Goal: Task Accomplishment & Management: Use online tool/utility

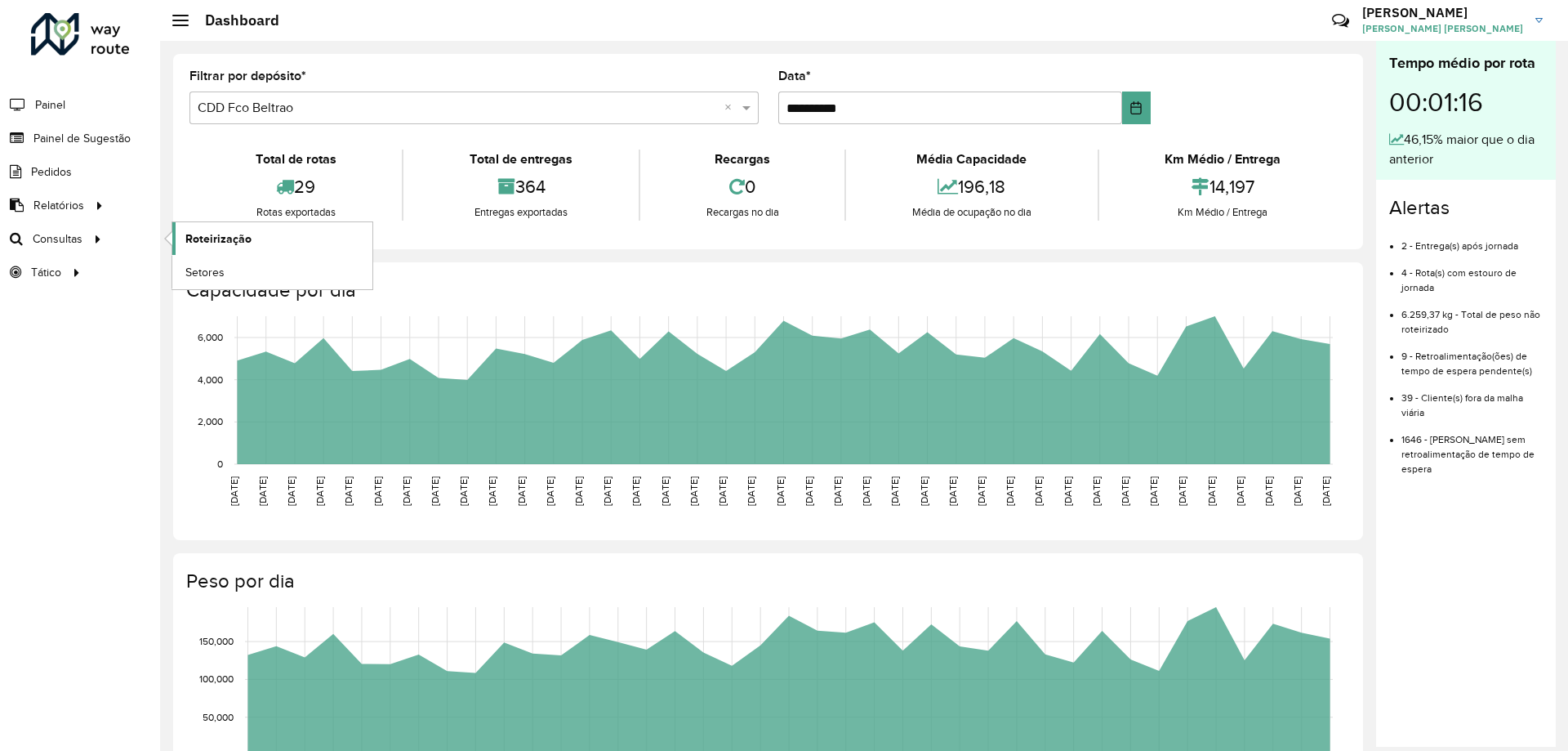
click at [211, 240] on span "Roteirização" at bounding box center [218, 239] width 66 height 17
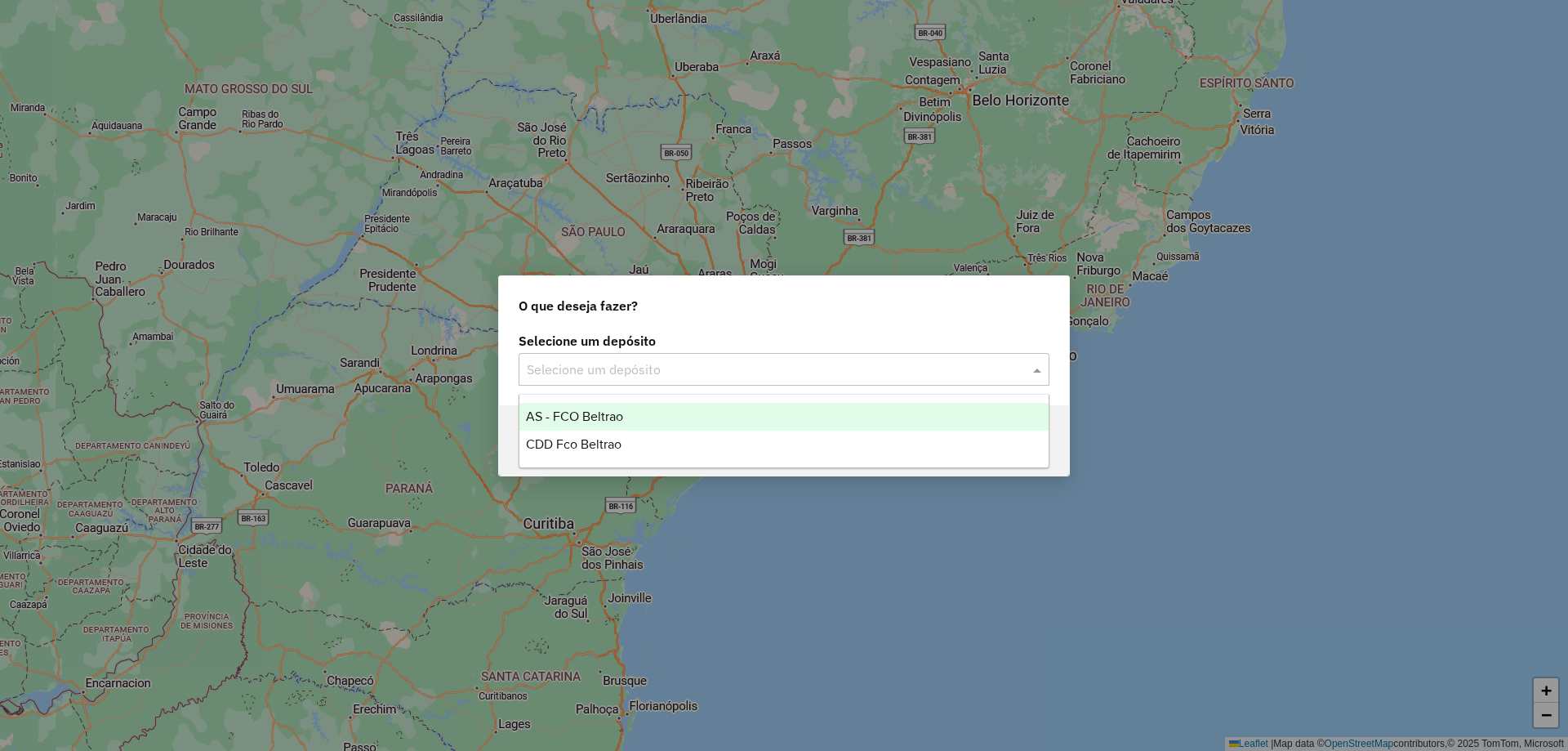
click at [858, 362] on input "text" at bounding box center [767, 371] width 482 height 20
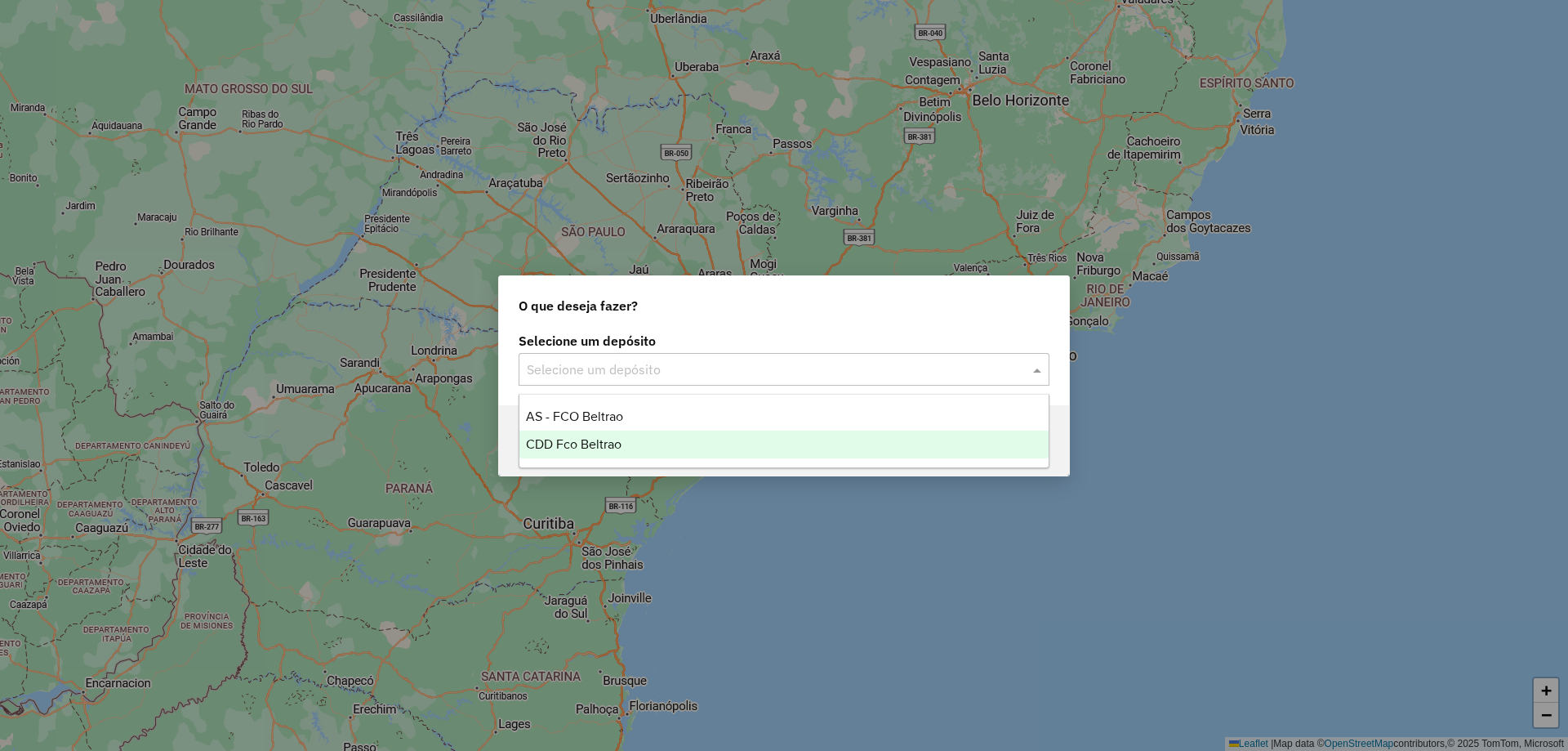
click at [570, 445] on span "CDD Fco Beltrao" at bounding box center [574, 444] width 95 height 14
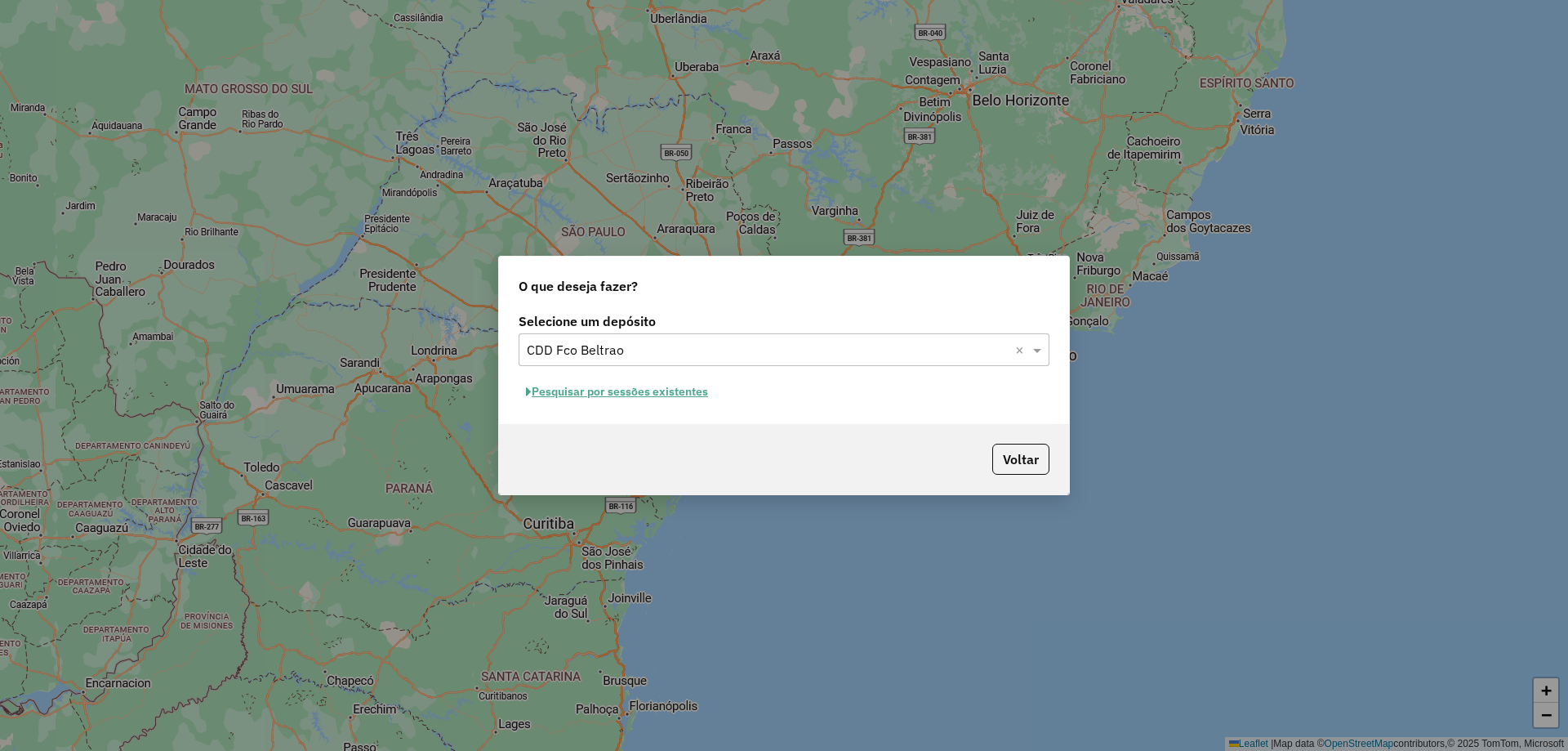
click at [614, 394] on button "Pesquisar por sessões existentes" at bounding box center [616, 391] width 197 height 26
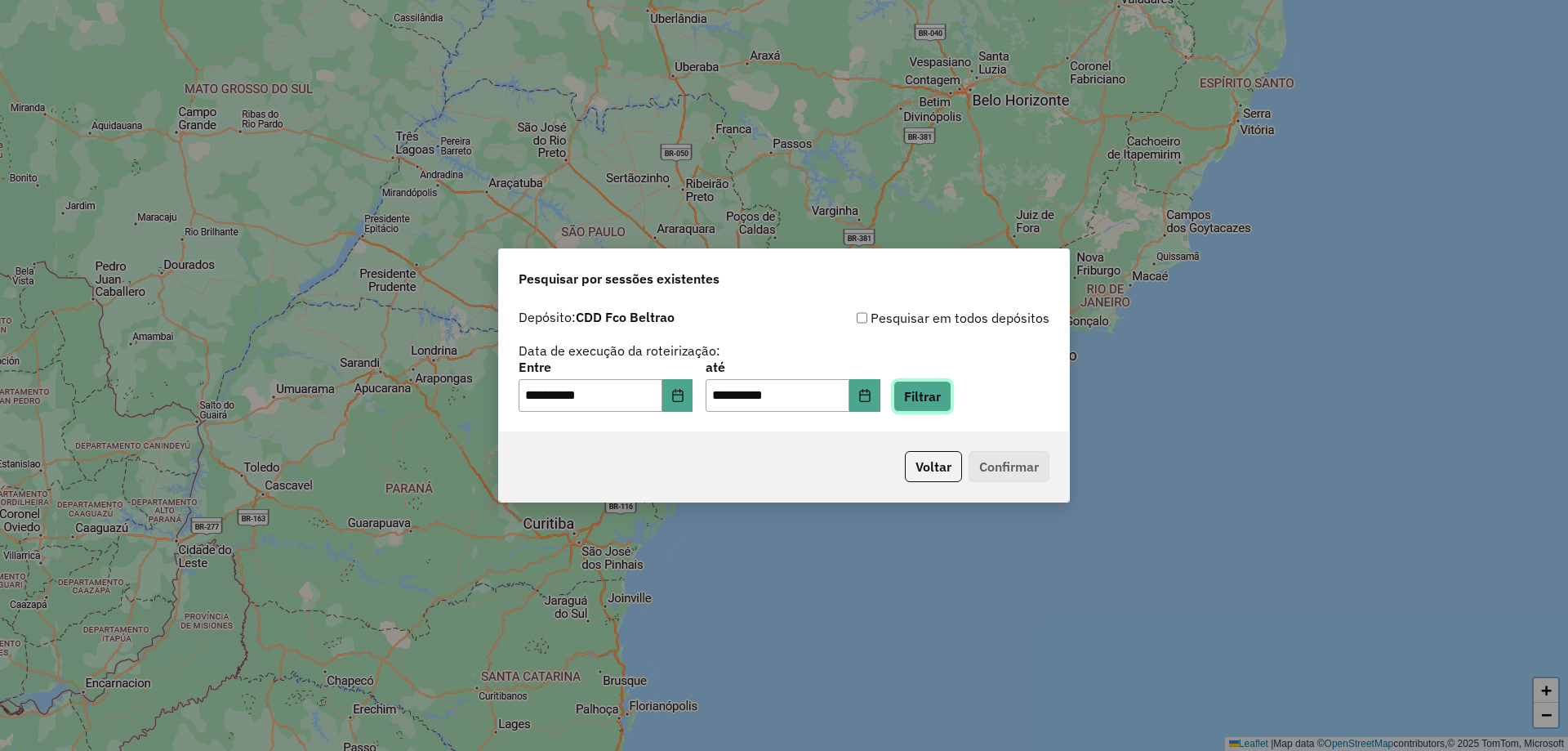
click at [933, 394] on button "Filtrar" at bounding box center [923, 396] width 58 height 31
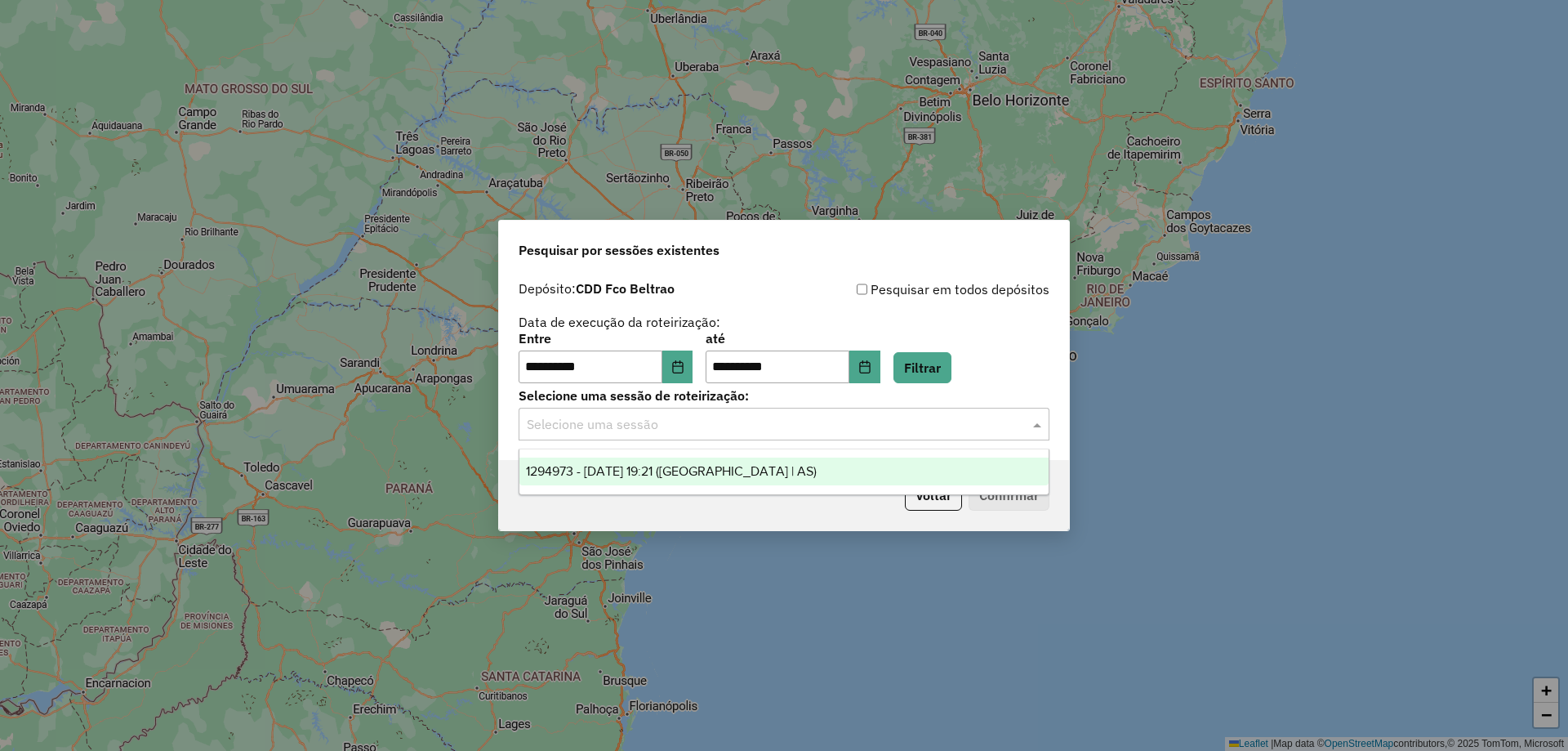
click at [725, 424] on input "text" at bounding box center [767, 425] width 482 height 20
click at [641, 467] on span "1294973 - [DATE] 19:21 ([GEOGRAPHIC_DATA] | AS)" at bounding box center [671, 471] width 291 height 14
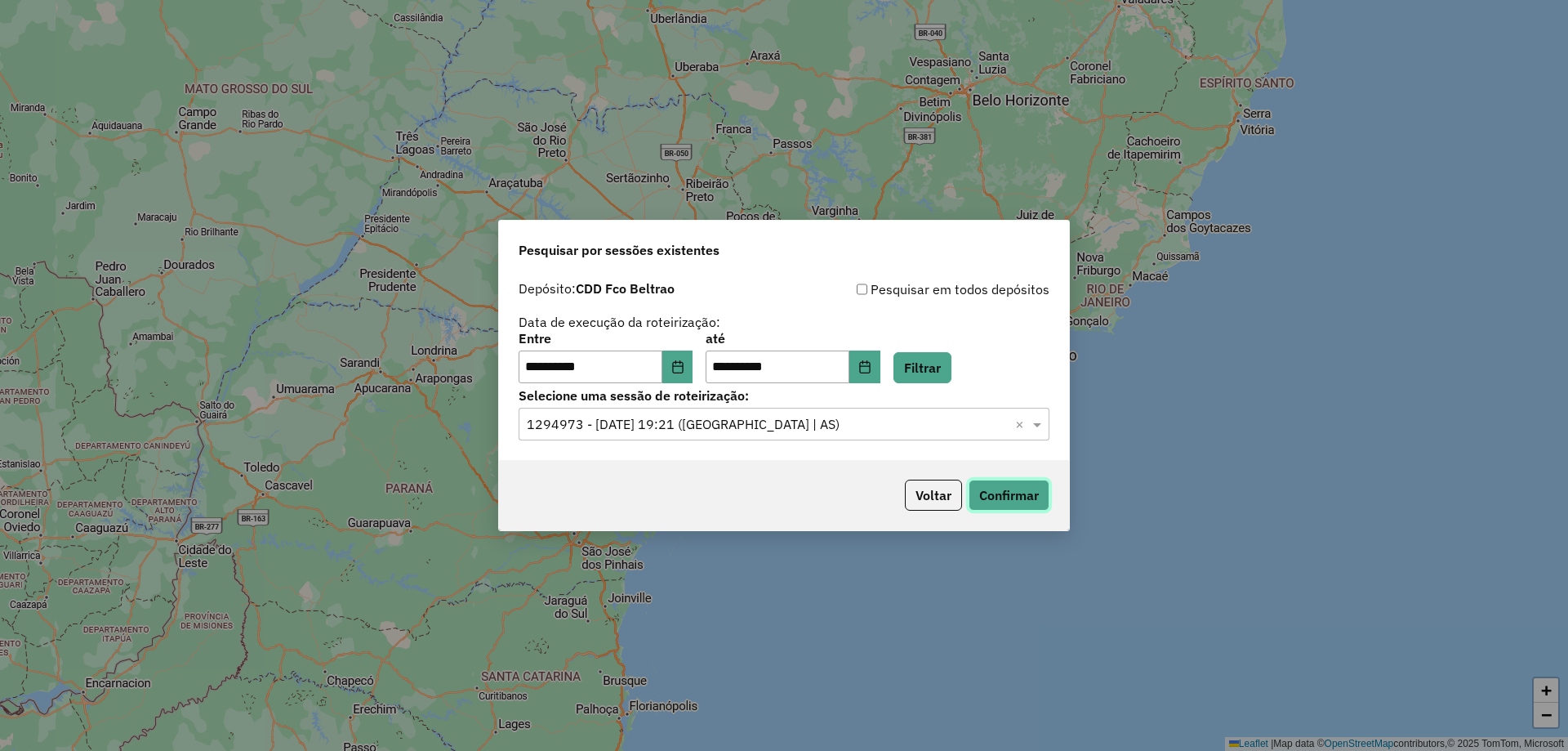
click at [978, 492] on button "Confirmar" at bounding box center [1009, 496] width 81 height 31
click at [832, 421] on input "text" at bounding box center [767, 425] width 482 height 20
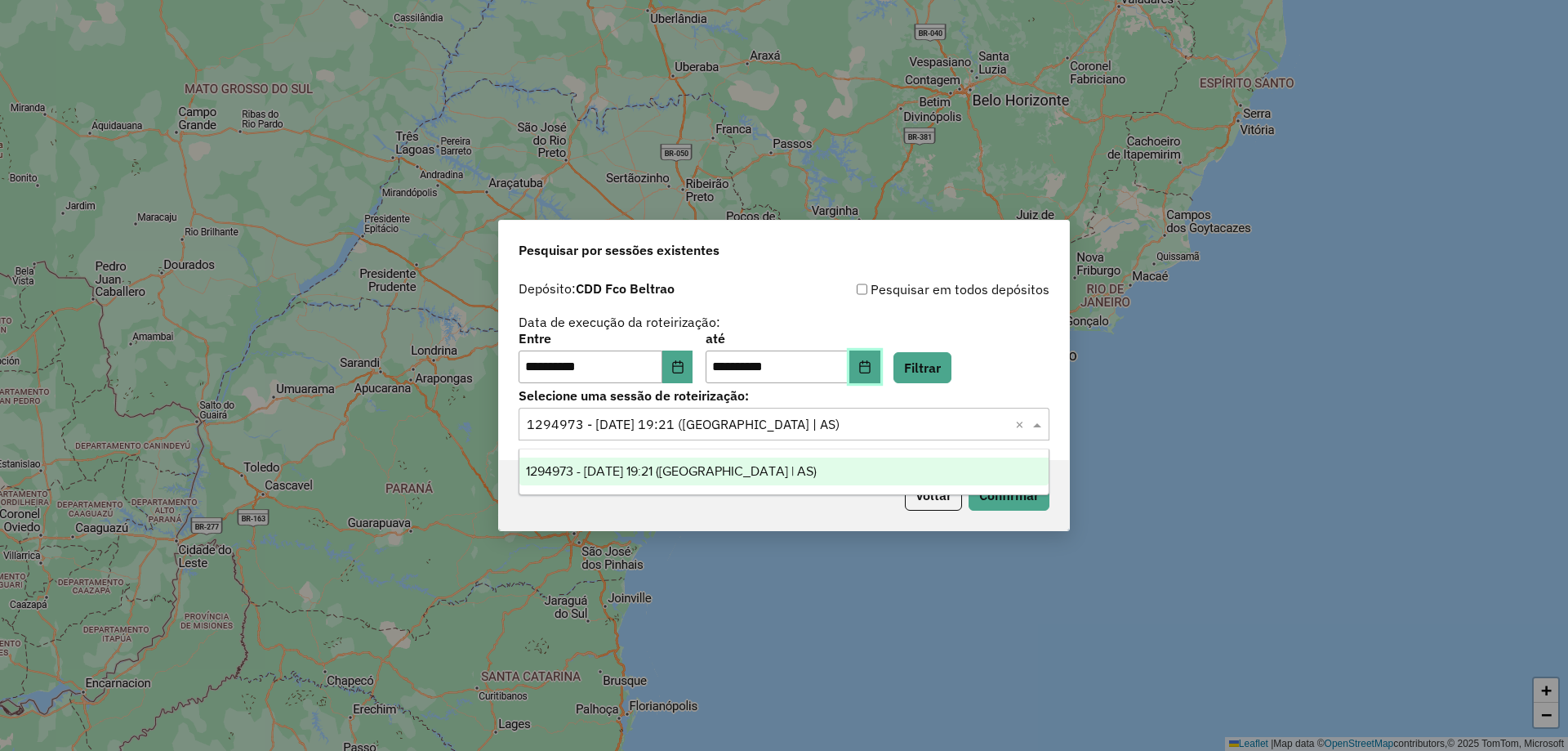
click at [881, 374] on button "Choose Date" at bounding box center [865, 367] width 31 height 33
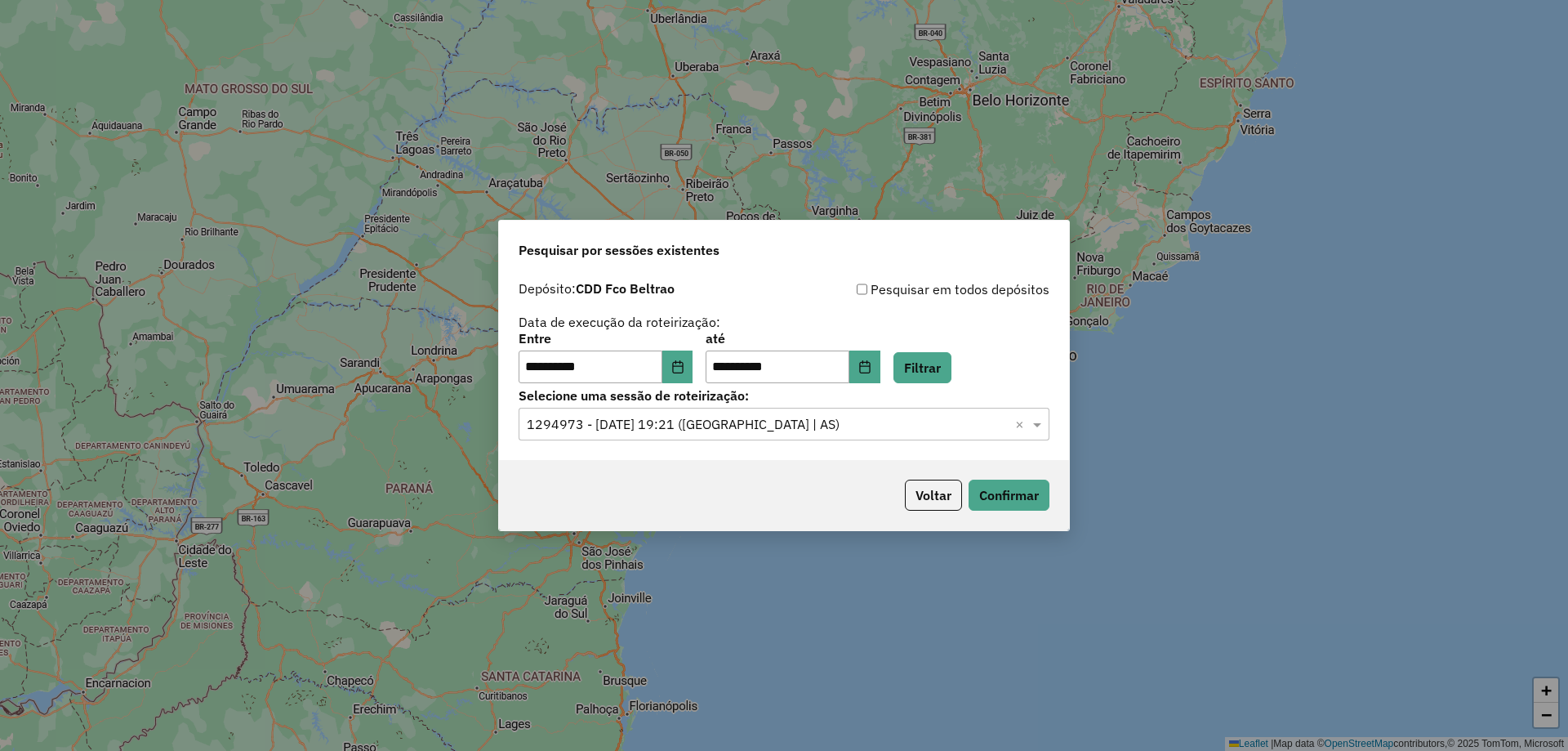
click at [763, 295] on div "Depósito: CDD Fco Beltrao" at bounding box center [651, 289] width 266 height 20
click at [694, 360] on button "Choose Date" at bounding box center [678, 367] width 31 height 33
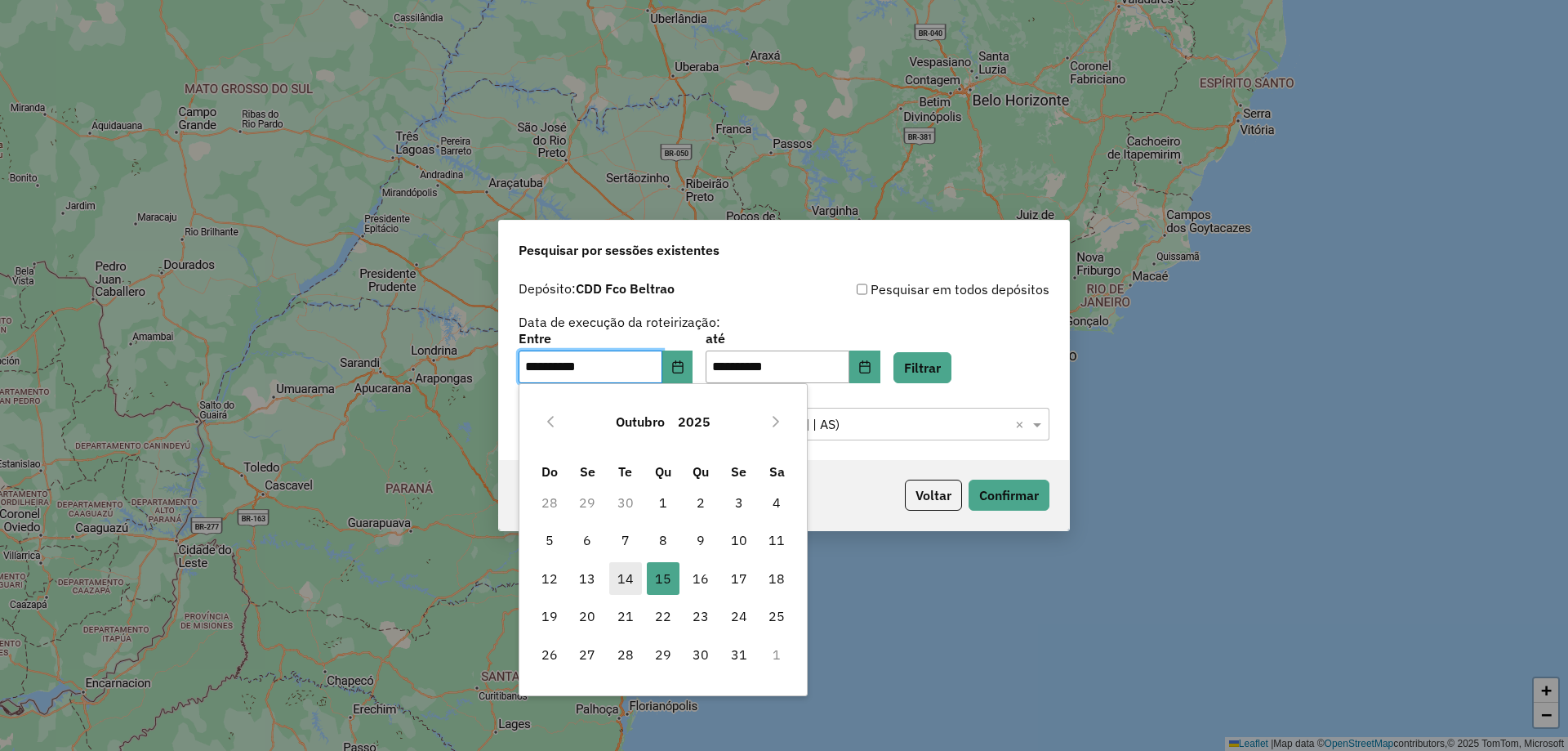
click at [639, 575] on span "14" at bounding box center [626, 579] width 33 height 33
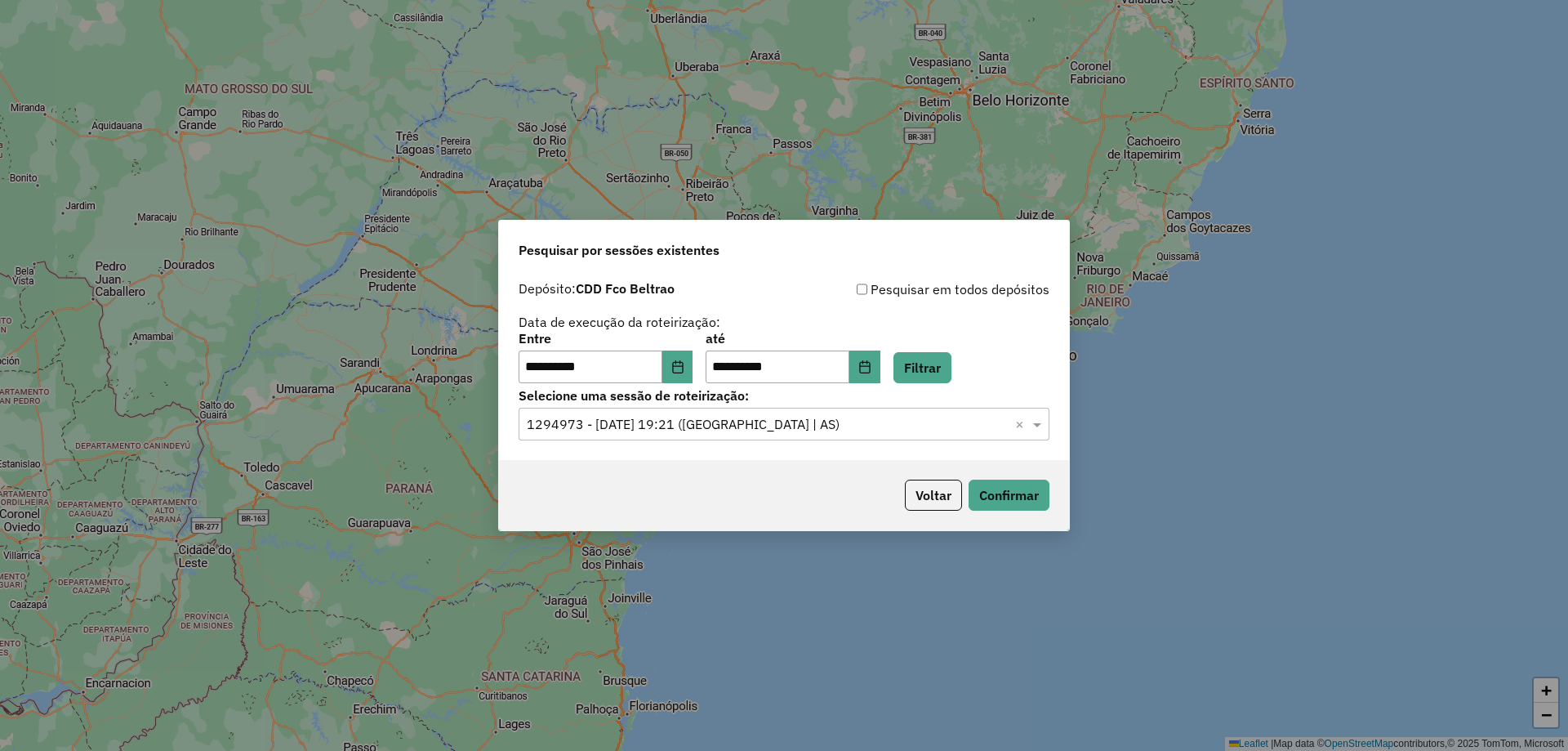
drag, startPoint x: 861, startPoint y: 442, endPoint x: 852, endPoint y: 444, distance: 9.2
click at [860, 442] on div "**********" at bounding box center [784, 366] width 570 height 187
click at [837, 445] on div "**********" at bounding box center [784, 366] width 570 height 187
click at [938, 361] on button "Filtrar" at bounding box center [923, 368] width 58 height 31
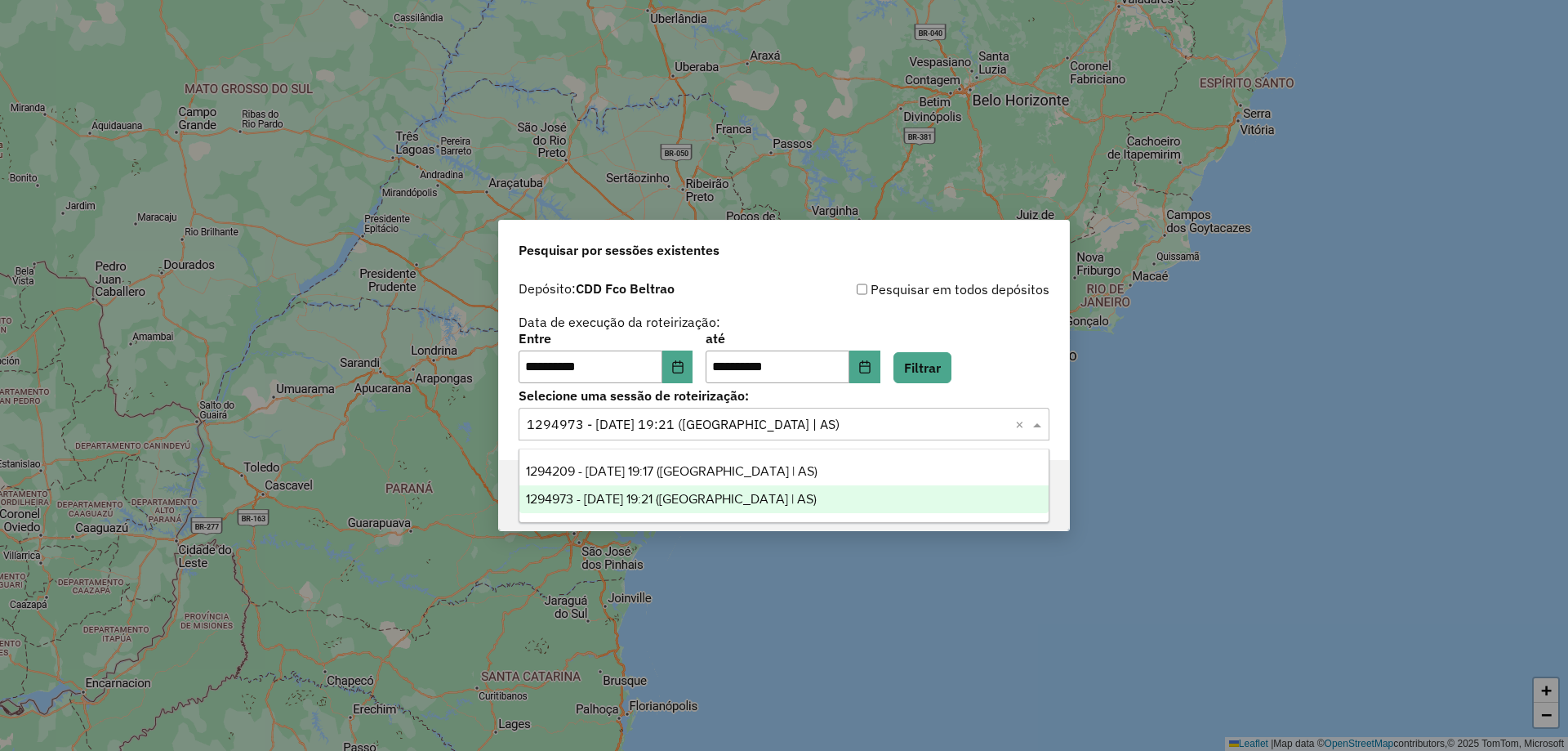
click at [763, 430] on input "text" at bounding box center [767, 425] width 482 height 20
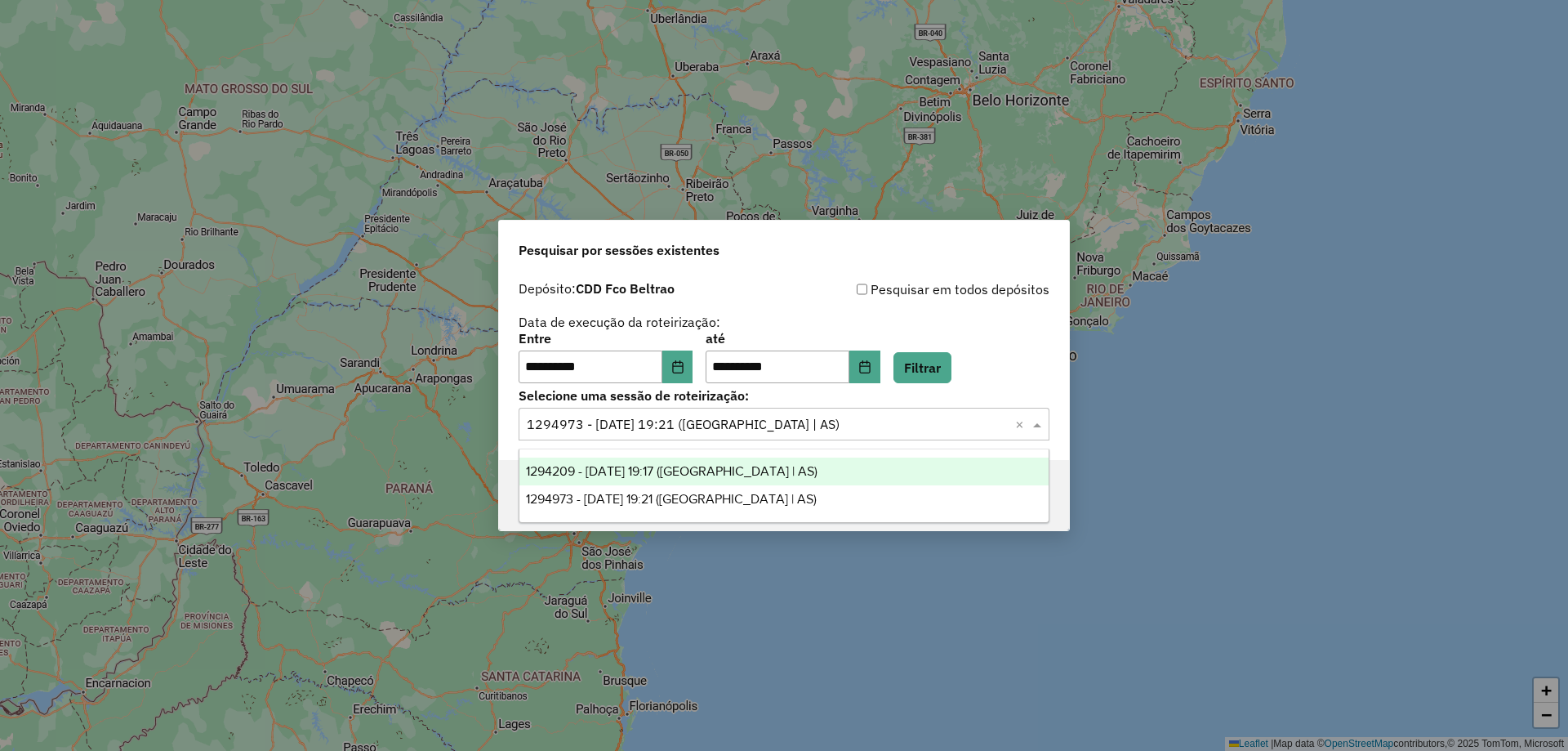
click at [689, 480] on div "1294209 - 14/10/2025 19:17 (Rota | AS)" at bounding box center [784, 472] width 529 height 28
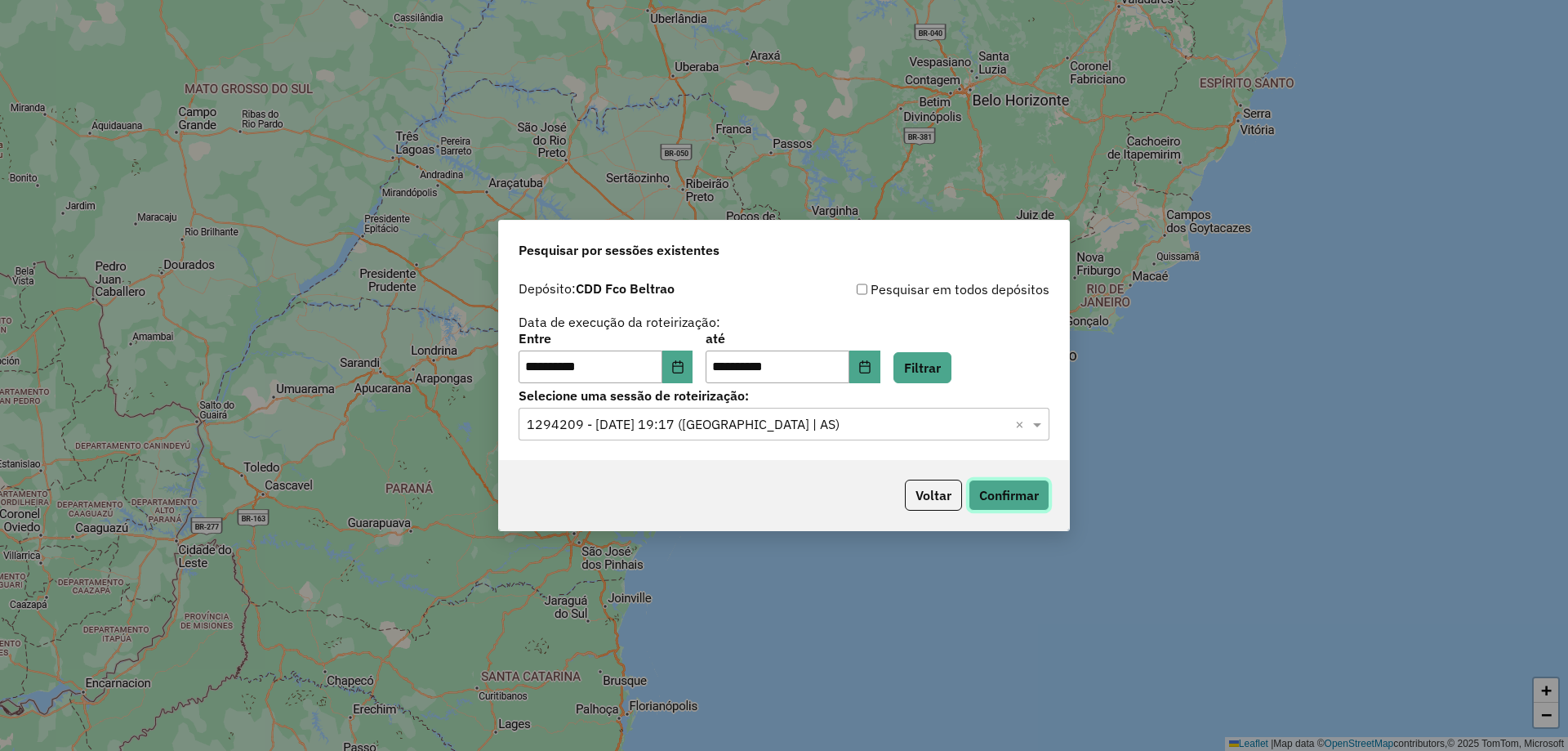
click at [1007, 501] on button "Confirmar" at bounding box center [1009, 496] width 81 height 31
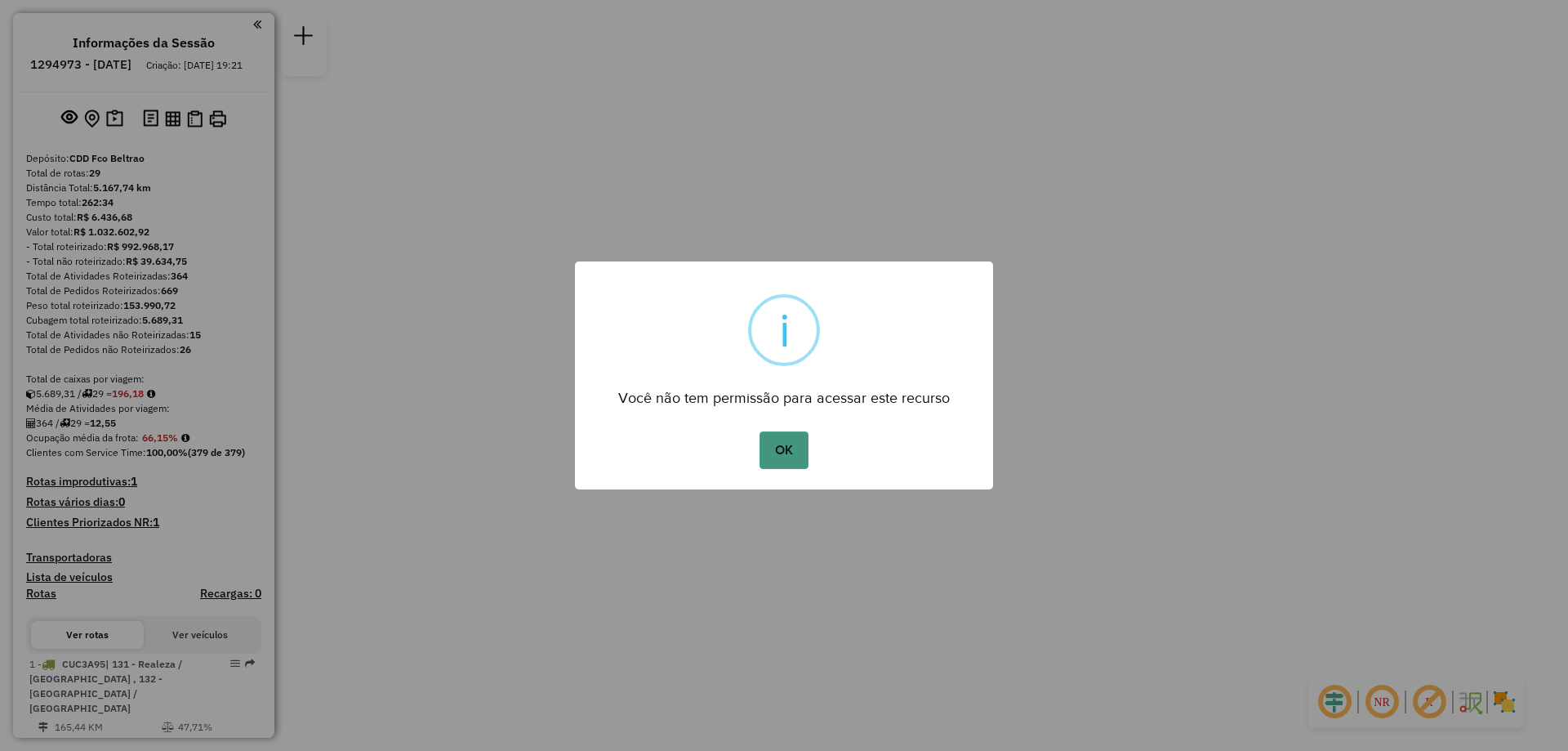
click at [779, 447] on button "OK" at bounding box center [784, 450] width 49 height 38
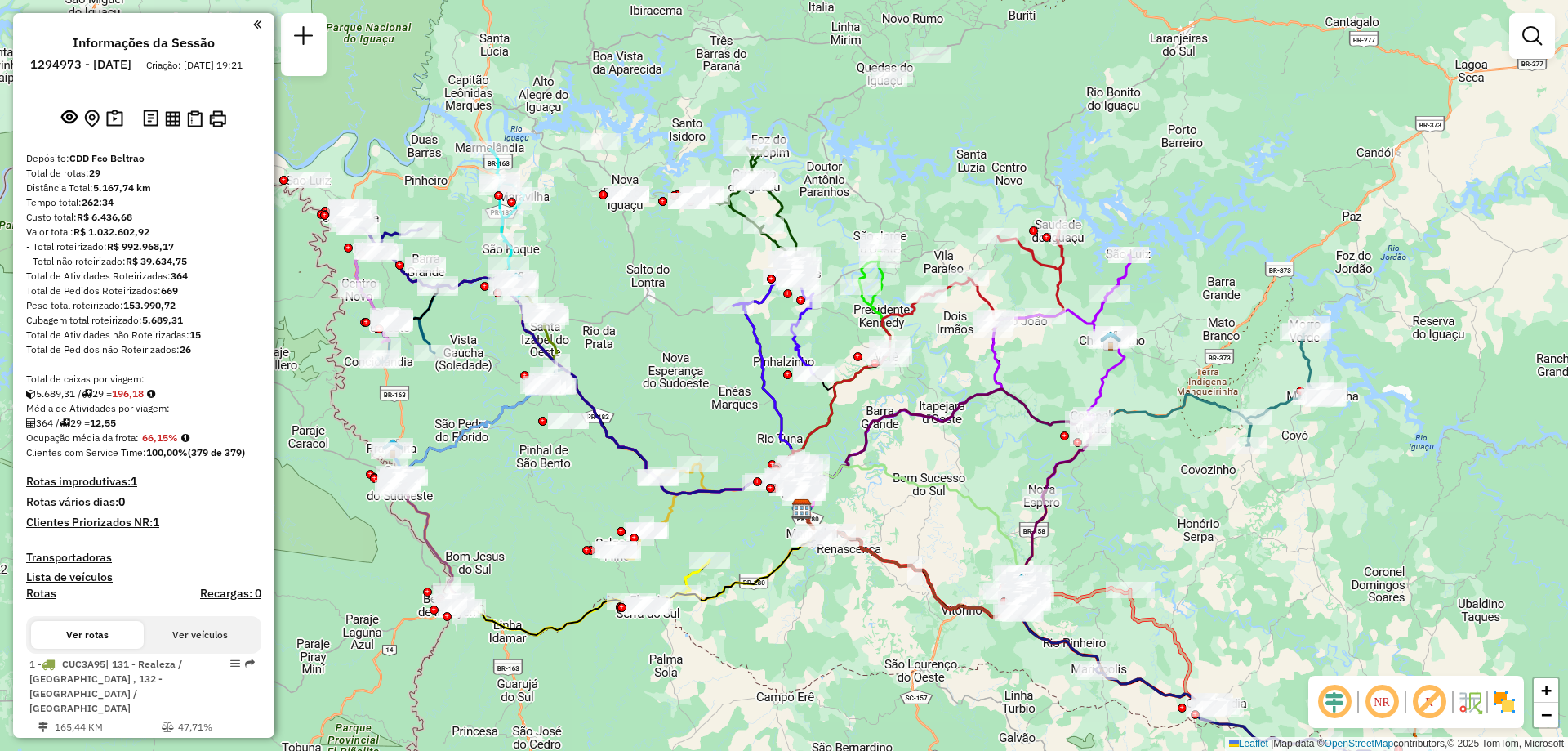
drag, startPoint x: 734, startPoint y: 255, endPoint x: 747, endPoint y: 364, distance: 109.8
click at [747, 364] on div "Janela de atendimento Grade de atendimento Capacidade Transportadoras Veículos …" at bounding box center [784, 376] width 1568 height 751
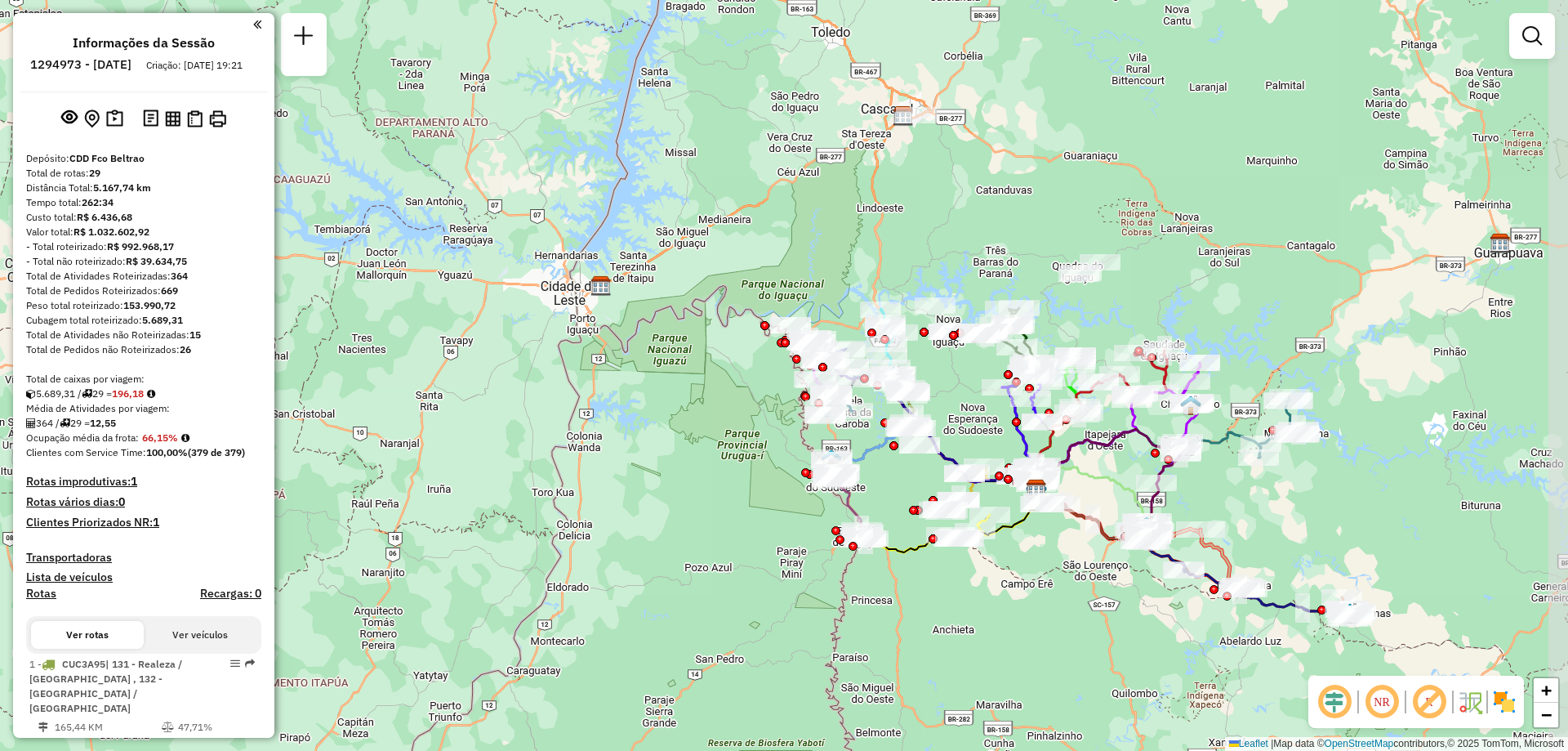
drag, startPoint x: 986, startPoint y: 408, endPoint x: 923, endPoint y: 408, distance: 63.0
click at [923, 408] on div "Janela de atendimento Grade de atendimento Capacidade Transportadoras Veículos …" at bounding box center [784, 376] width 1568 height 751
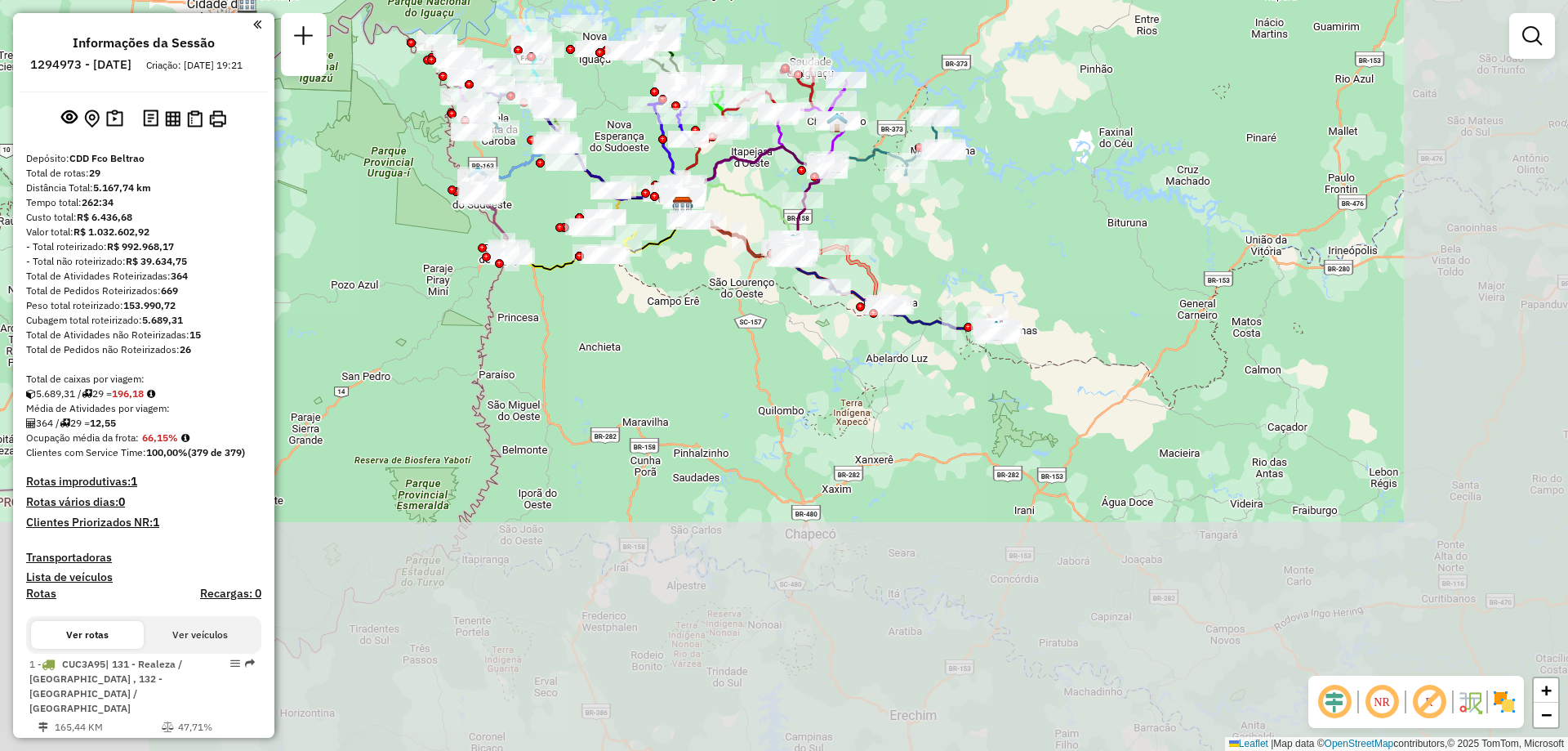
drag, startPoint x: 1039, startPoint y: 279, endPoint x: 737, endPoint y: 6, distance: 407.1
click at [737, 6] on div "Janela de atendimento Grade de atendimento Capacidade Transportadoras Veículos …" at bounding box center [784, 376] width 1568 height 751
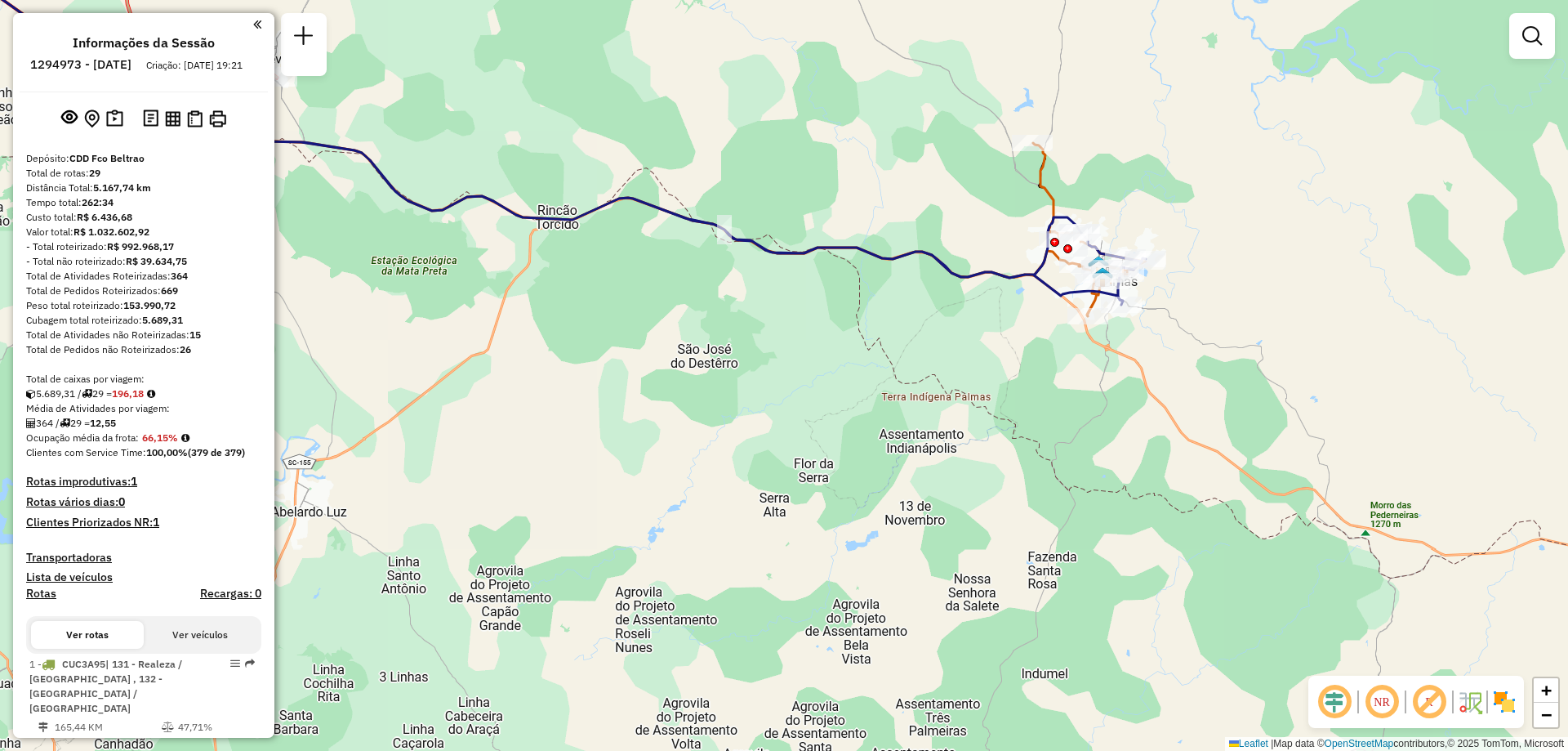
click at [1037, 276] on icon at bounding box center [494, 133] width 1303 height 343
select select "**********"
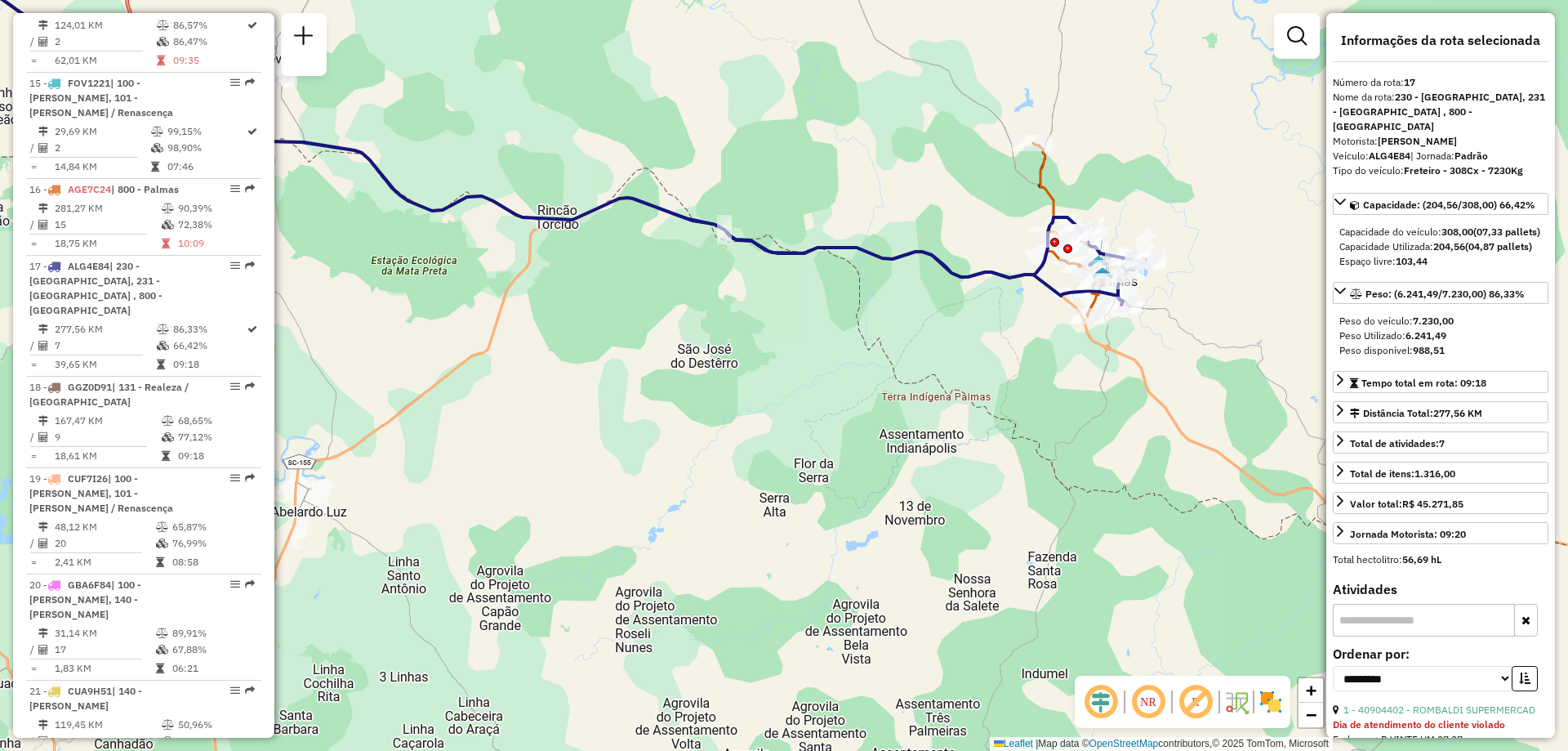
scroll to position [2134, 0]
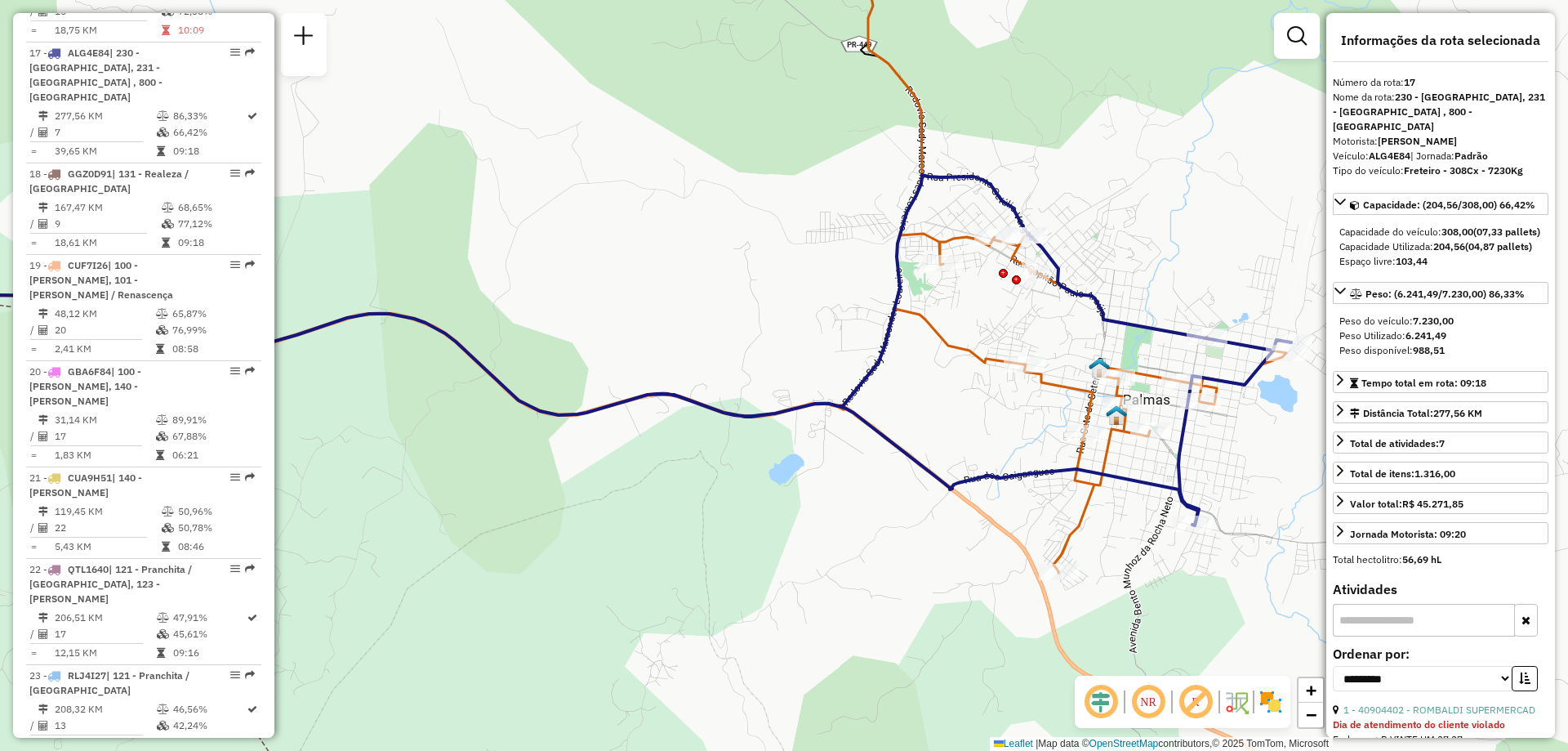
click at [969, 357] on icon at bounding box center [433, 356] width 1181 height 122
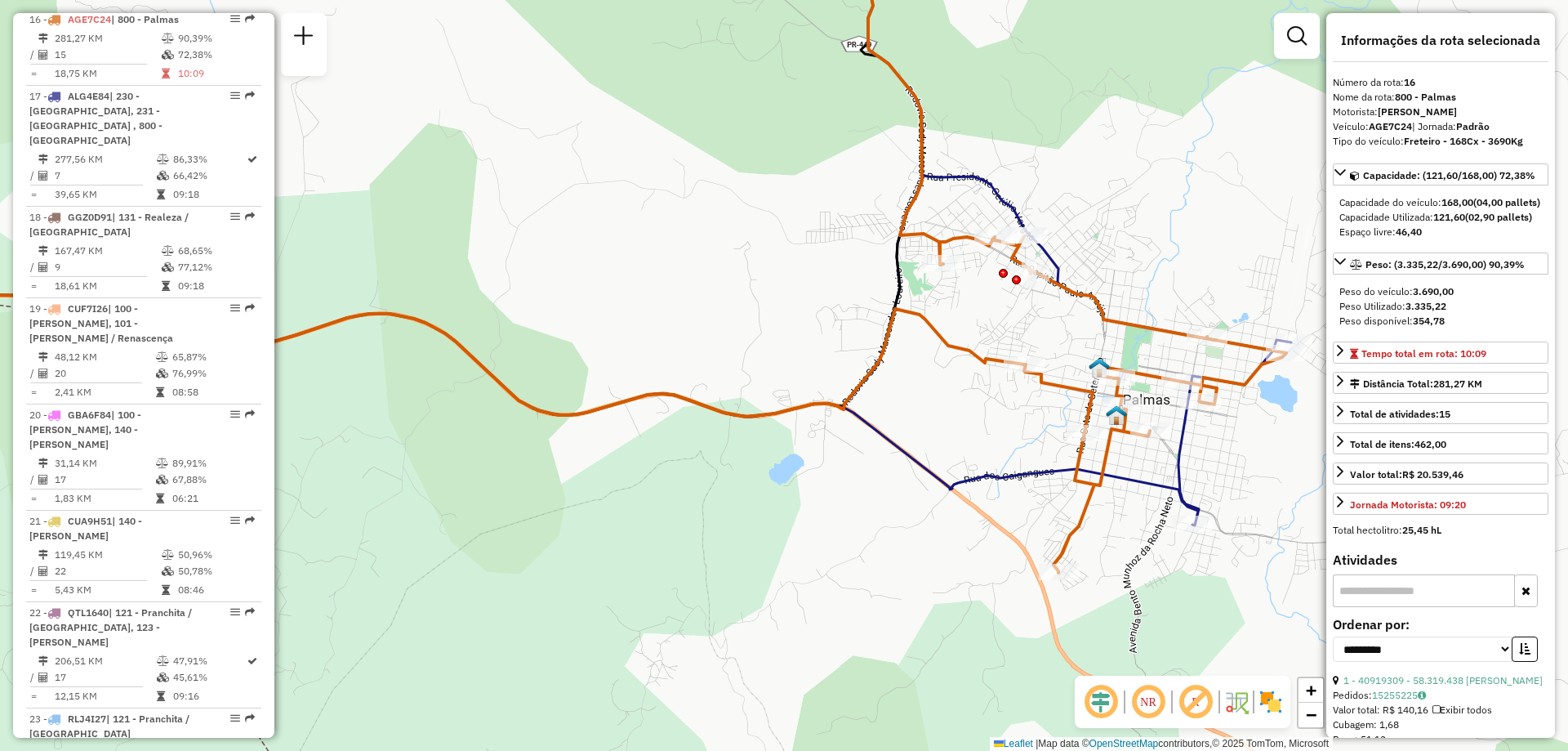
scroll to position [2058, 0]
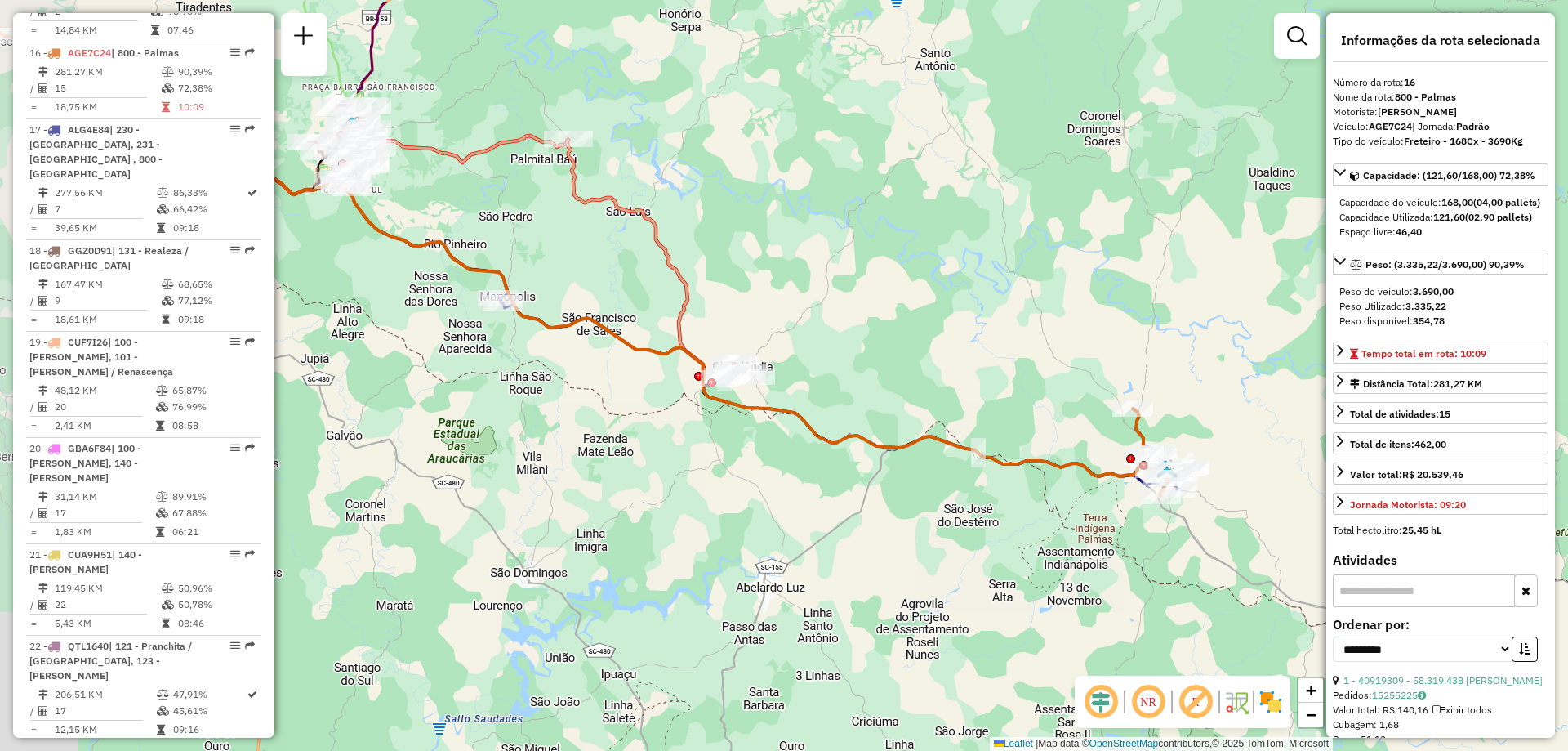
drag, startPoint x: 793, startPoint y: 445, endPoint x: 961, endPoint y: 498, distance: 176.2
click at [961, 498] on div "Janela de atendimento Grade de atendimento Capacidade Transportadoras Veículos …" at bounding box center [784, 376] width 1568 height 751
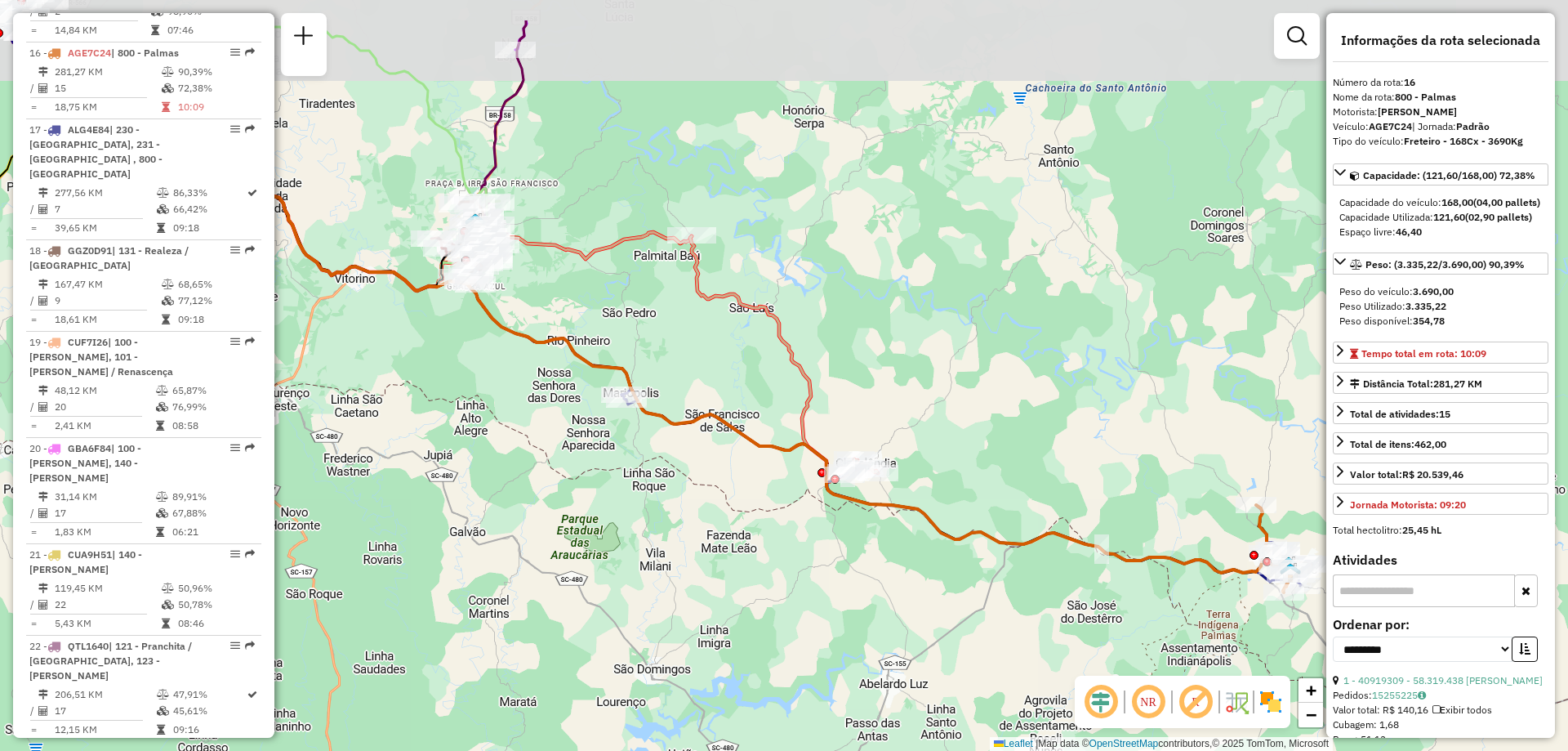
drag, startPoint x: 623, startPoint y: 275, endPoint x: 757, endPoint y: 378, distance: 169.0
click at [757, 378] on div "Janela de atendimento Grade de atendimento Capacidade Transportadoras Veículos …" at bounding box center [784, 376] width 1568 height 751
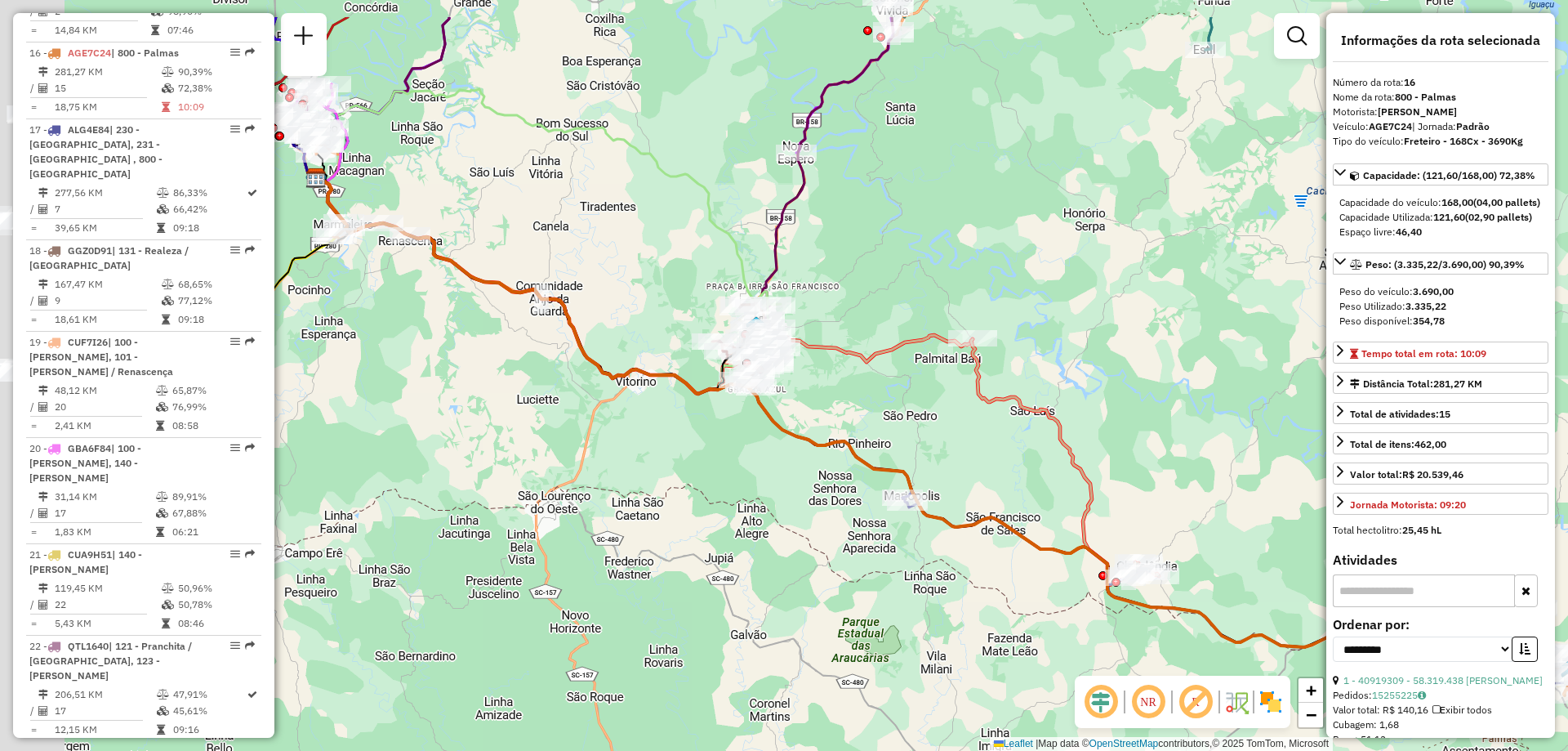
drag, startPoint x: 766, startPoint y: 385, endPoint x: 1054, endPoint y: 439, distance: 293.0
click at [1056, 439] on div "Janela de atendimento Grade de atendimento Capacidade Transportadoras Veículos …" at bounding box center [784, 376] width 1568 height 751
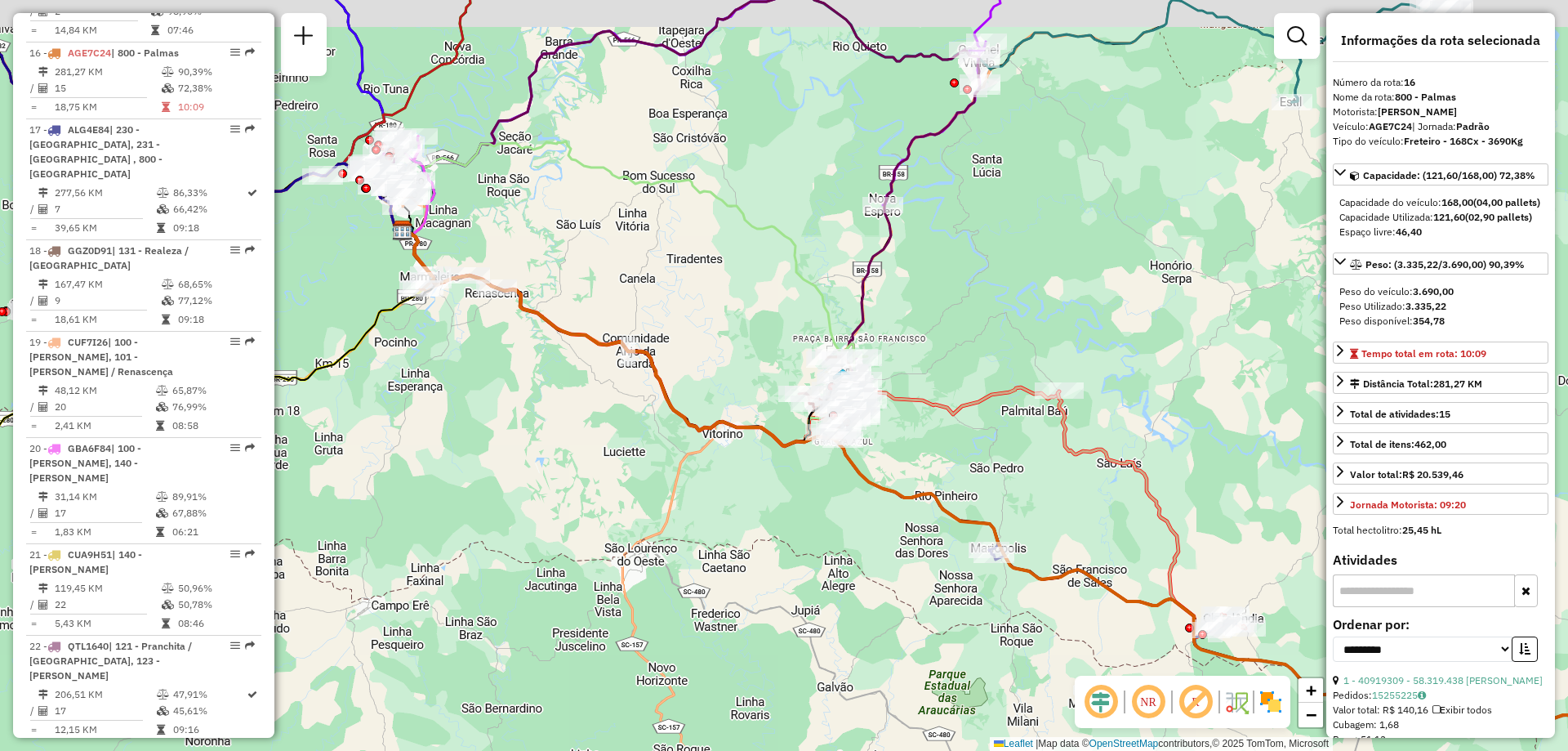
drag, startPoint x: 656, startPoint y: 166, endPoint x: 667, endPoint y: 362, distance: 196.3
click at [666, 361] on div "Janela de atendimento Grade de atendimento Capacidade Transportadoras Veículos …" at bounding box center [784, 376] width 1568 height 751
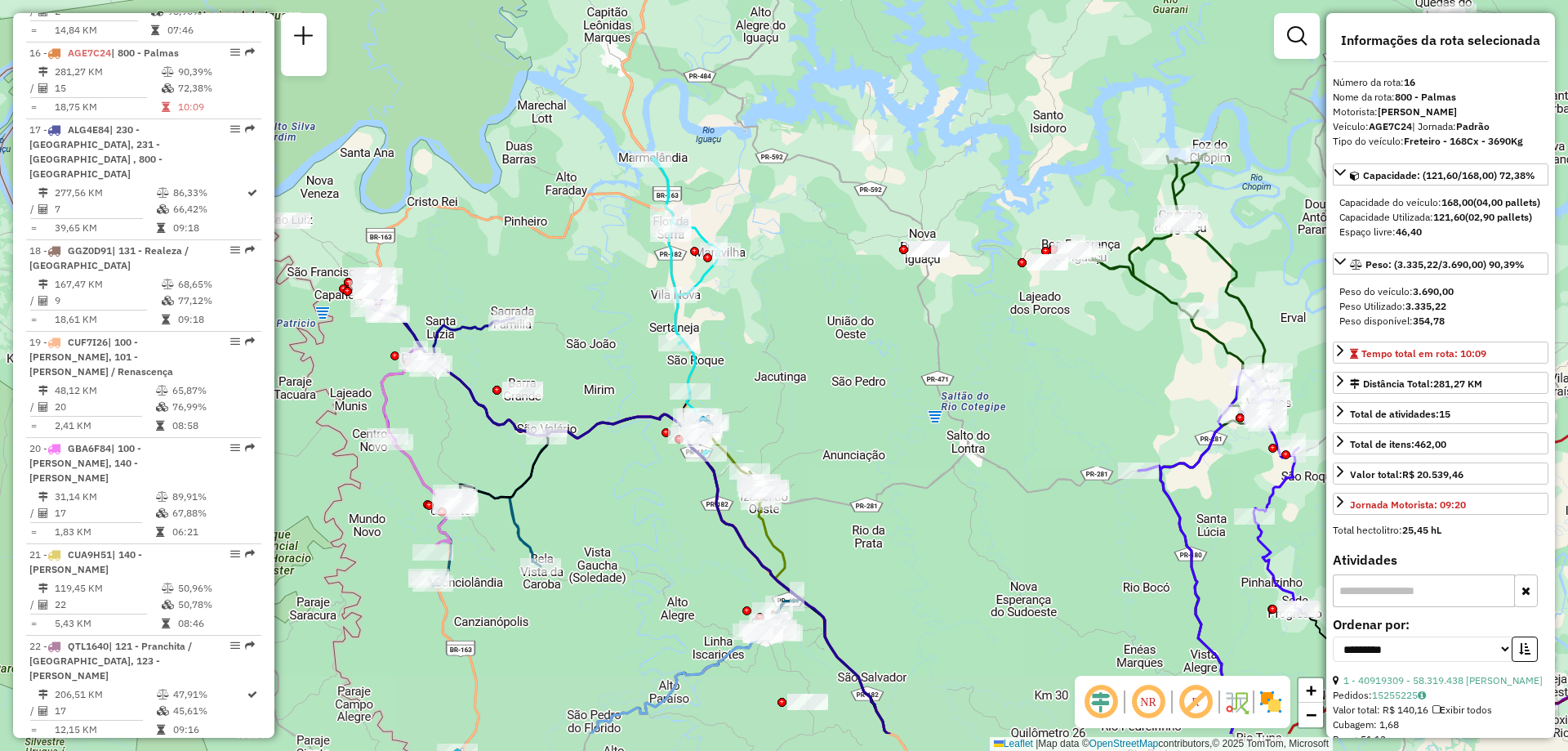
drag, startPoint x: 600, startPoint y: 323, endPoint x: 756, endPoint y: 231, distance: 181.1
click at [756, 231] on div "Janela de atendimento Grade de atendimento Capacidade Transportadoras Veículos …" at bounding box center [784, 376] width 1568 height 751
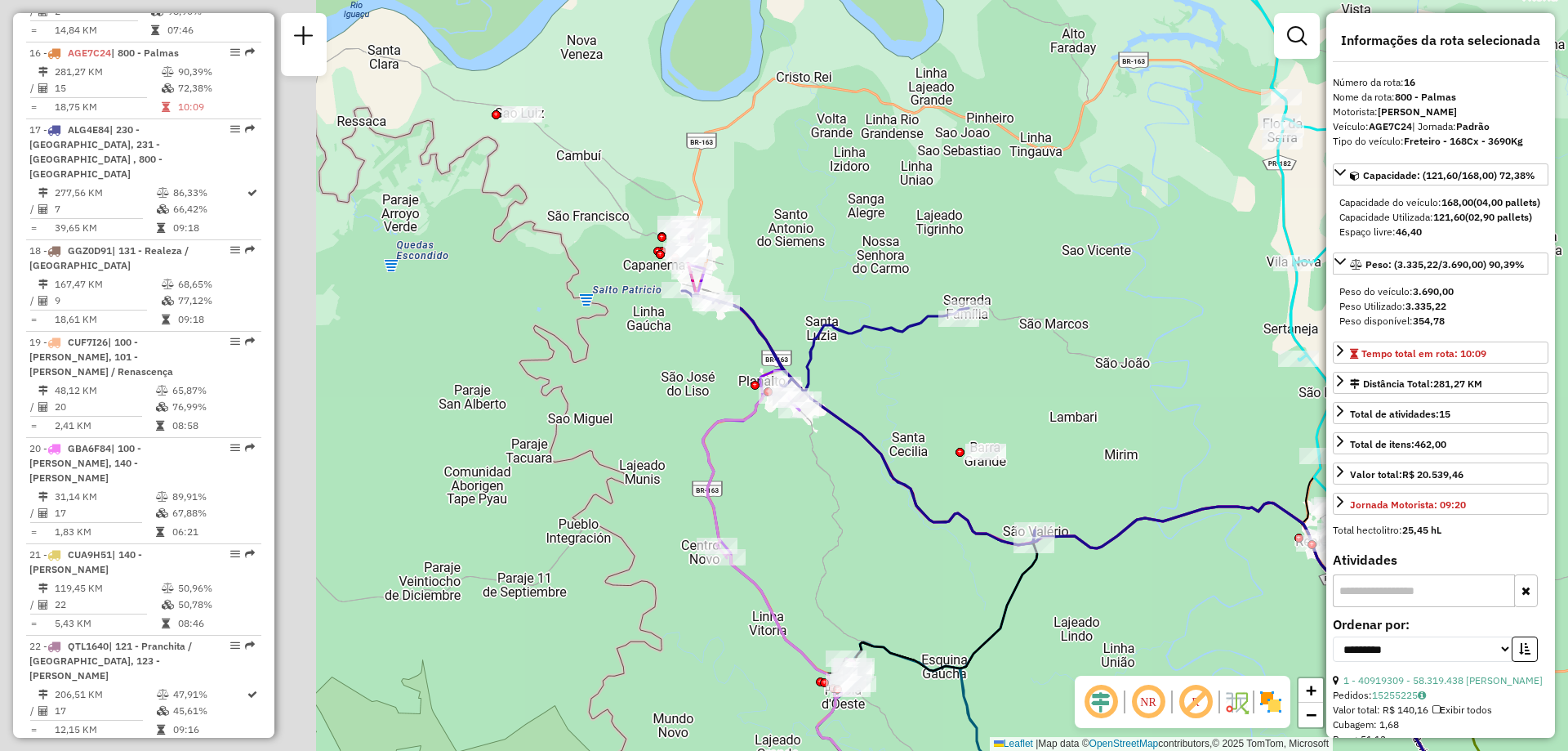
drag, startPoint x: 543, startPoint y: 280, endPoint x: 951, endPoint y: 278, distance: 408.0
click at [951, 278] on div "Janela de atendimento Grade de atendimento Capacidade Transportadoras Veículos …" at bounding box center [784, 376] width 1568 height 751
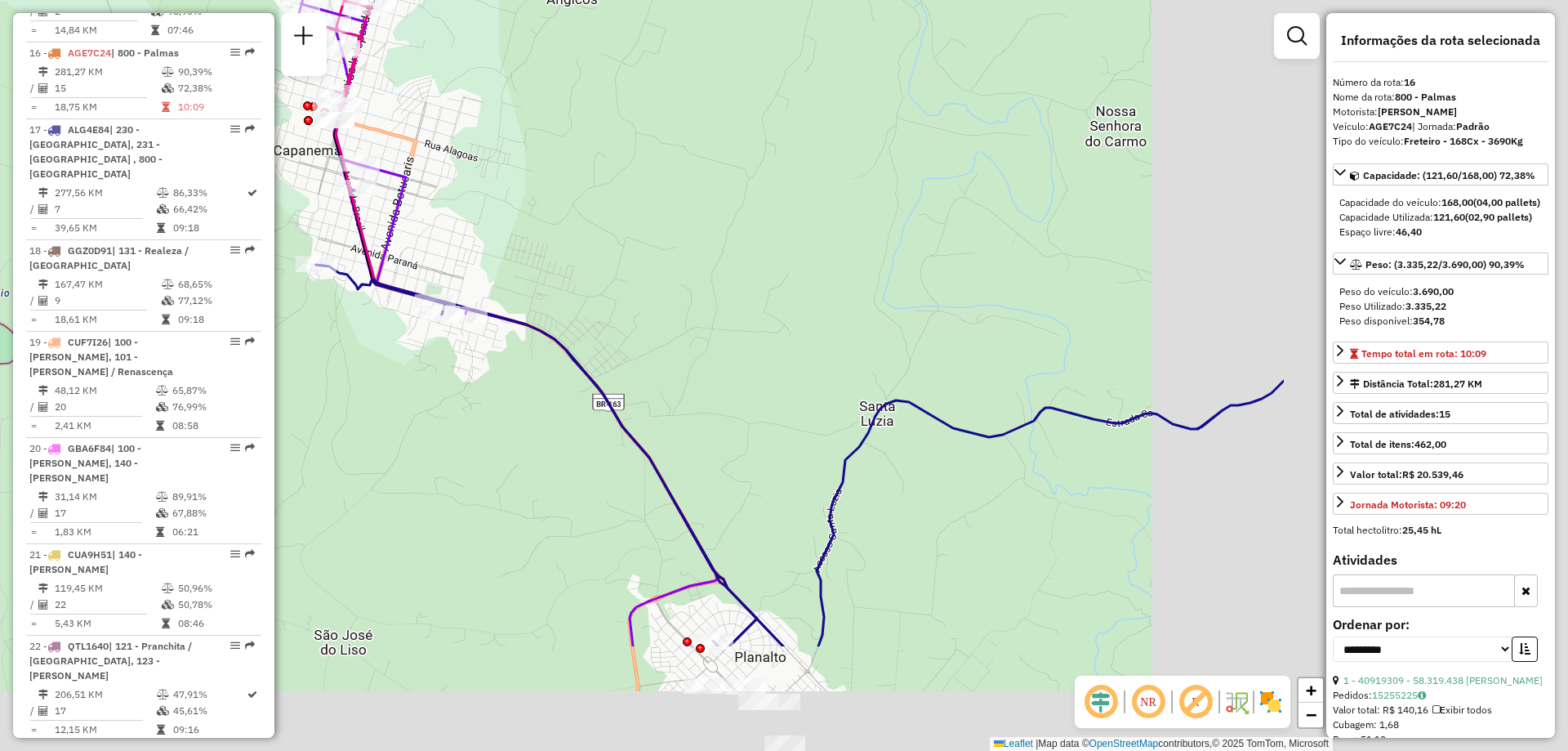
drag, startPoint x: 698, startPoint y: 220, endPoint x: 461, endPoint y: 135, distance: 251.8
click at [461, 135] on div "Janela de atendimento Grade de atendimento Capacidade Transportadoras Veículos …" at bounding box center [784, 376] width 1568 height 751
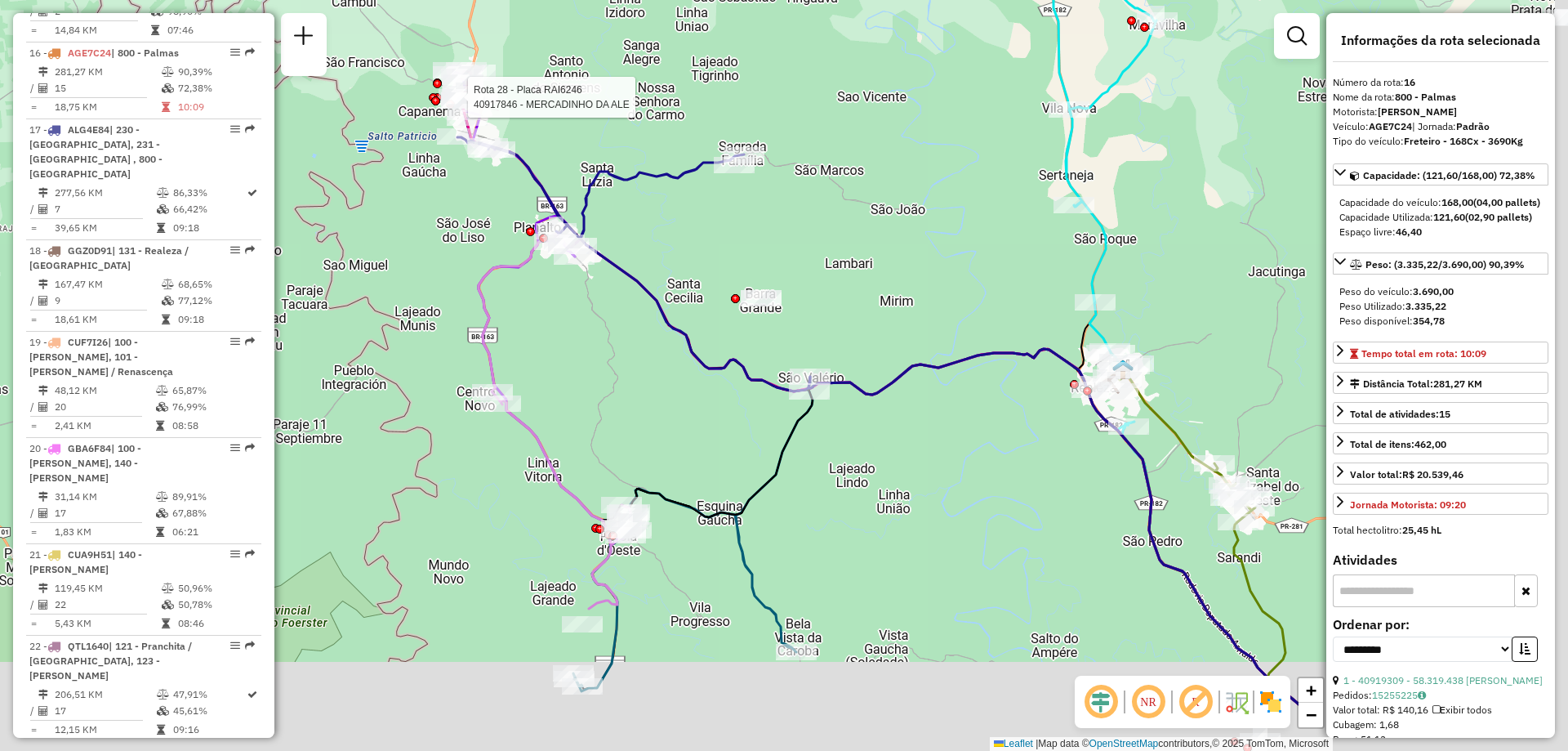
drag, startPoint x: 929, startPoint y: 401, endPoint x: 806, endPoint y: 305, distance: 156.0
click at [803, 286] on div "Rota 28 - Placa RAI6246 40917846 - MERCADINHO DA ALE Janela de atendimento Grad…" at bounding box center [784, 376] width 1568 height 751
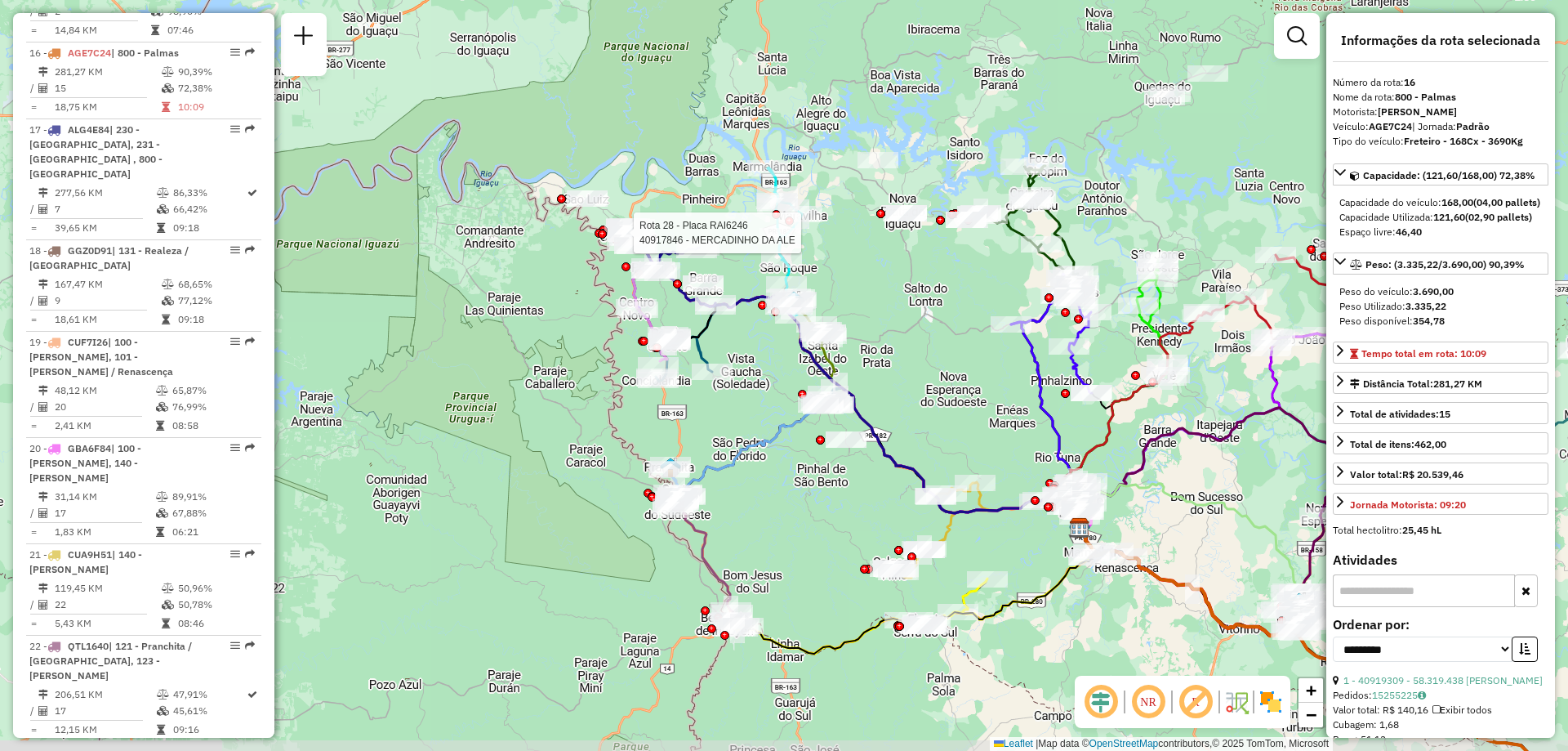
drag, startPoint x: 893, startPoint y: 440, endPoint x: 791, endPoint y: 403, distance: 108.5
click at [791, 403] on div "Rota 28 - Placa RAI6246 40917846 - MERCADINHO DA ALE Janela de atendimento Grad…" at bounding box center [784, 376] width 1568 height 751
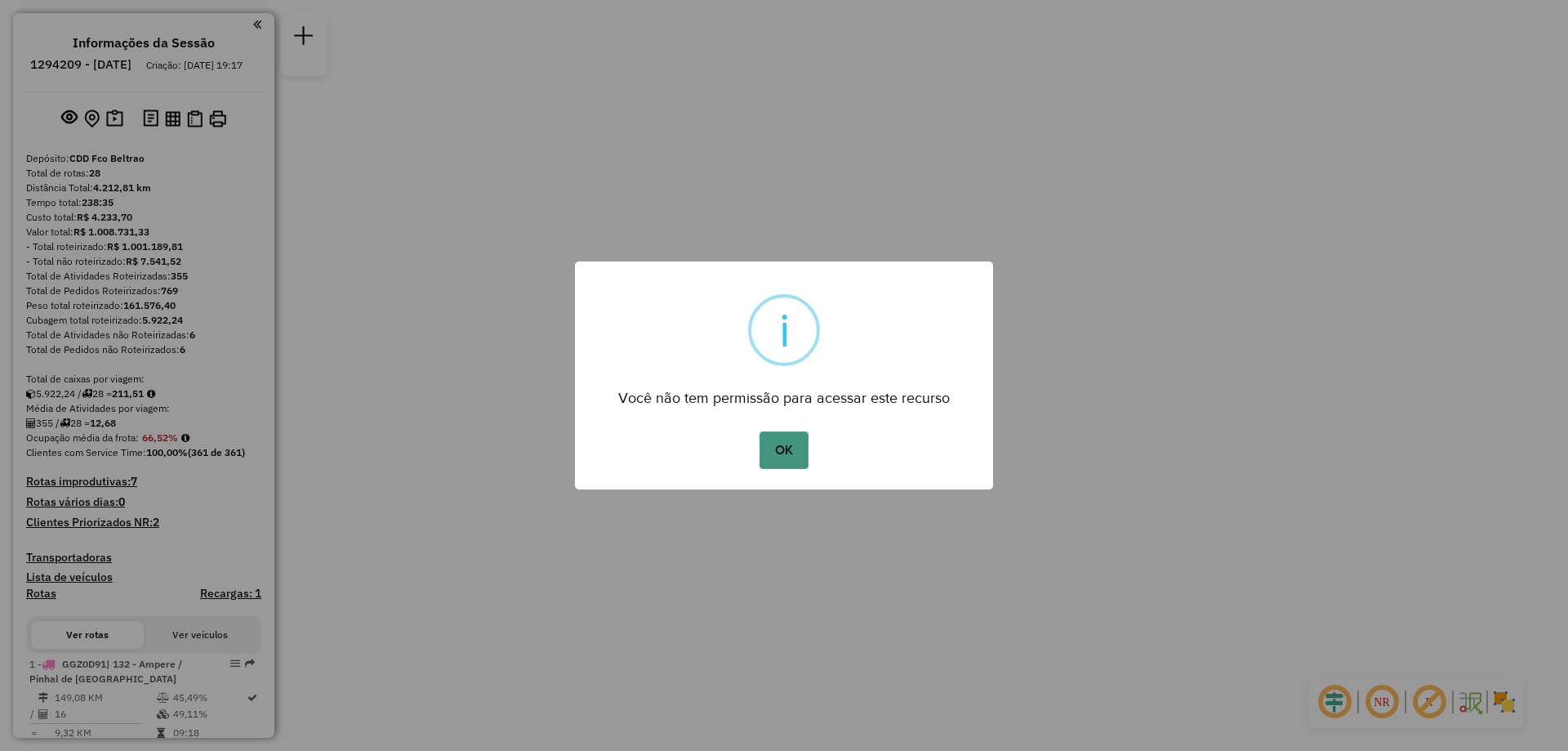
click at [770, 458] on button "OK" at bounding box center [784, 450] width 49 height 38
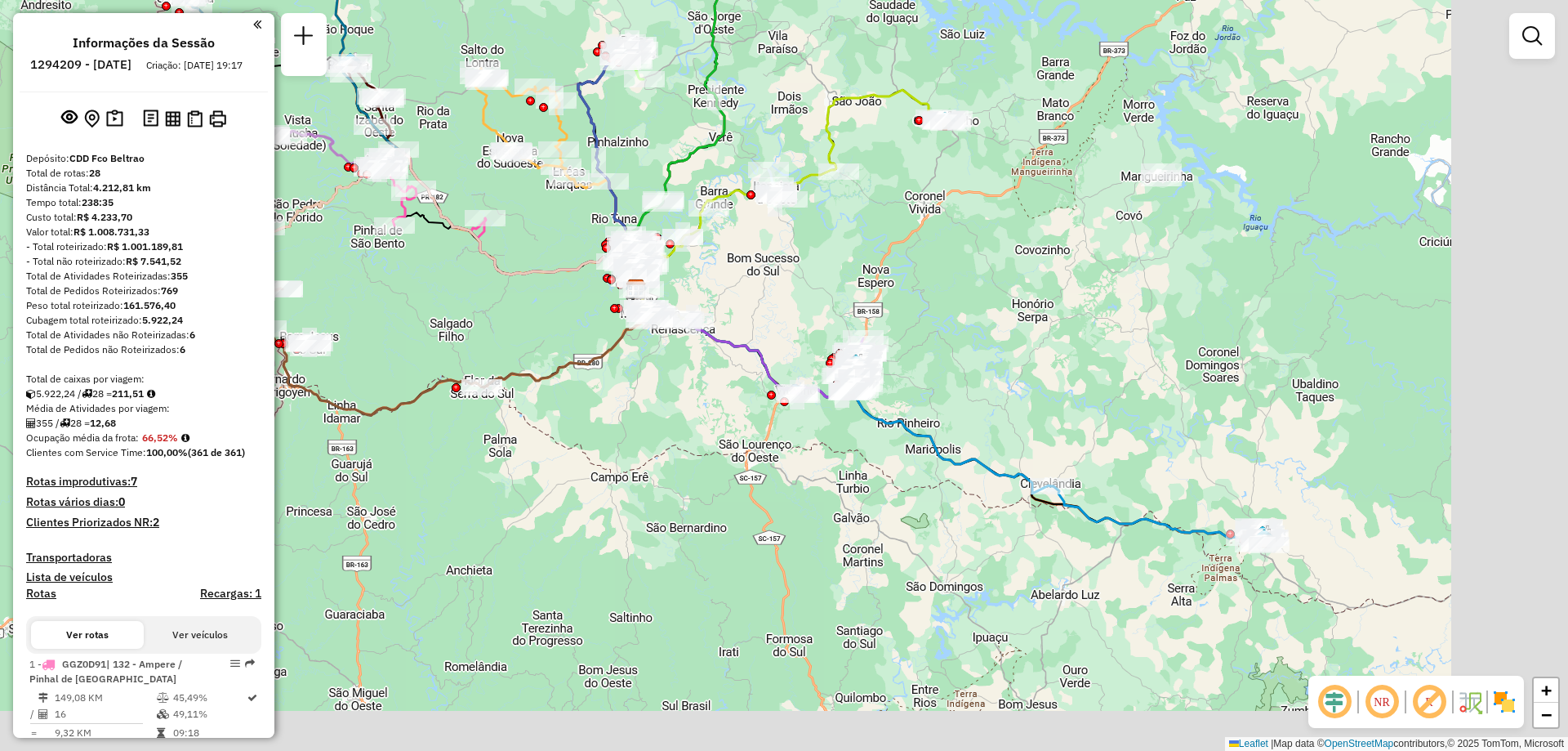
drag, startPoint x: 1287, startPoint y: 581, endPoint x: 975, endPoint y: 410, distance: 355.8
click at [975, 410] on div "Janela de atendimento Grade de atendimento Capacidade Transportadoras Veículos …" at bounding box center [784, 376] width 1568 height 751
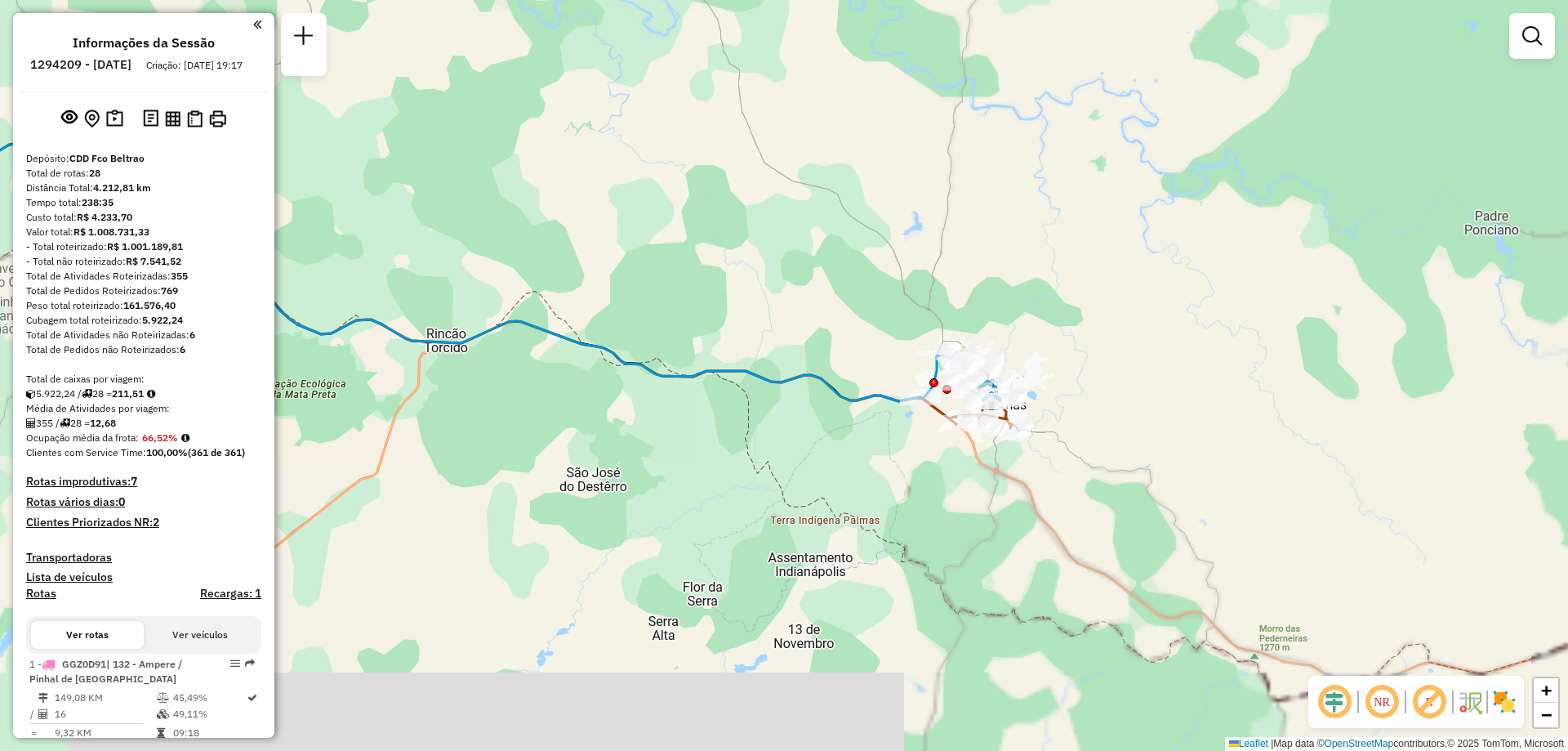
drag, startPoint x: 1017, startPoint y: 373, endPoint x: 872, endPoint y: 295, distance: 164.6
click at [872, 295] on div "Janela de atendimento Grade de atendimento Capacidade Transportadoras Veículos …" at bounding box center [784, 376] width 1568 height 751
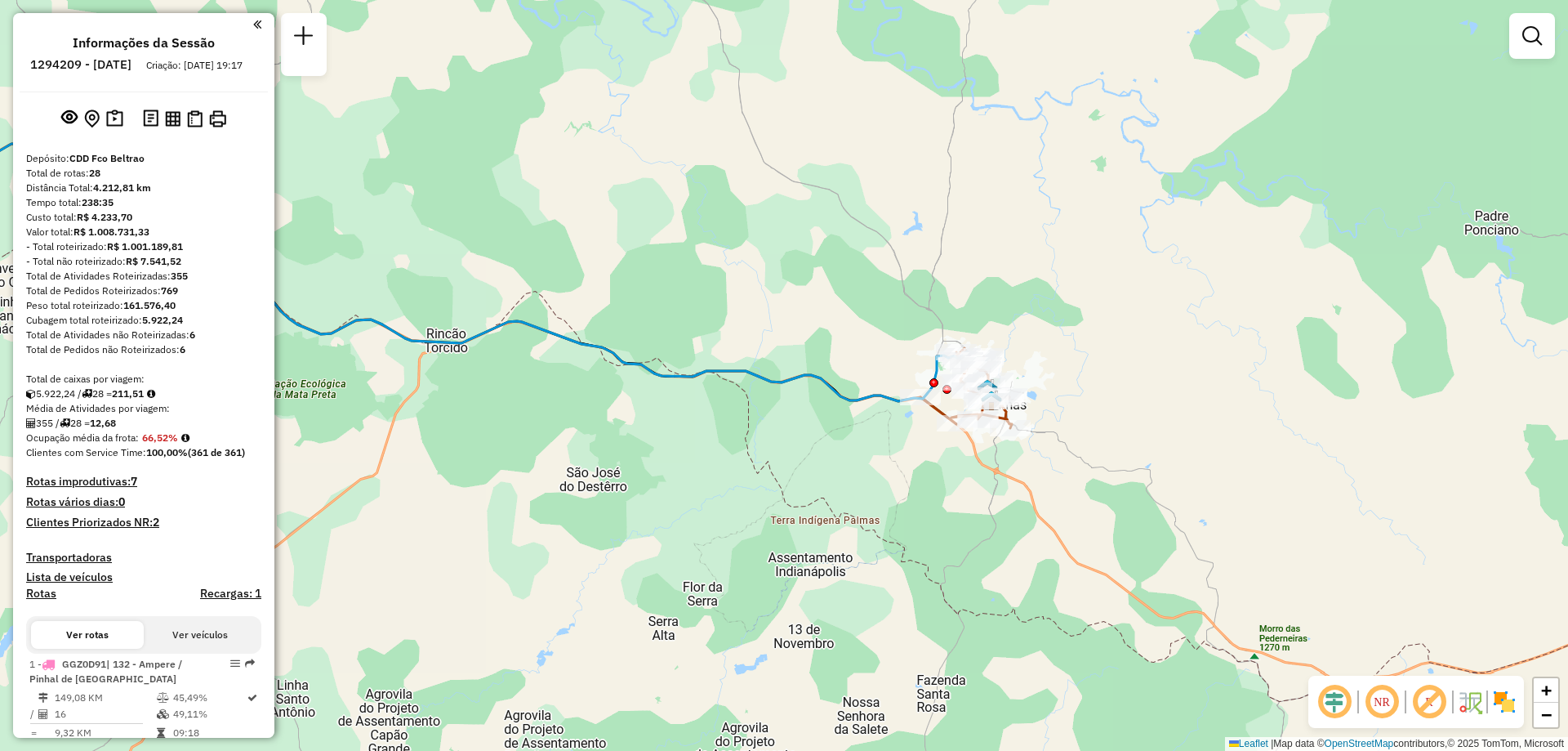
click at [940, 413] on icon at bounding box center [965, 388] width 91 height 80
select select "**********"
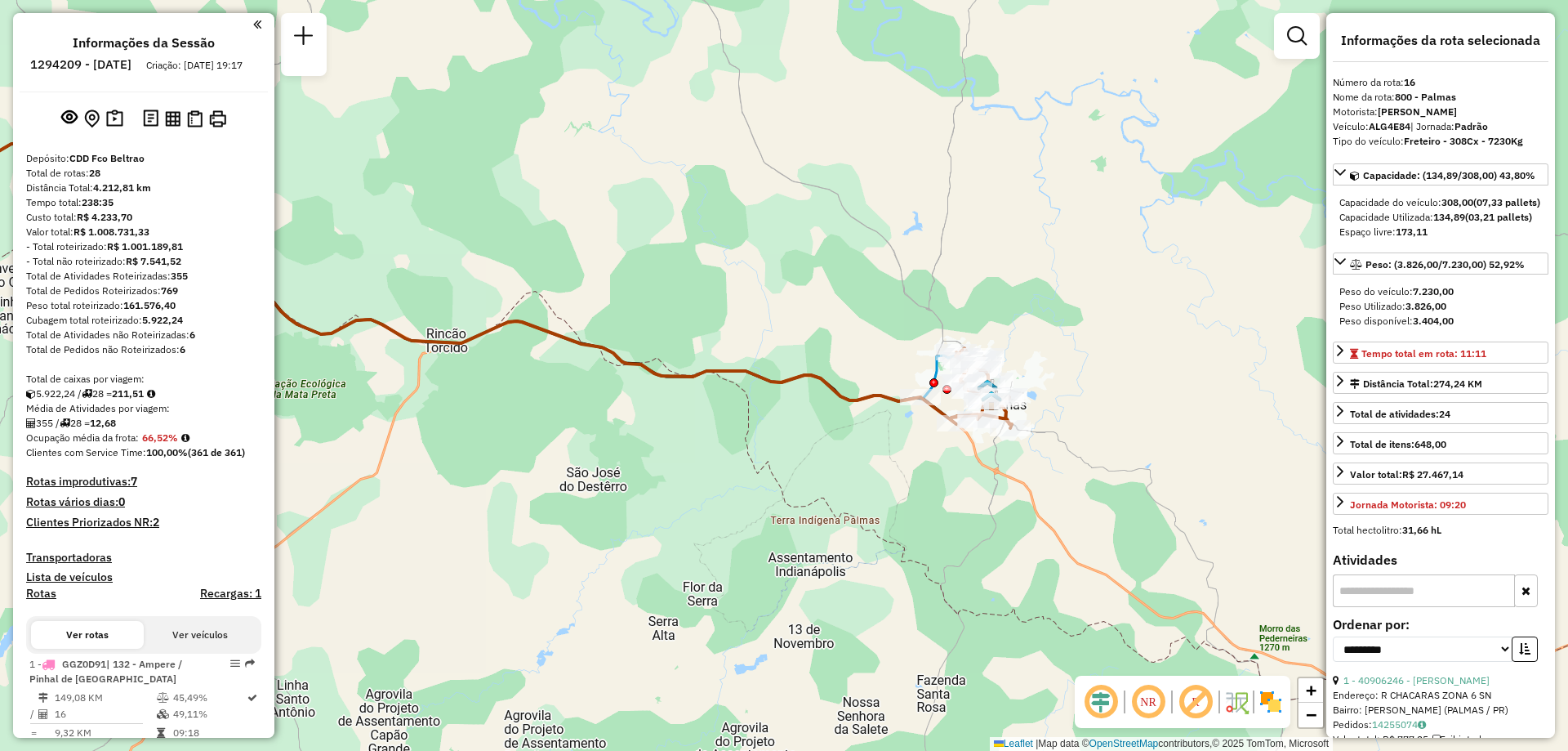
scroll to position [2043, 0]
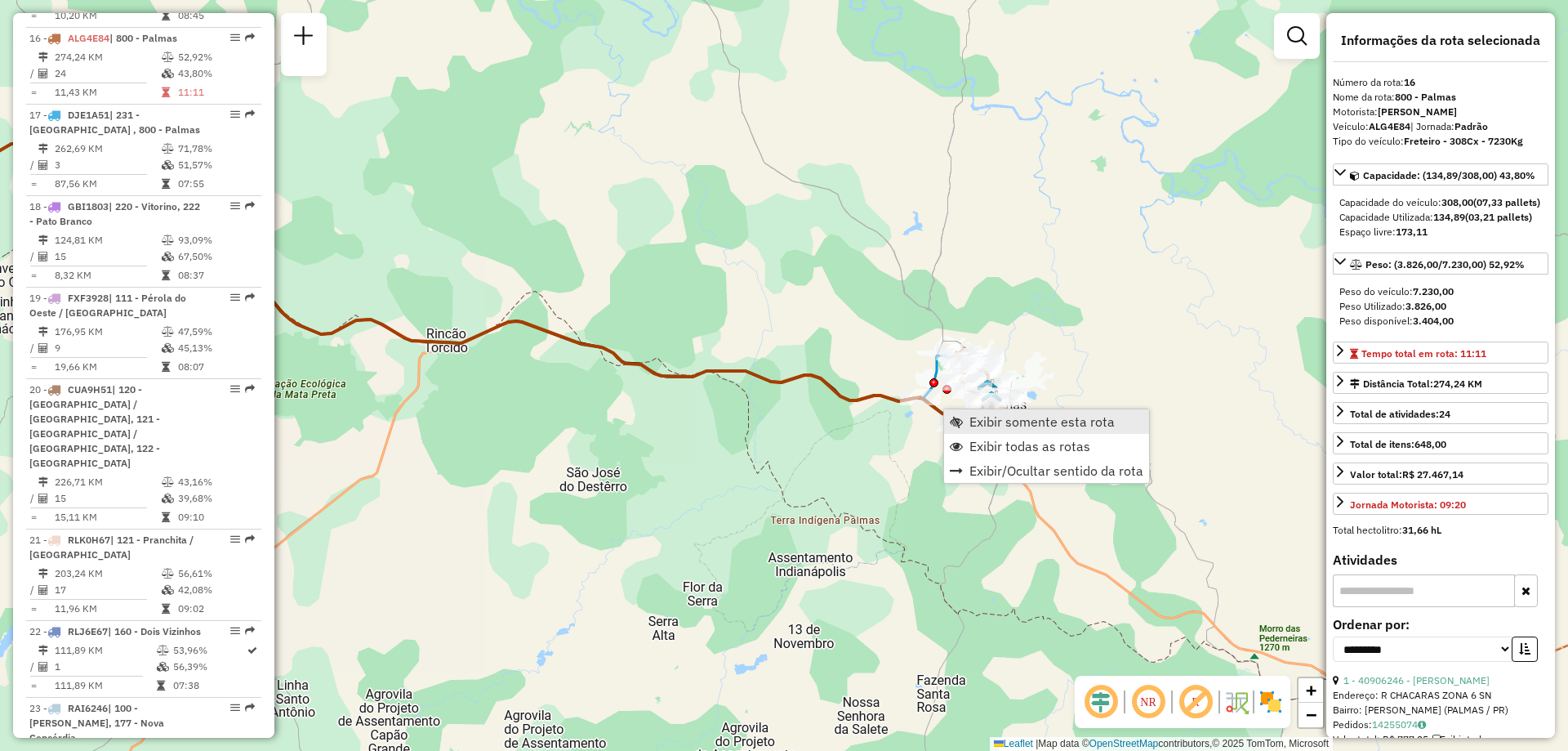
click at [966, 419] on link "Exibir somente esta rota" at bounding box center [1046, 422] width 205 height 25
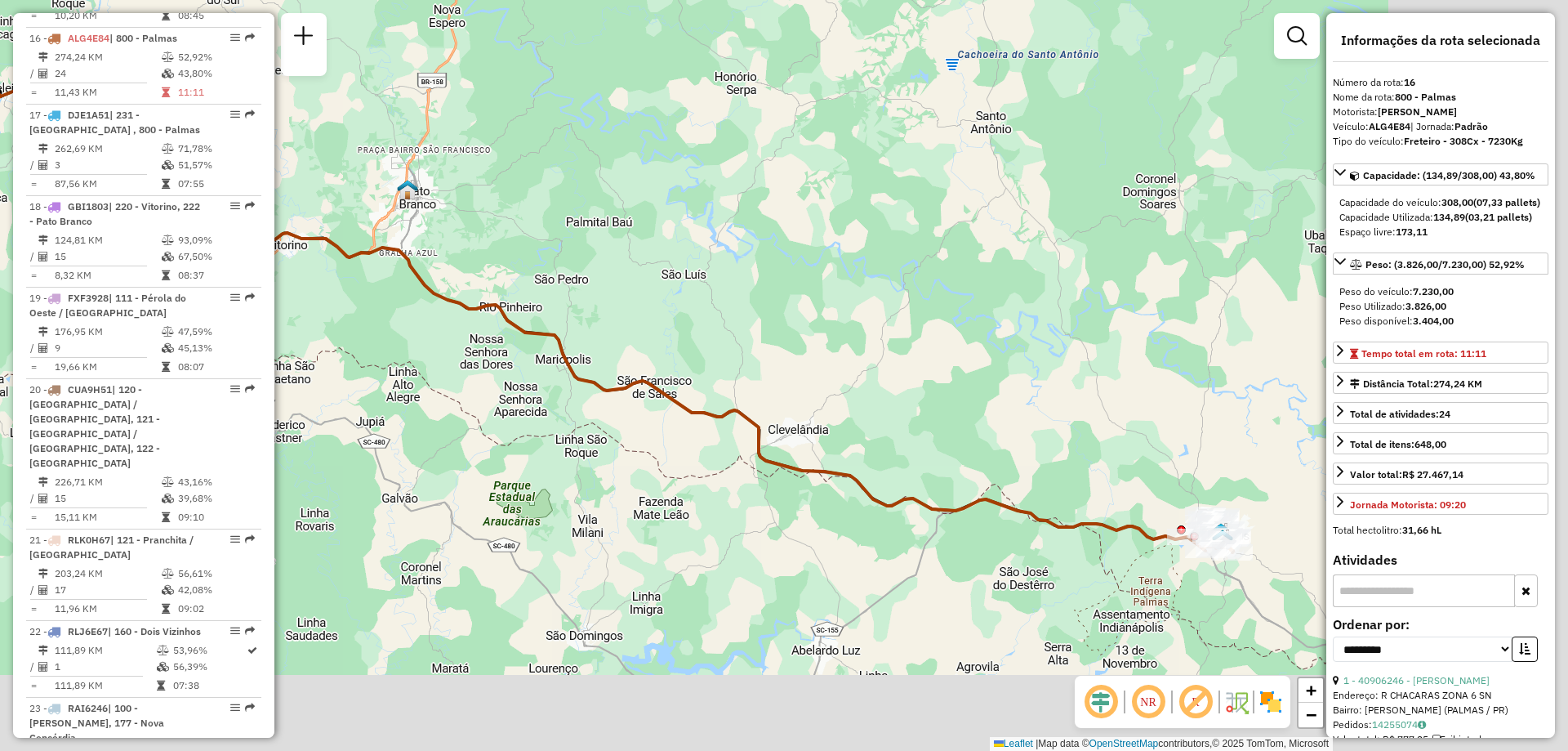
drag, startPoint x: 1031, startPoint y: 426, endPoint x: 670, endPoint y: 270, distance: 393.3
click at [670, 270] on div "Janela de atendimento Grade de atendimento Capacidade Transportadoras Veículos …" at bounding box center [784, 376] width 1568 height 751
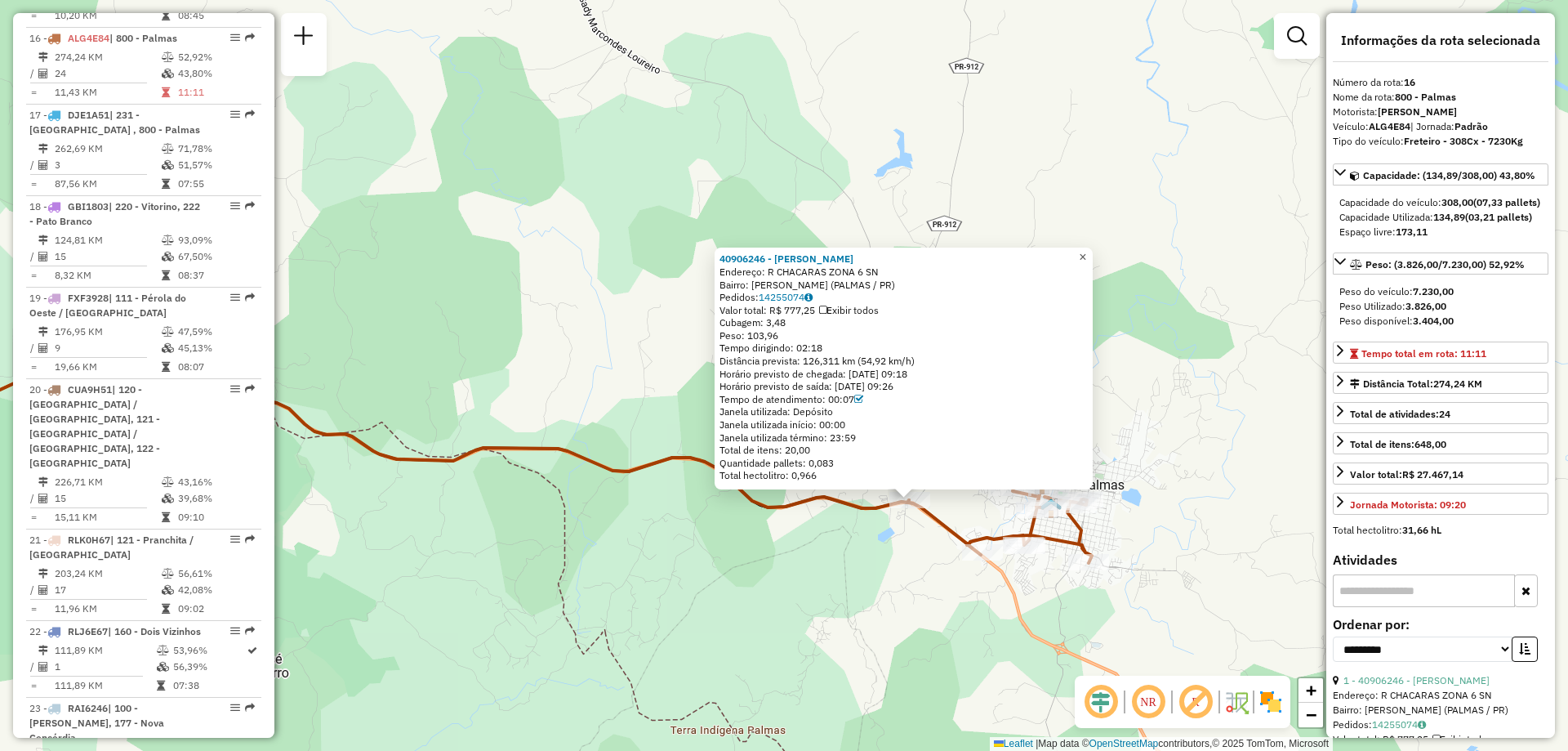
click at [1086, 254] on span "×" at bounding box center [1082, 257] width 7 height 14
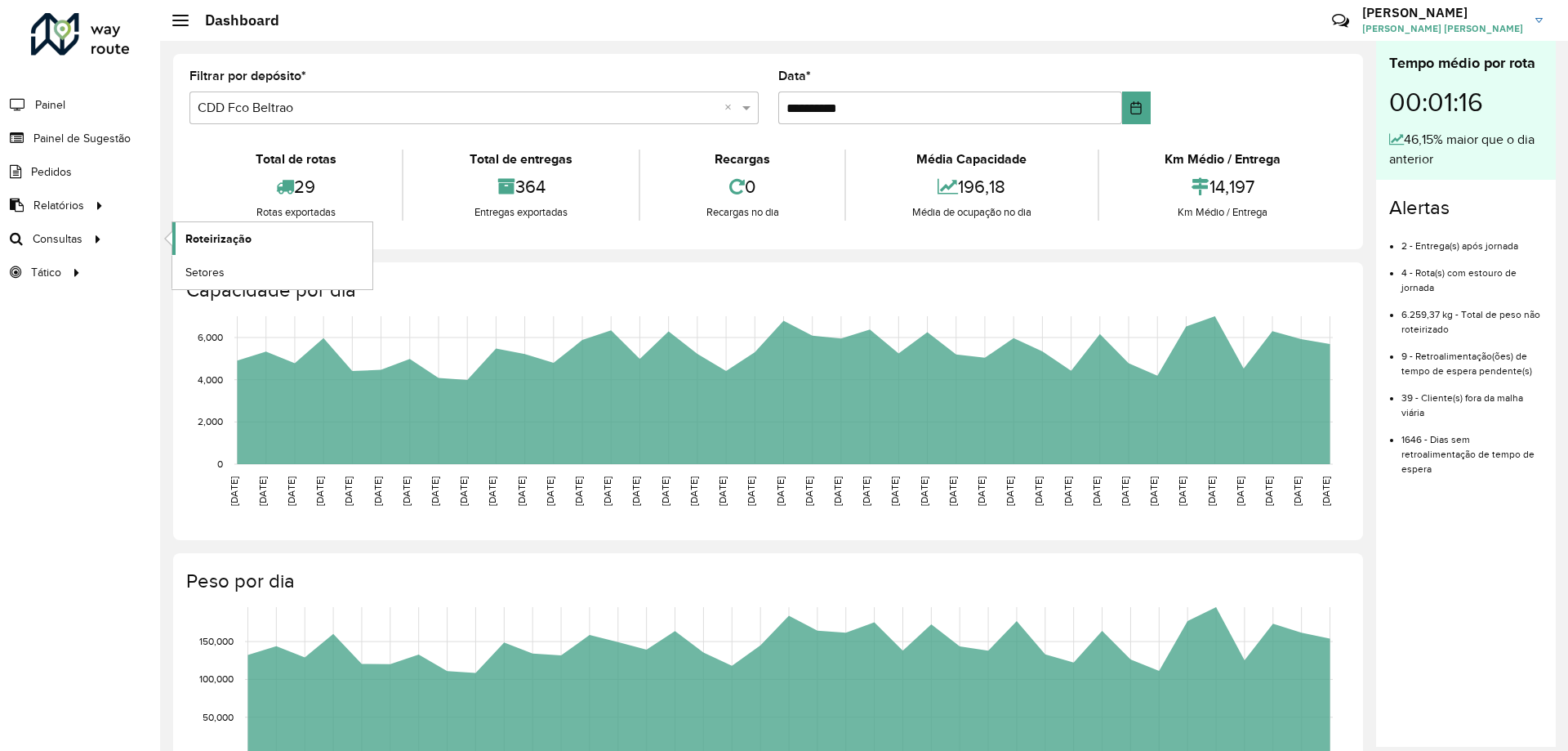
click at [233, 236] on span "Roteirização" at bounding box center [218, 239] width 66 height 17
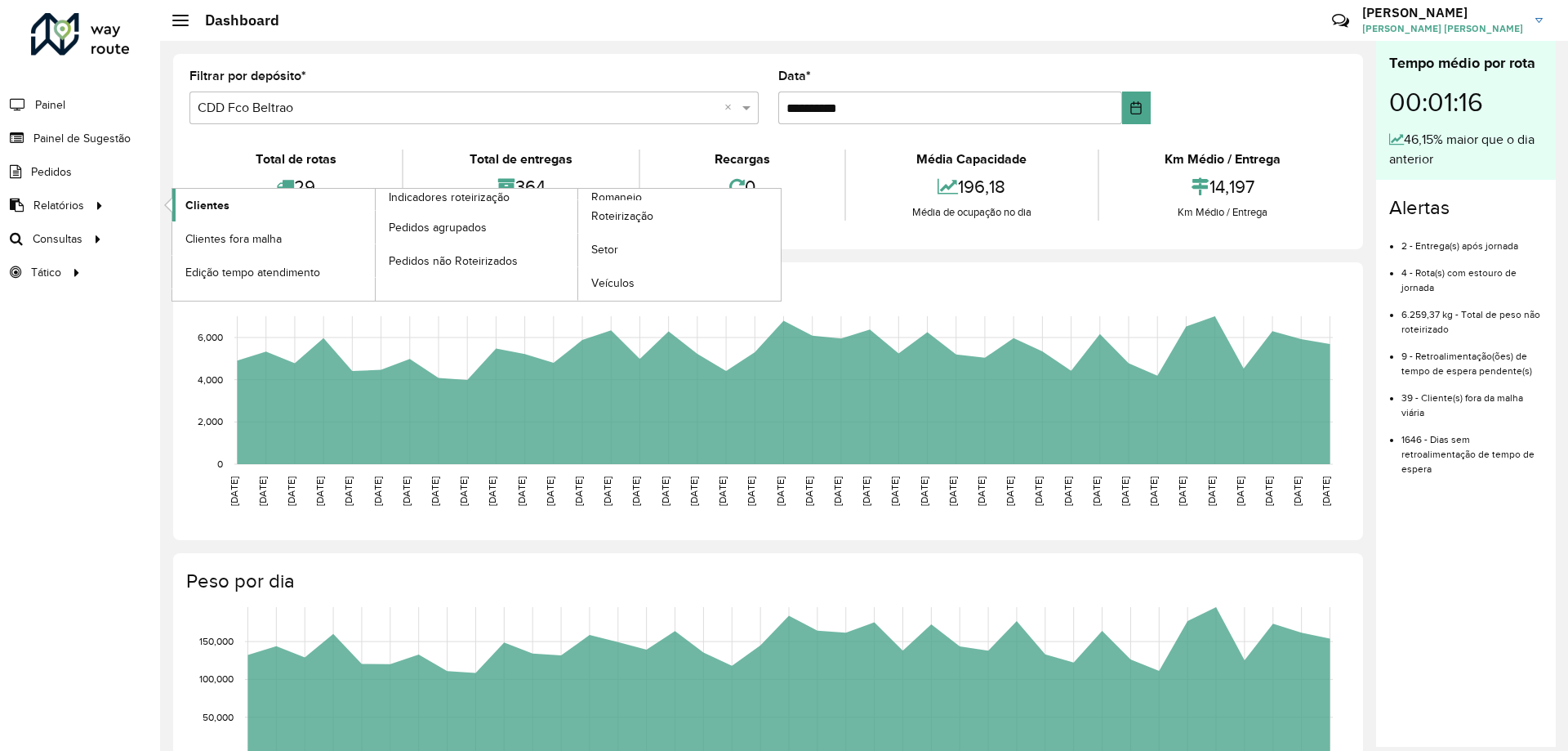
click at [237, 210] on link "Clientes" at bounding box center [273, 205] width 202 height 33
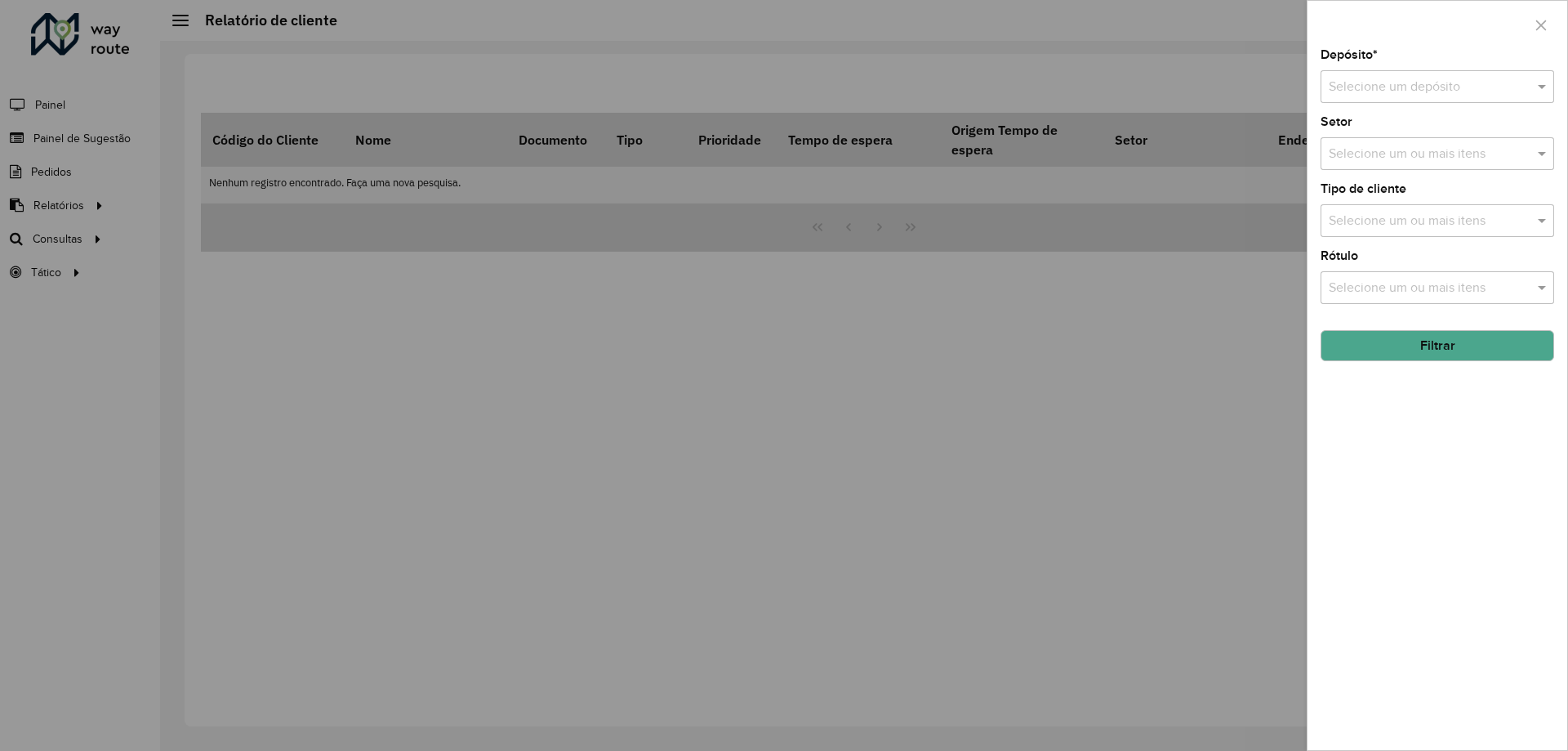
click at [1419, 96] on input "text" at bounding box center [1421, 87] width 184 height 20
click at [1375, 163] on span "CDD Fco Beltrao" at bounding box center [1376, 161] width 95 height 14
click at [1404, 331] on button "Filtrar" at bounding box center [1438, 346] width 234 height 31
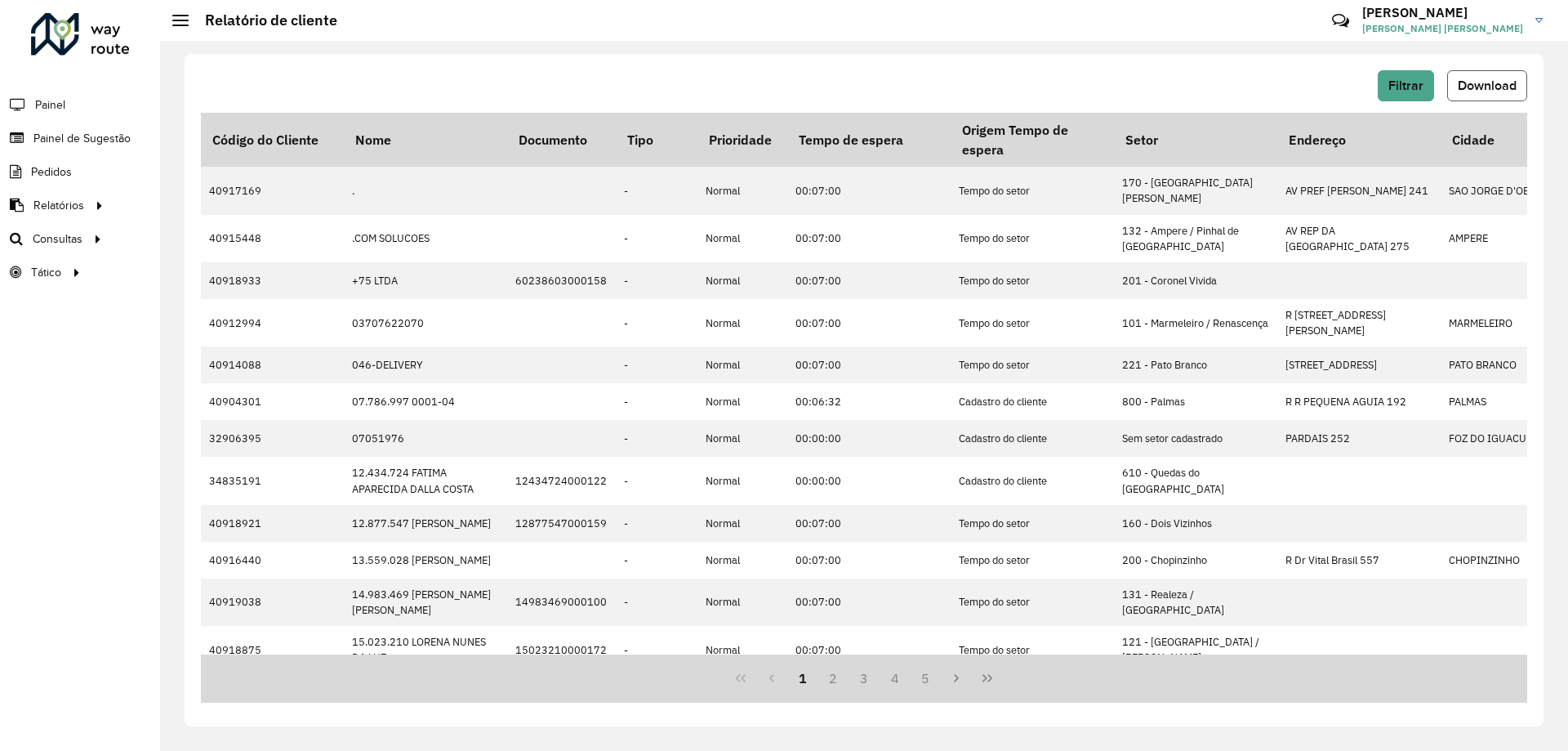
click at [1475, 91] on span "Download" at bounding box center [1487, 85] width 58 height 14
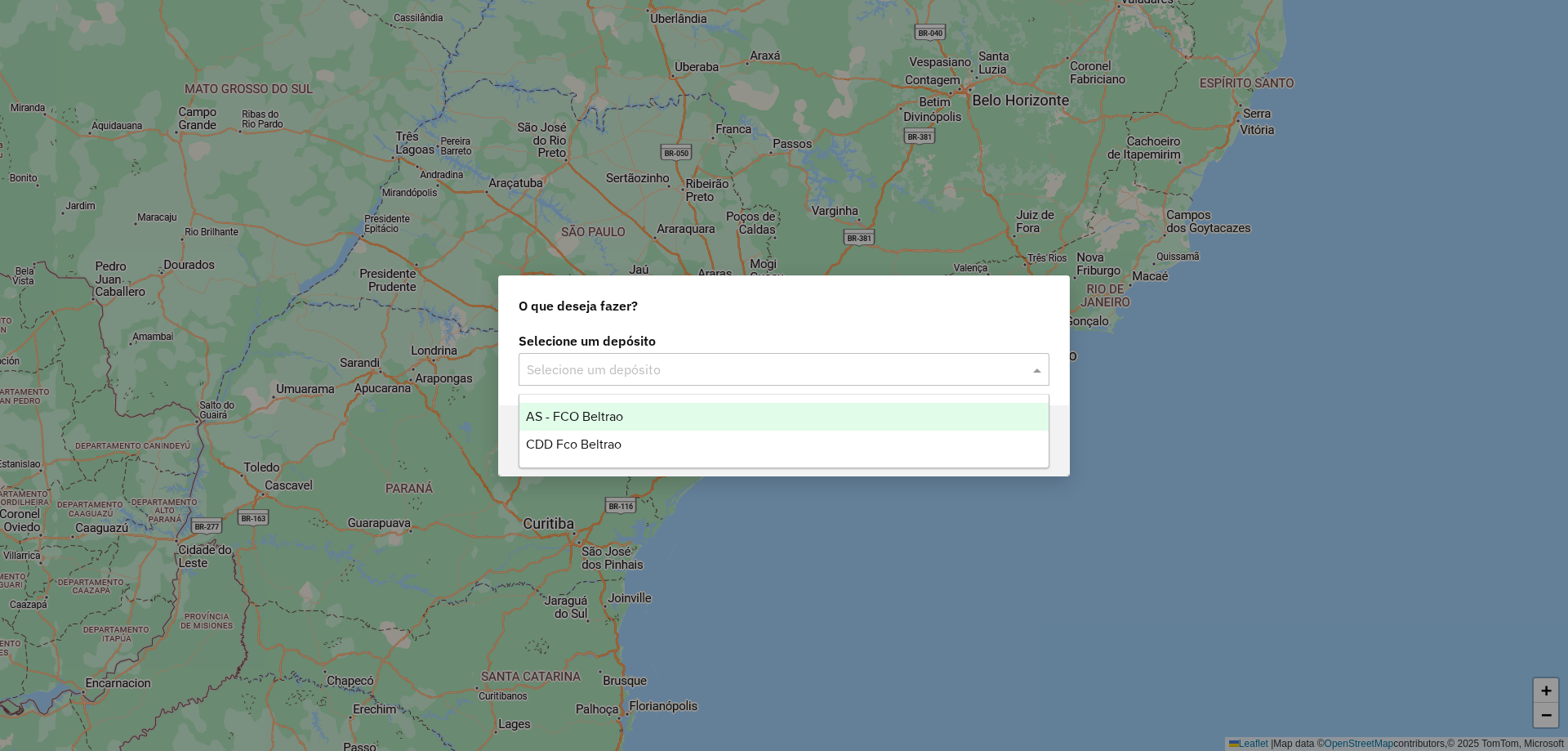
click at [603, 365] on input "text" at bounding box center [767, 371] width 482 height 20
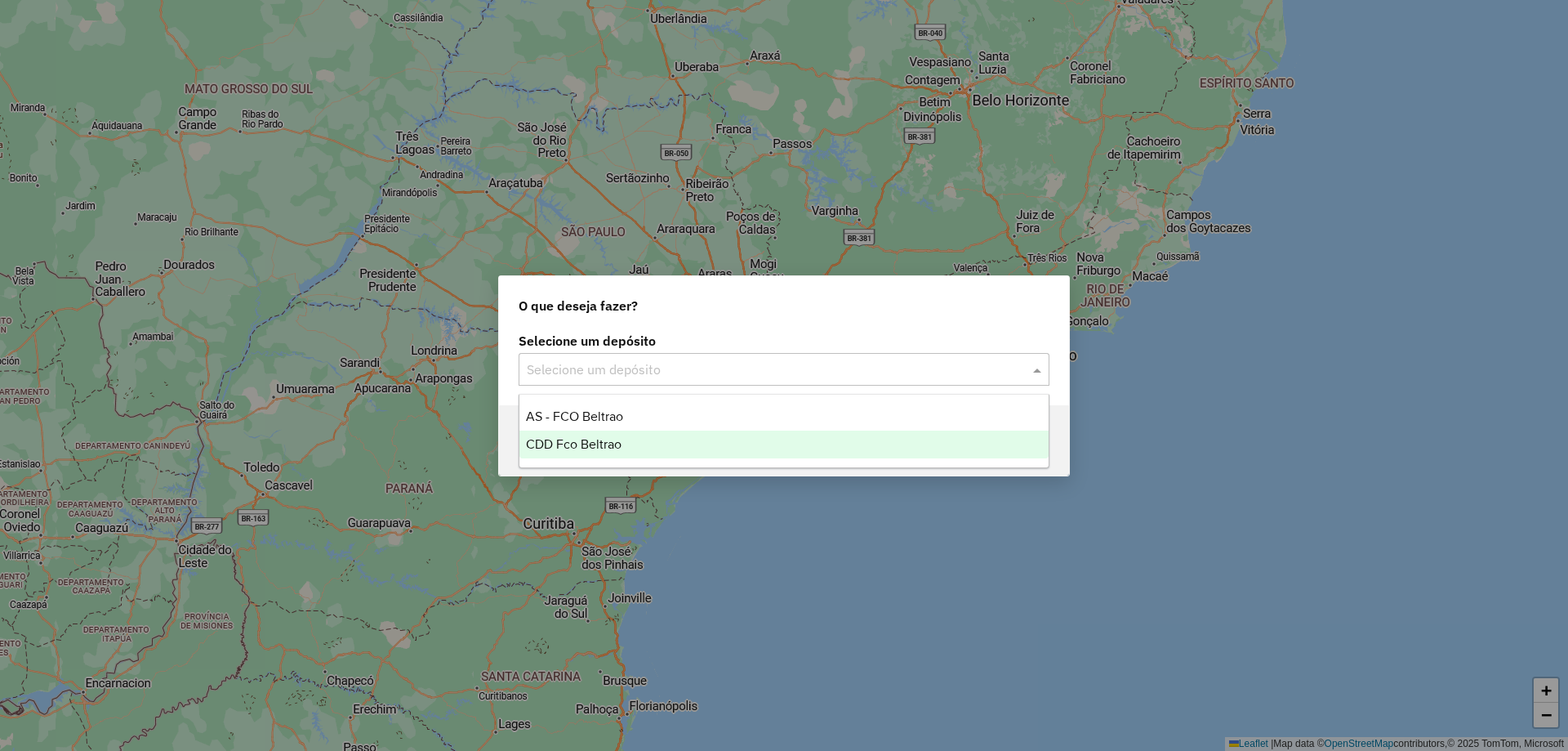
click at [586, 435] on div "CDD Fco Beltrao" at bounding box center [784, 445] width 529 height 28
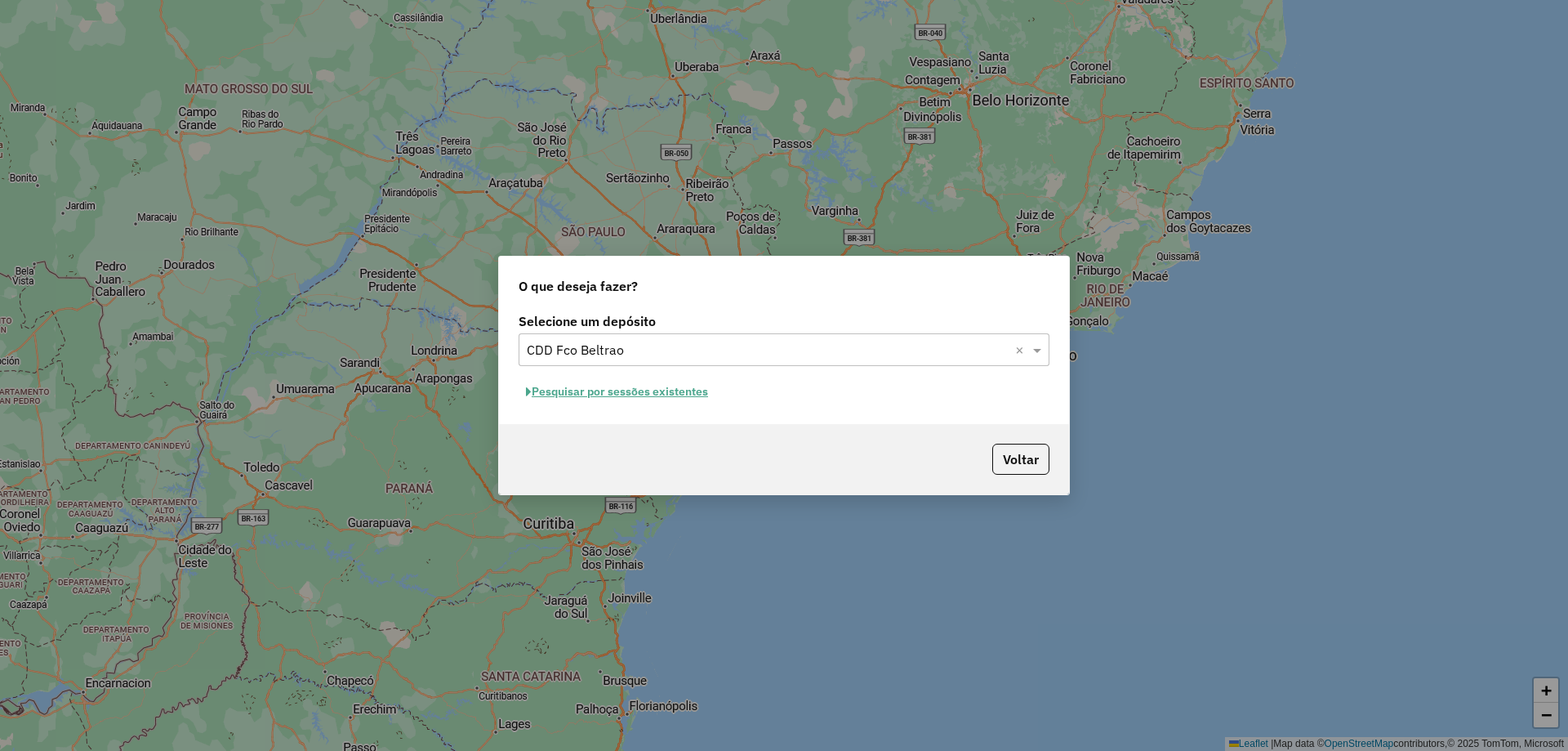
click at [638, 391] on button "Pesquisar por sessões existentes" at bounding box center [616, 391] width 197 height 26
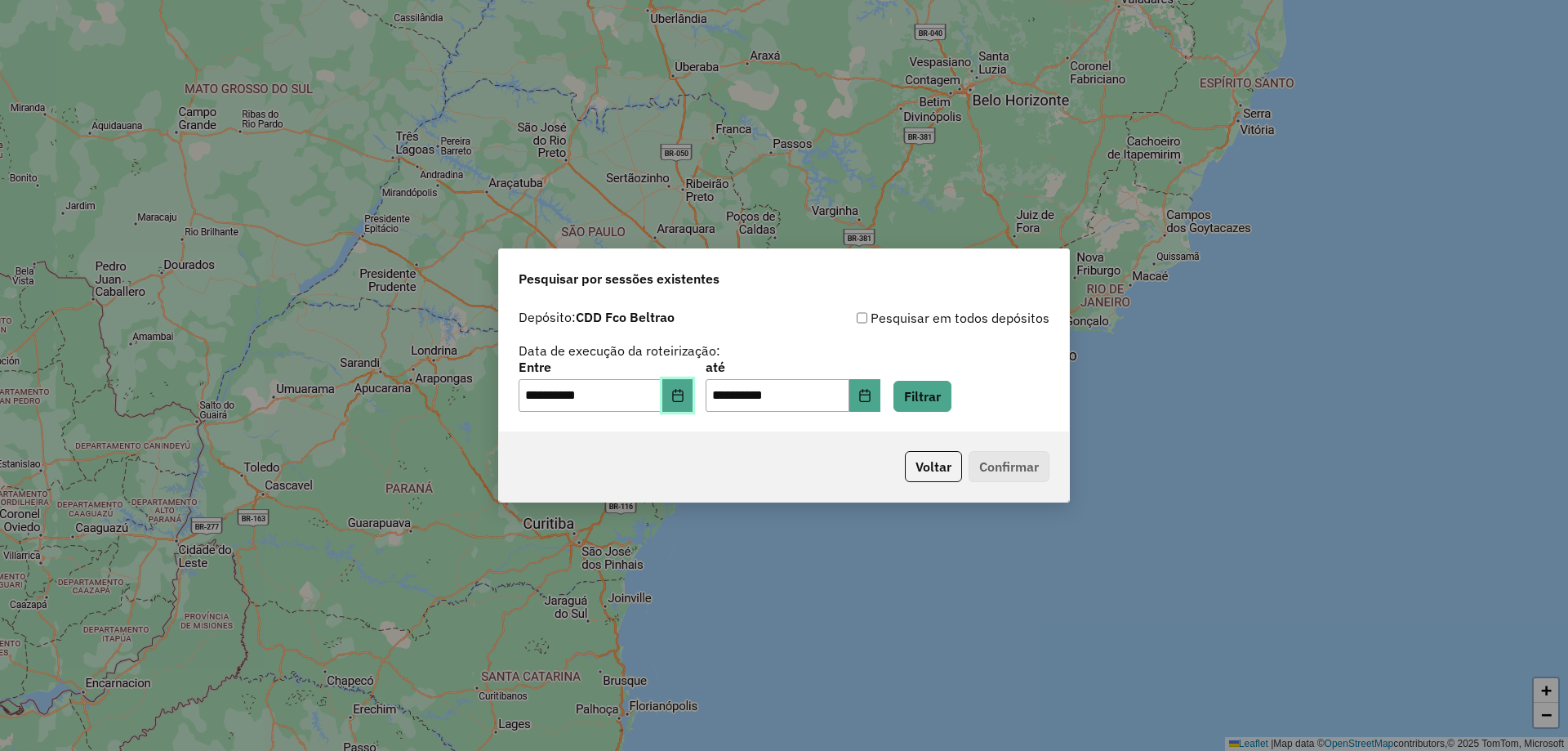
click at [683, 399] on icon "Choose Date" at bounding box center [677, 395] width 11 height 13
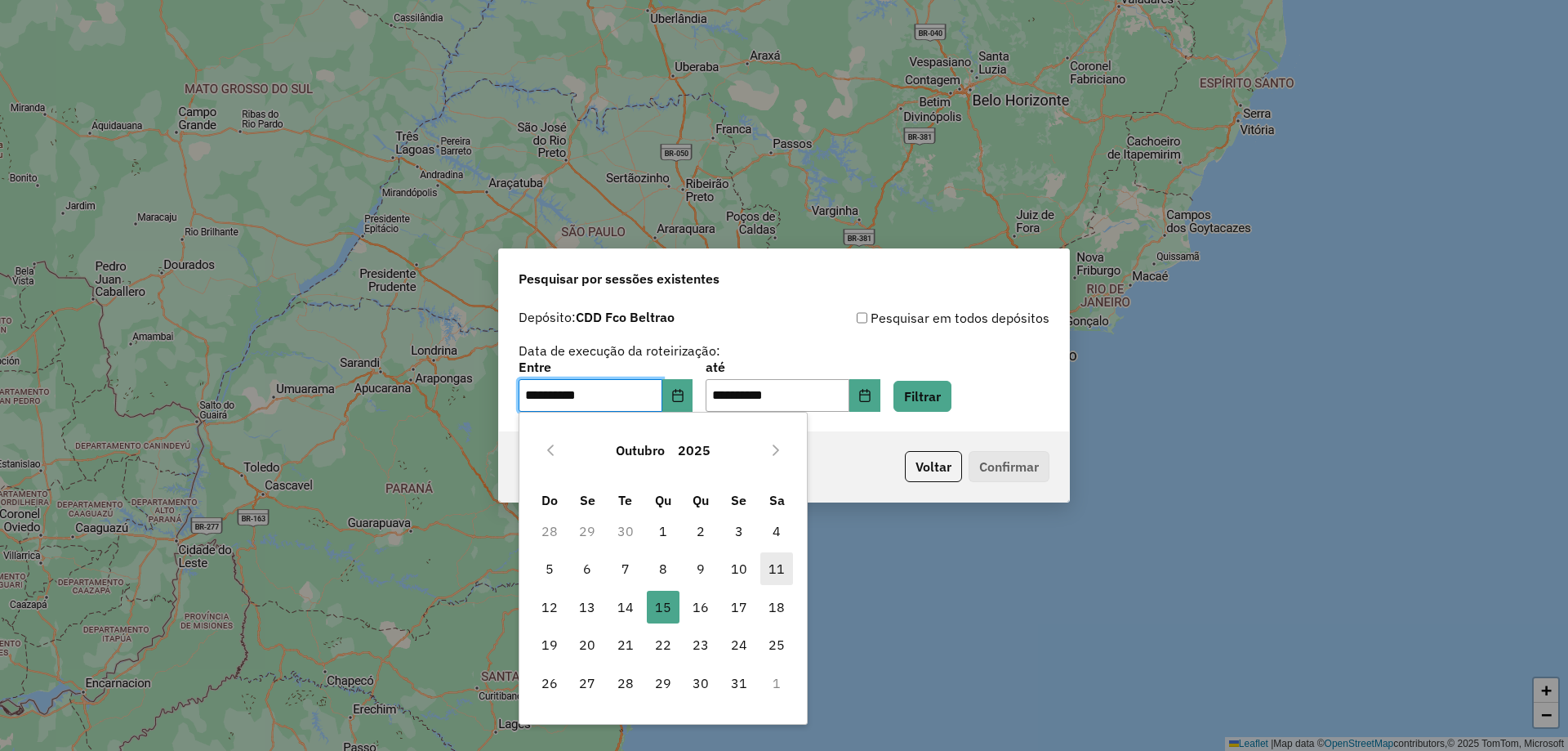
click at [785, 570] on span "11" at bounding box center [777, 569] width 33 height 33
type input "**********"
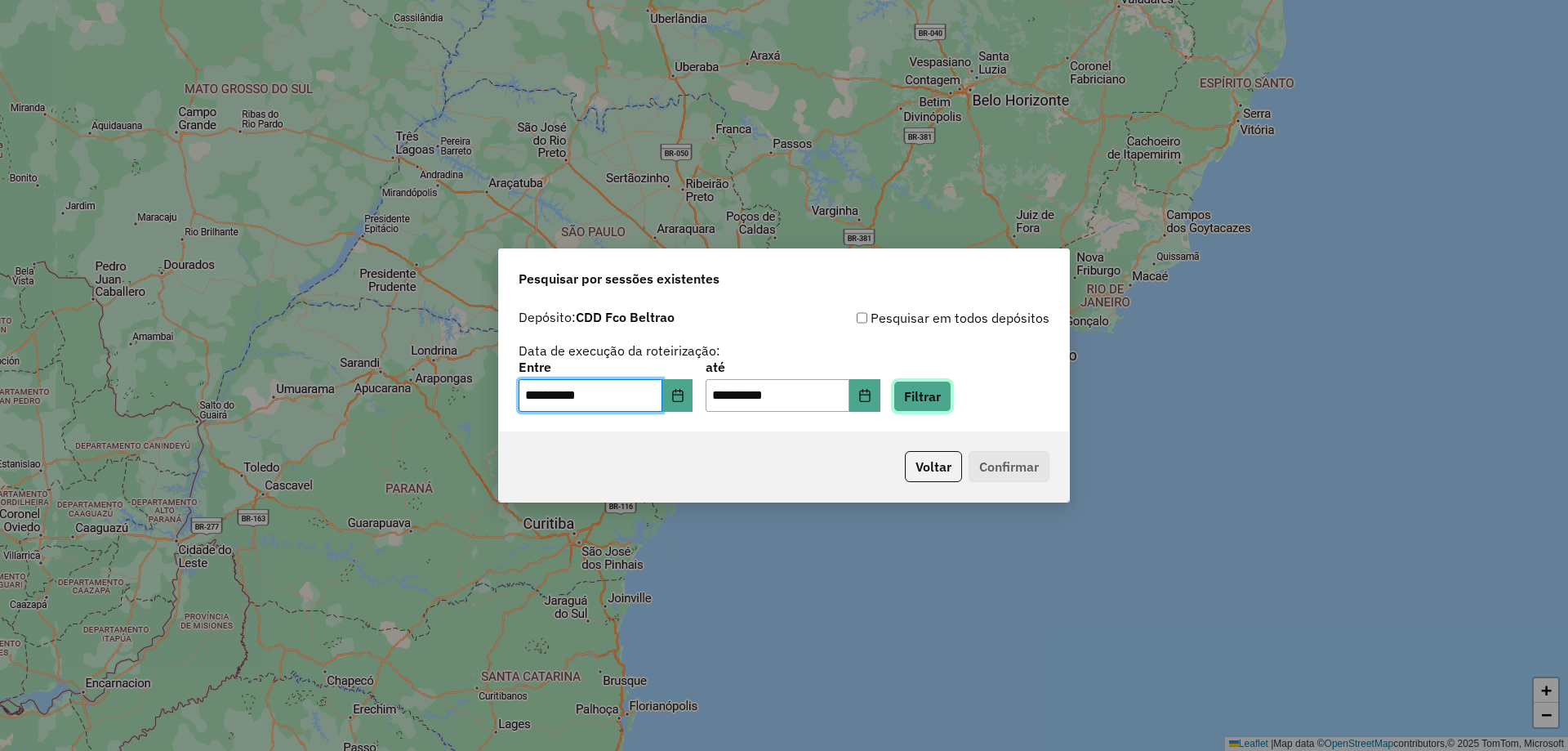
click at [952, 401] on button "Filtrar" at bounding box center [923, 396] width 58 height 31
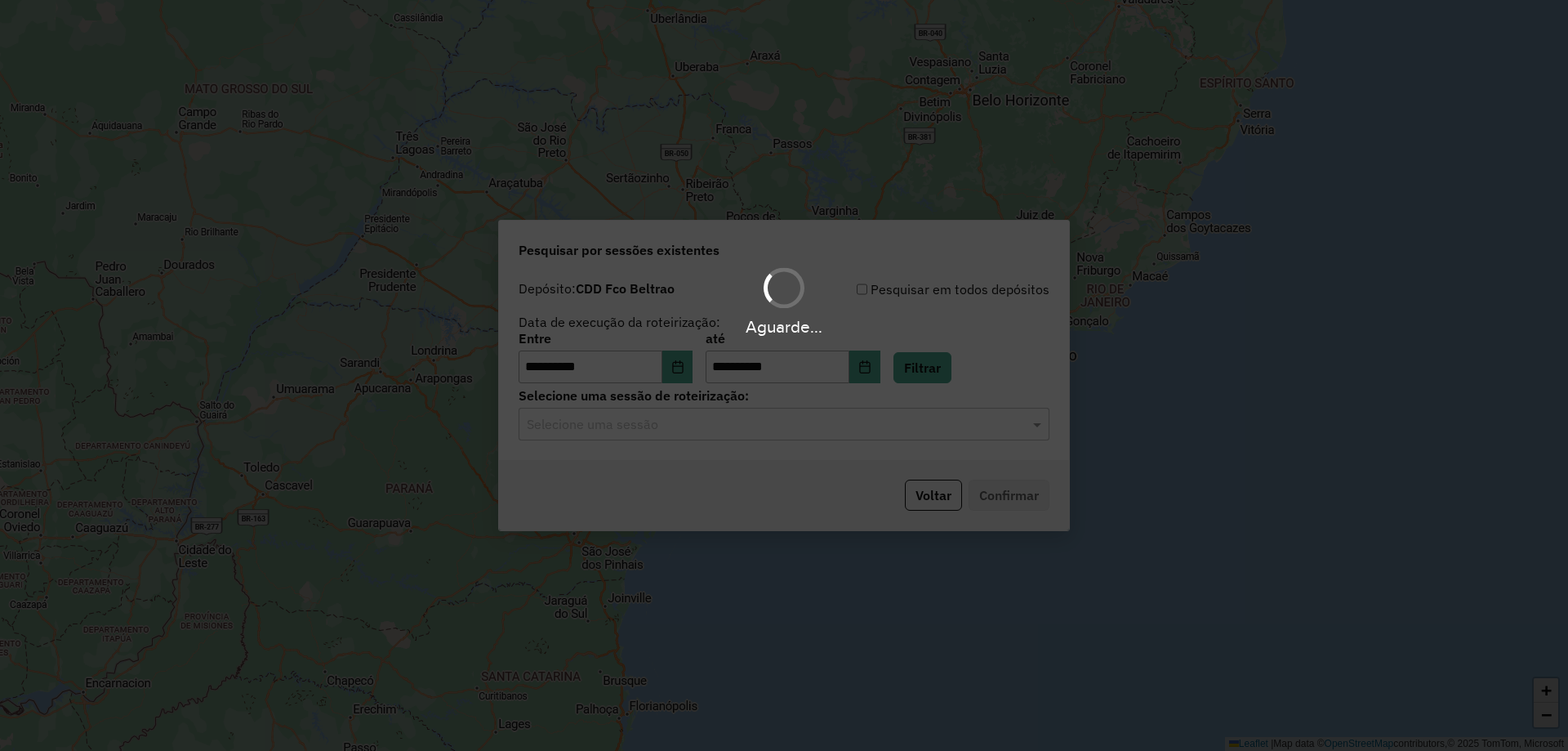
click at [658, 422] on div "Aguarde..." at bounding box center [784, 376] width 1568 height 751
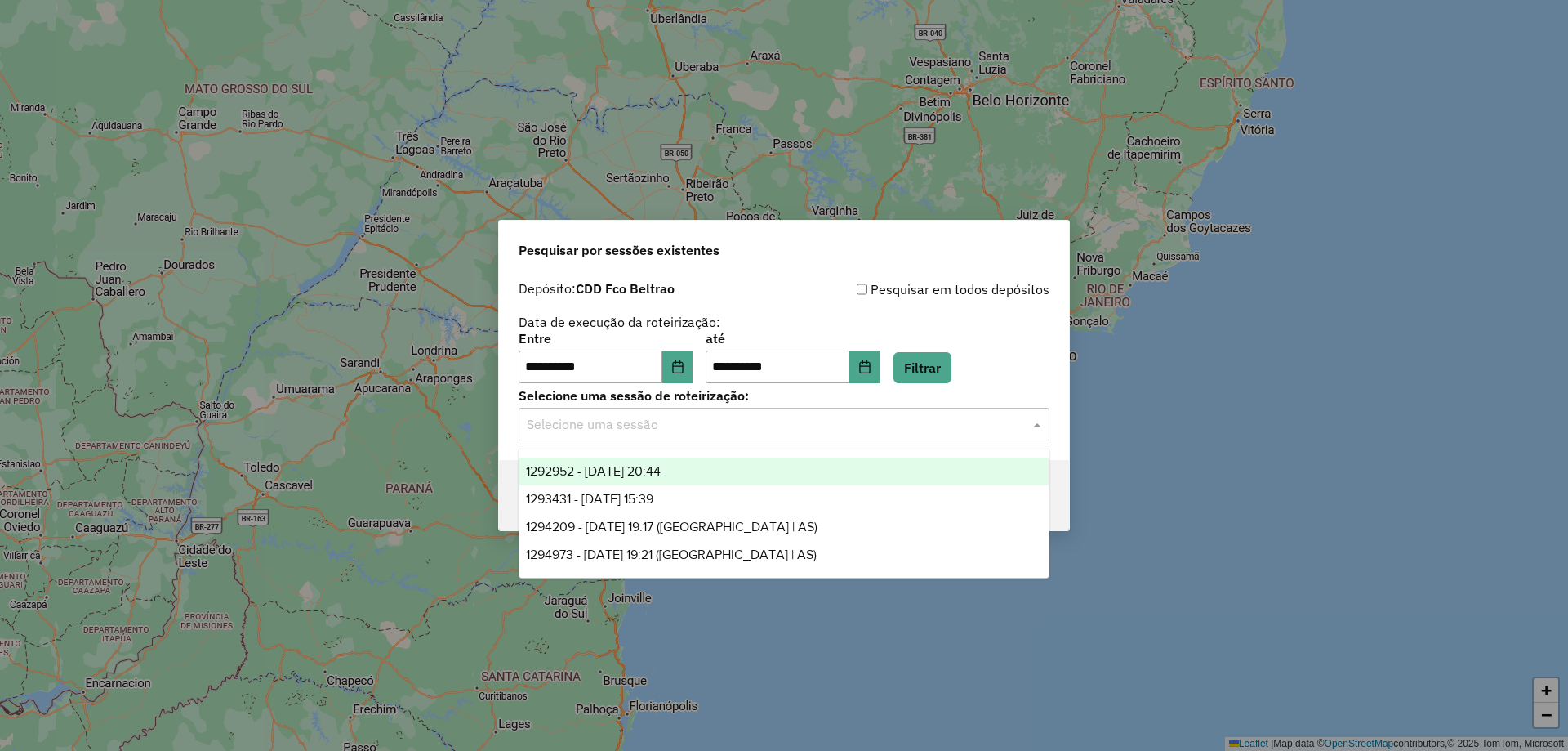
click at [667, 431] on input "text" at bounding box center [767, 425] width 482 height 20
click at [636, 471] on span "1292952 - [DATE] 20:44" at bounding box center [593, 471] width 135 height 14
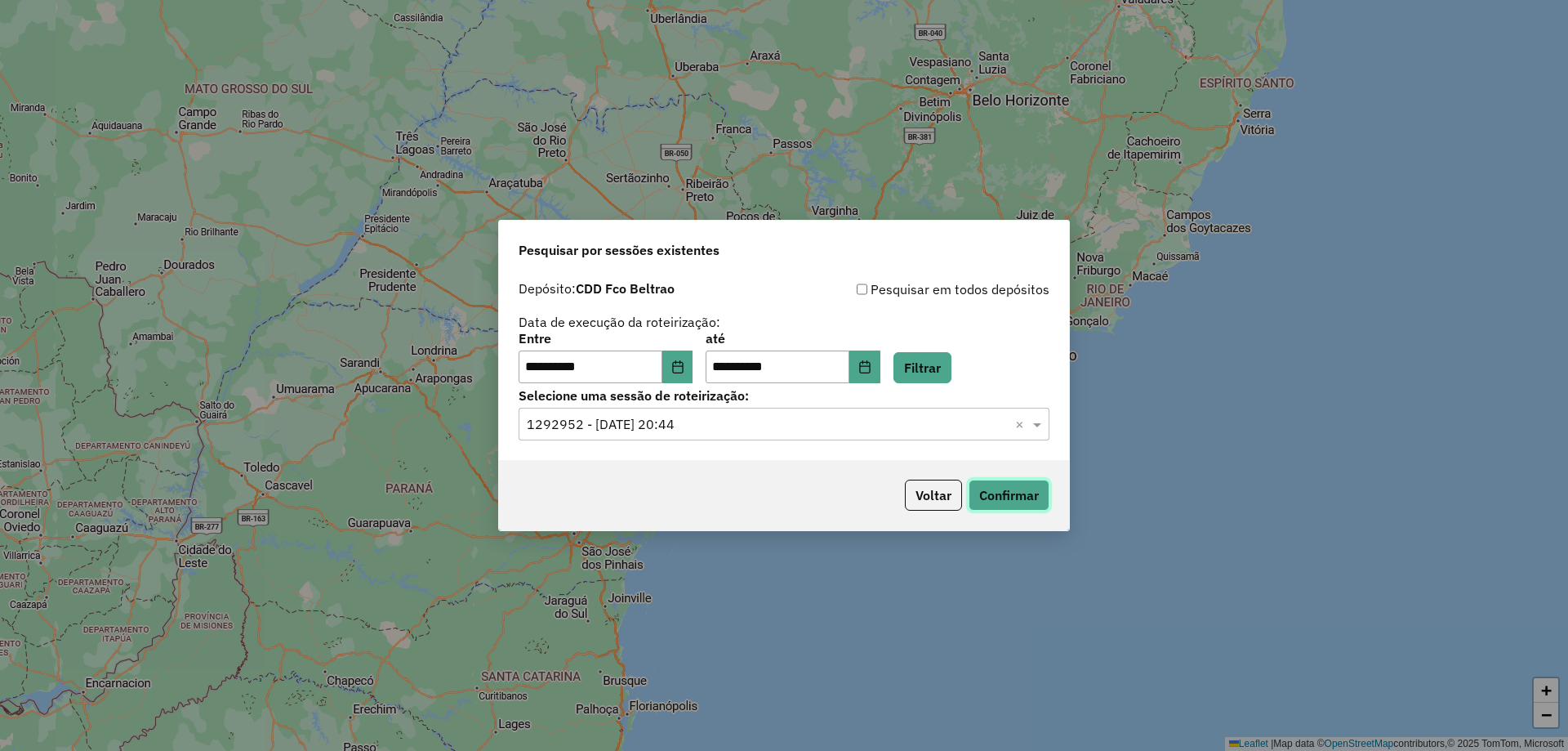
click at [1005, 487] on button "Confirmar" at bounding box center [1009, 496] width 81 height 31
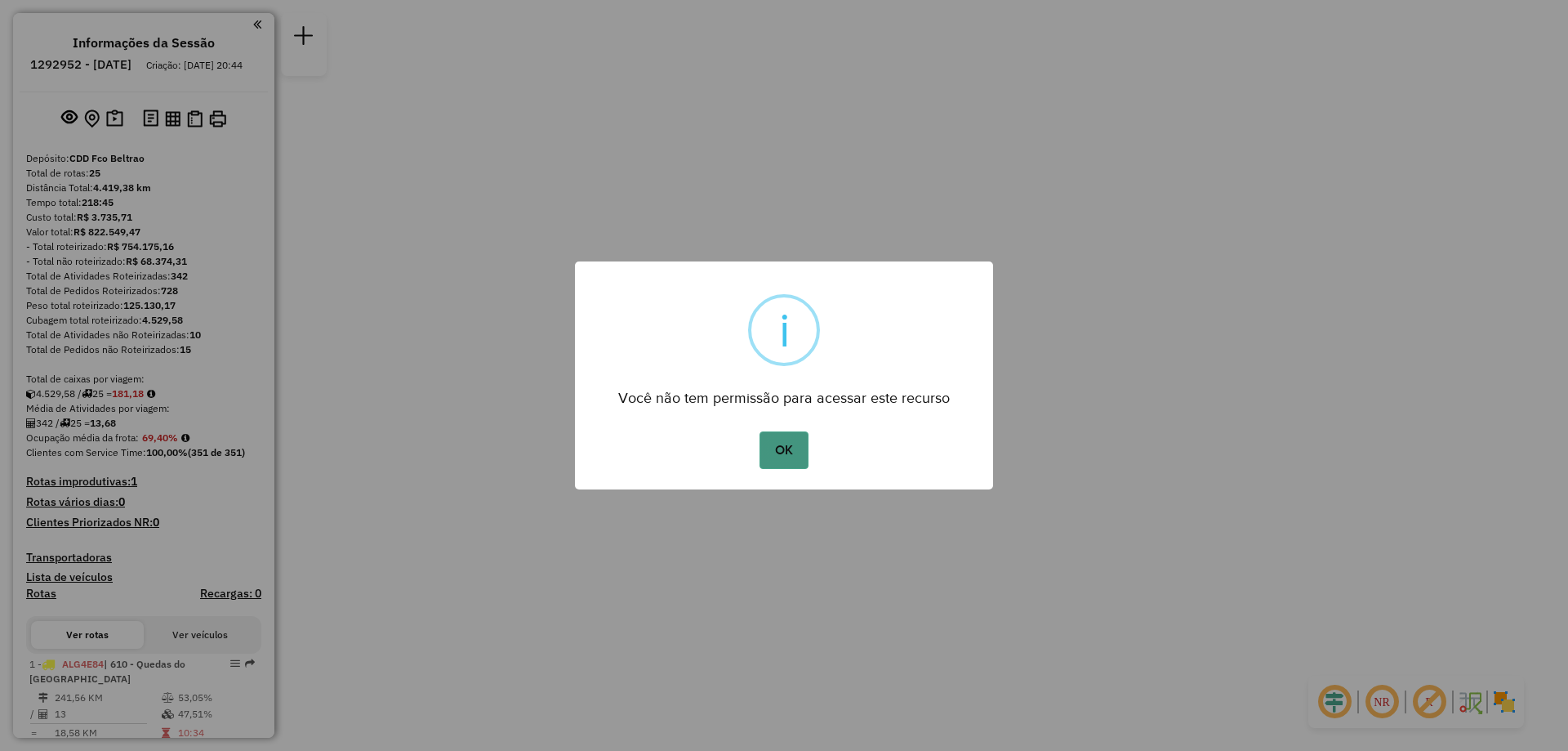
click at [784, 448] on button "OK" at bounding box center [784, 450] width 49 height 38
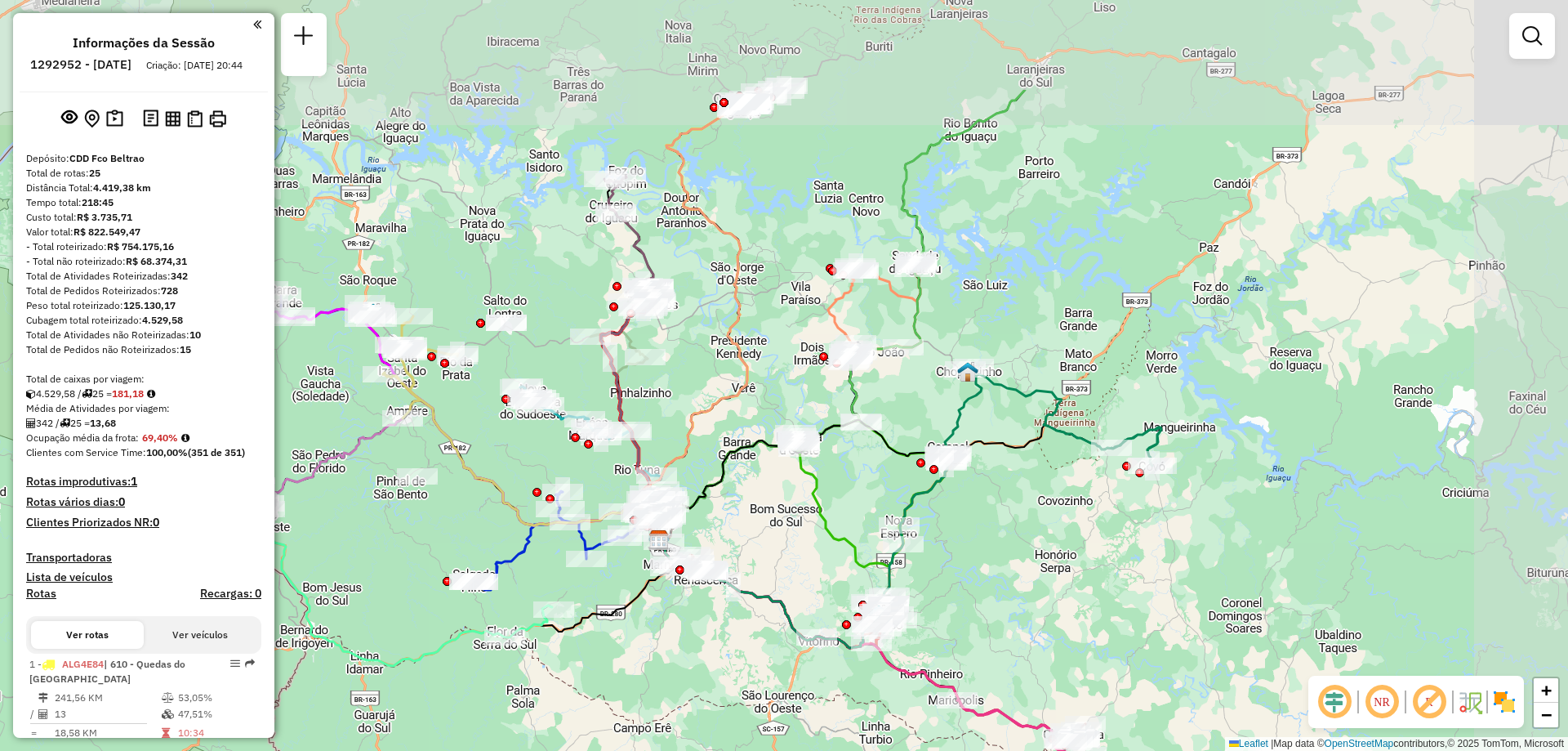
drag, startPoint x: 779, startPoint y: 203, endPoint x: 647, endPoint y: 376, distance: 217.6
click at [648, 366] on div at bounding box center [645, 357] width 41 height 16
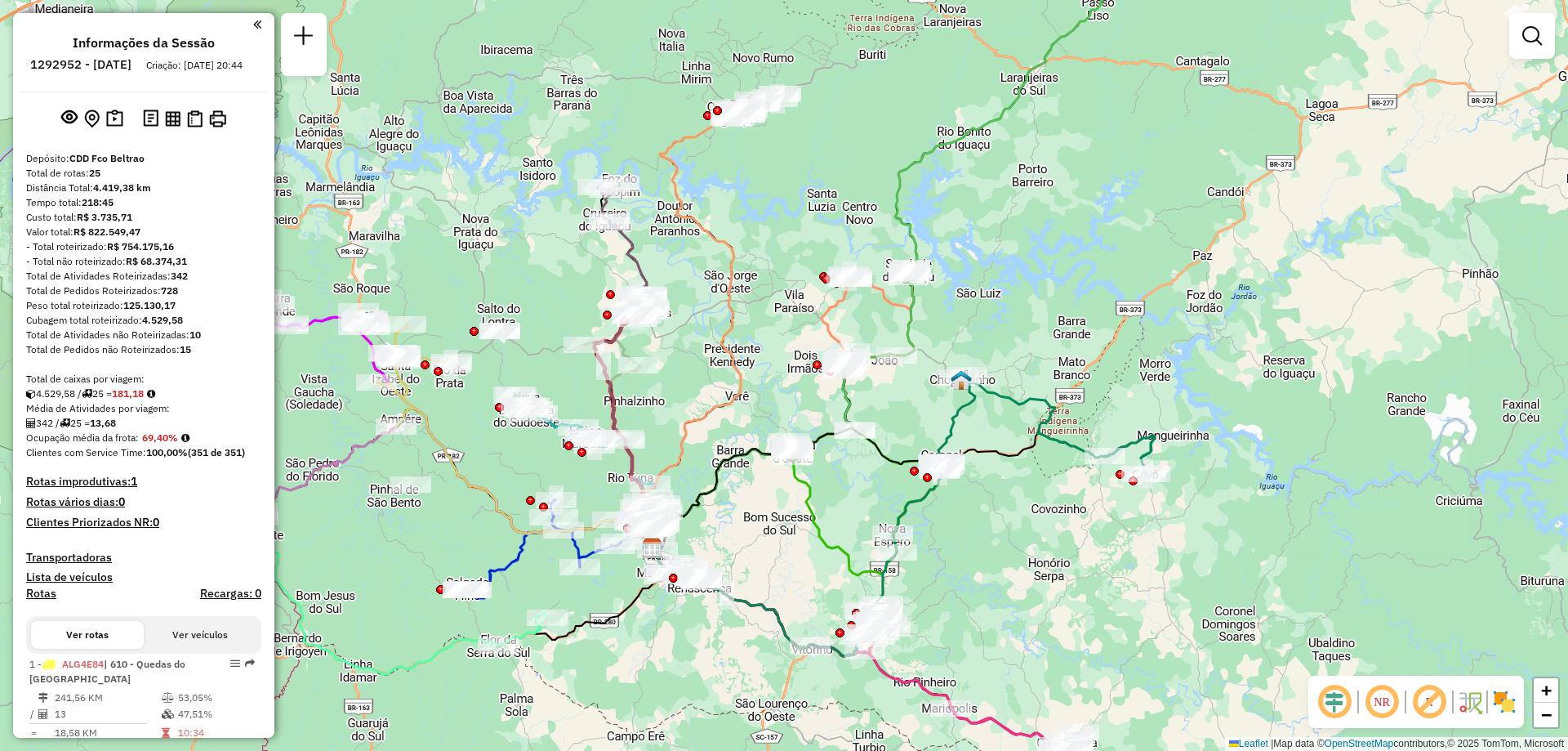
click at [691, 199] on icon at bounding box center [682, 332] width 118 height 432
select select "**********"
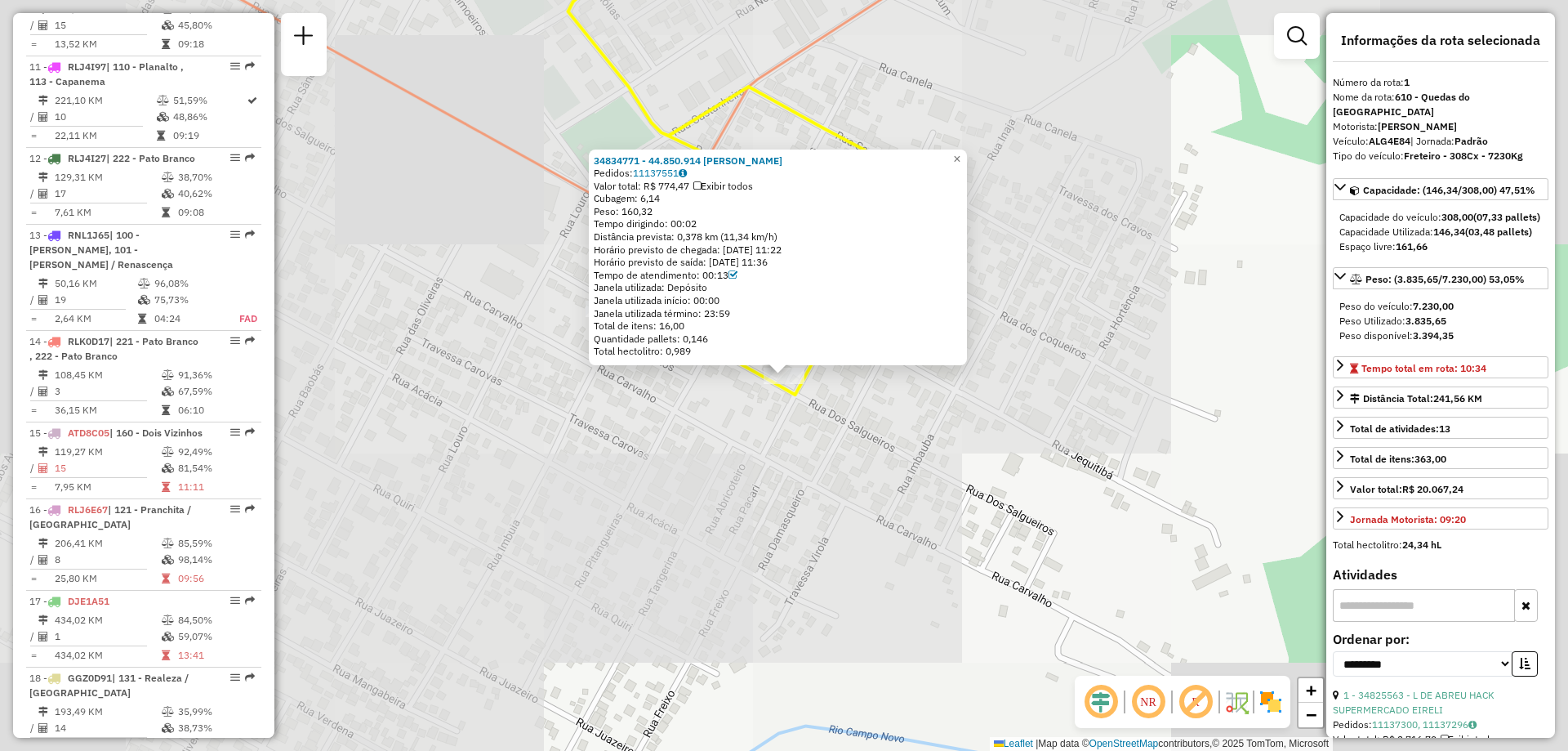
scroll to position [655, 0]
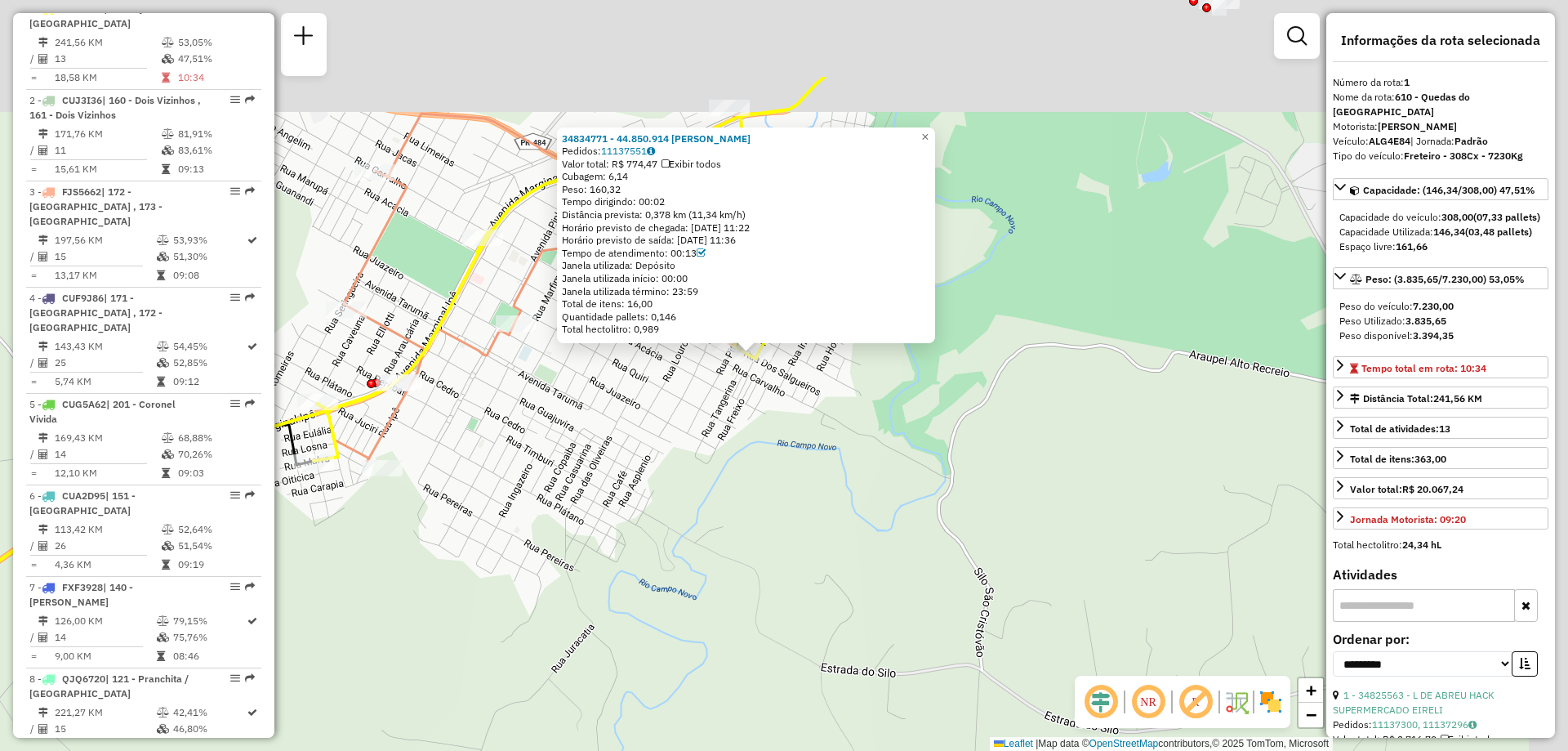
drag, startPoint x: 1060, startPoint y: 211, endPoint x: 749, endPoint y: 291, distance: 321.1
click at [980, 364] on div "34834771 - 44.850.914 [PERSON_NAME] Pedidos: 11137551 Valor total: R$ 774,47 Ex…" at bounding box center [784, 376] width 1568 height 751
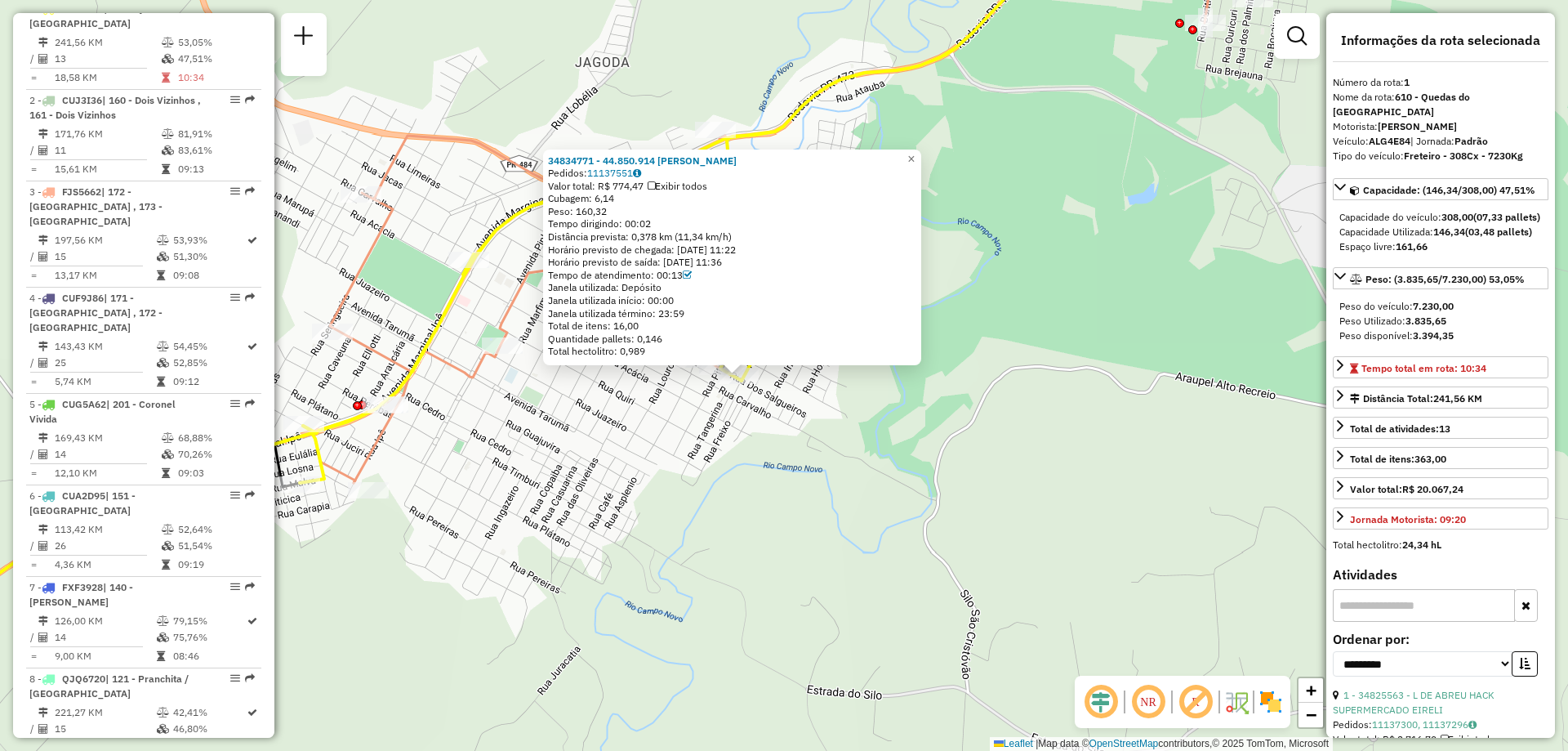
click at [500, 229] on icon at bounding box center [722, 204] width 845 height 558
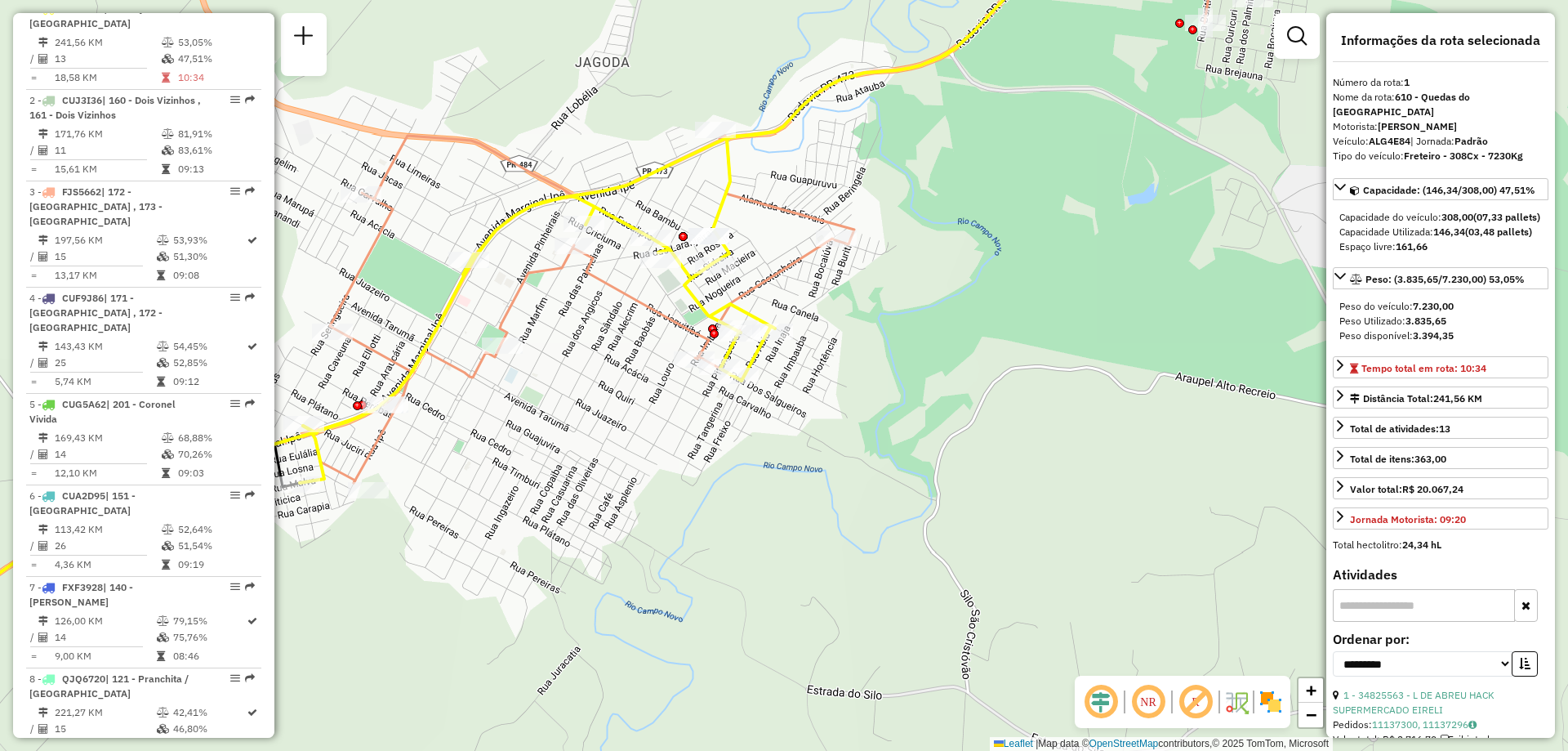
click at [496, 222] on icon at bounding box center [722, 204] width 845 height 558
click at [576, 243] on span "Exibir somente esta rota" at bounding box center [596, 236] width 146 height 13
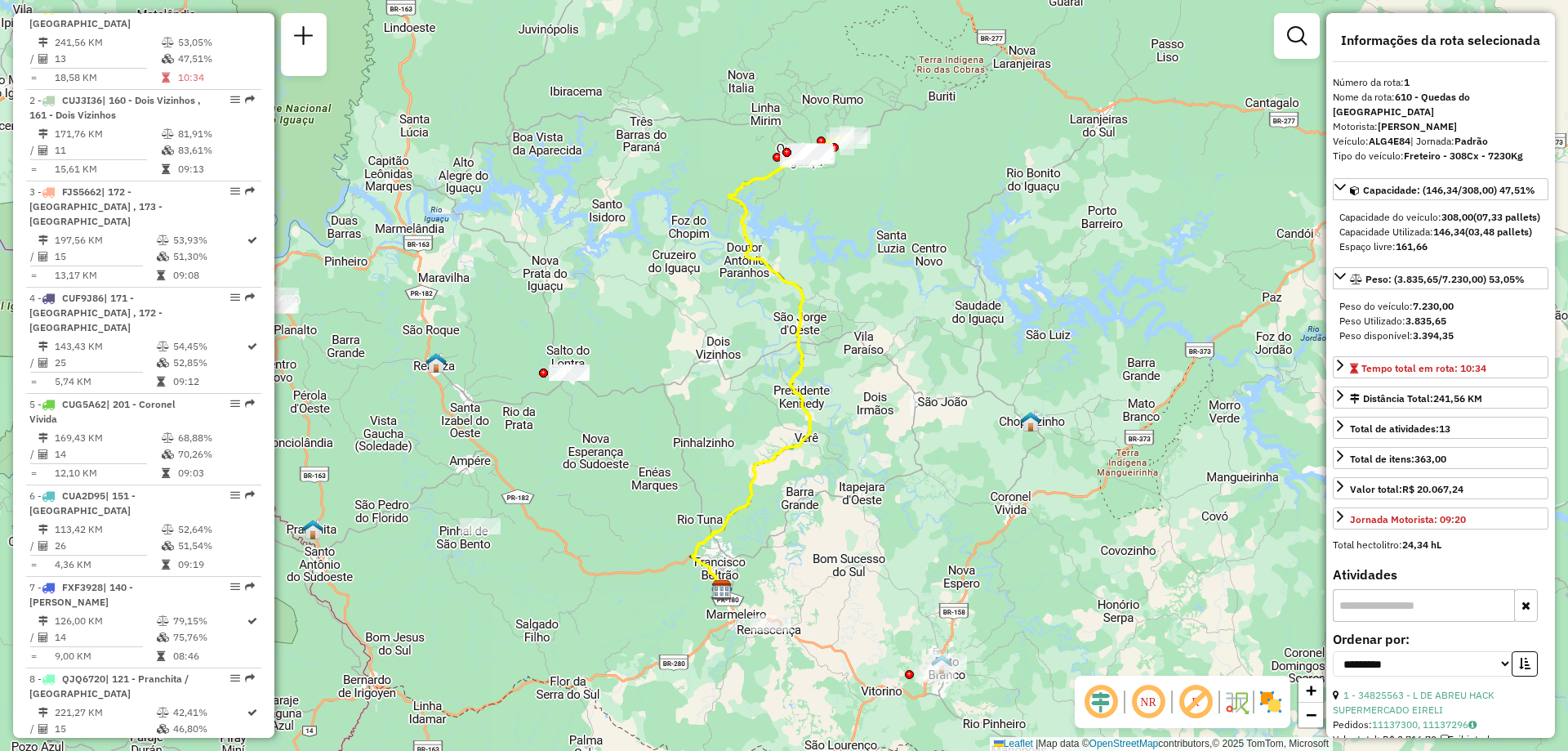
drag, startPoint x: 807, startPoint y: 386, endPoint x: 727, endPoint y: 278, distance: 134.4
click at [797, 376] on icon at bounding box center [751, 374] width 118 height 432
